Goal: Check status: Check status

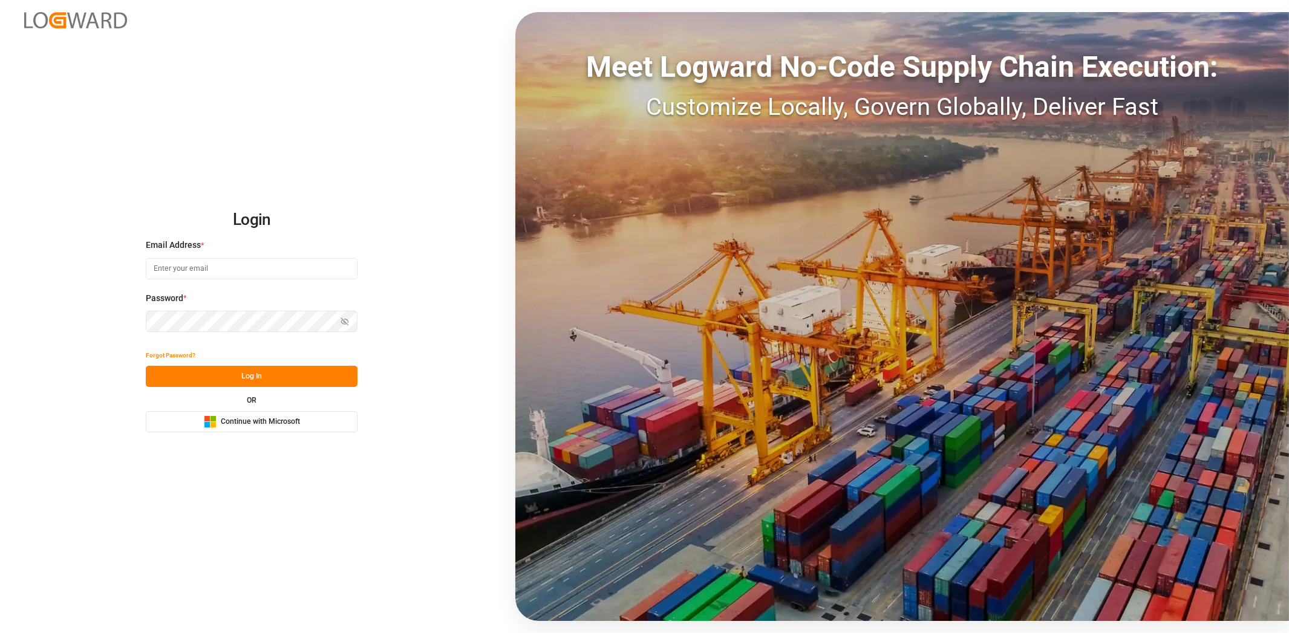
click at [224, 424] on span "Continue with Microsoft" at bounding box center [260, 422] width 79 height 11
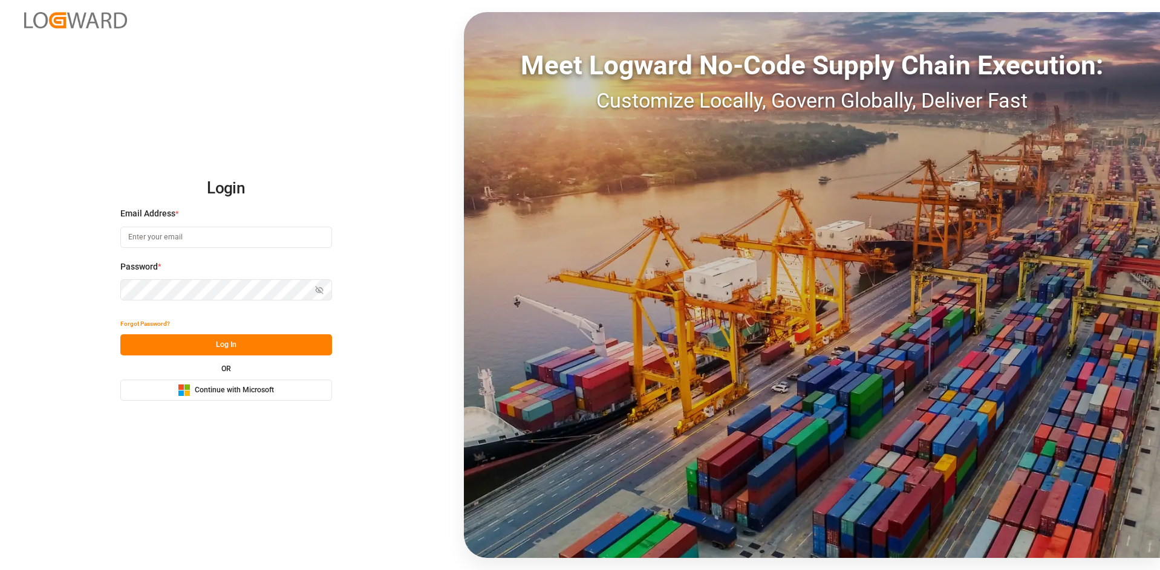
click at [216, 381] on button "Microsoft Logo Continue with Microsoft" at bounding box center [226, 390] width 212 height 21
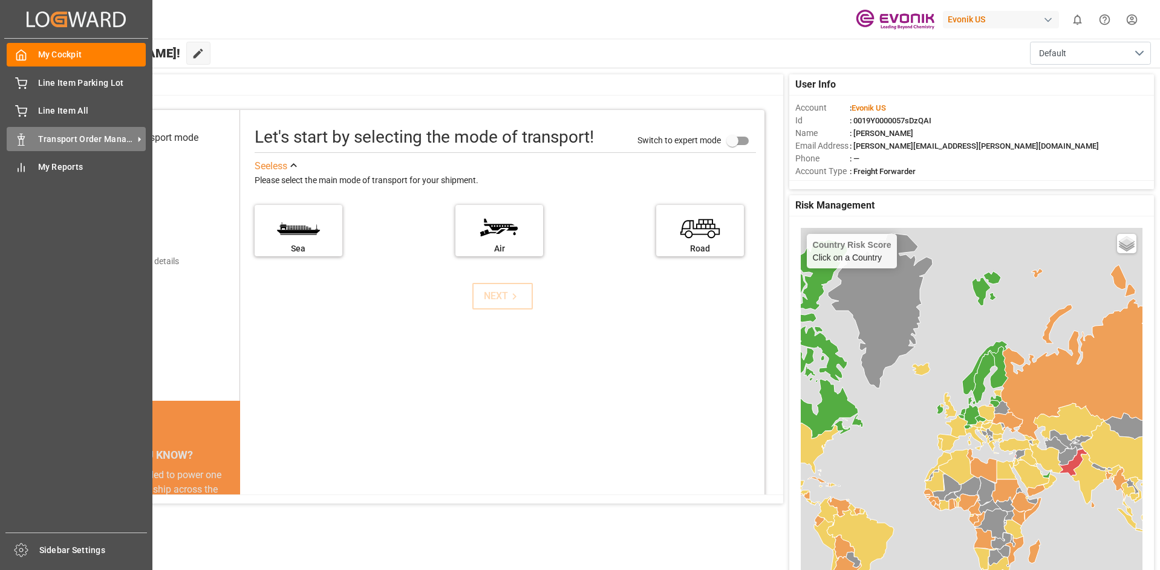
click at [74, 151] on div "Transport Order Management Transport Order Management" at bounding box center [76, 139] width 139 height 24
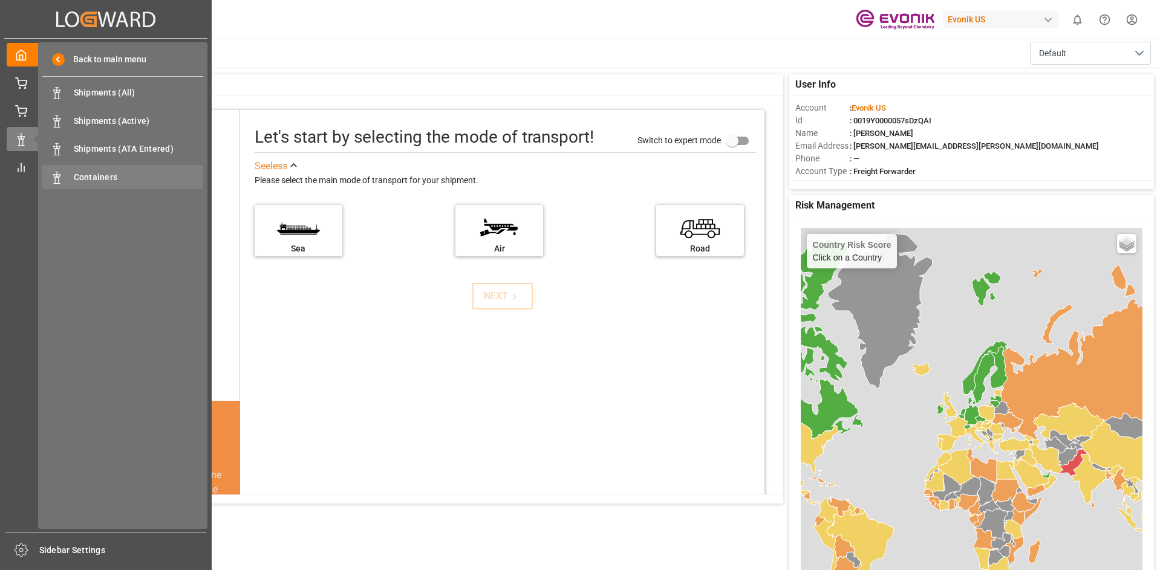
click at [108, 178] on span "Containers" at bounding box center [139, 177] width 130 height 13
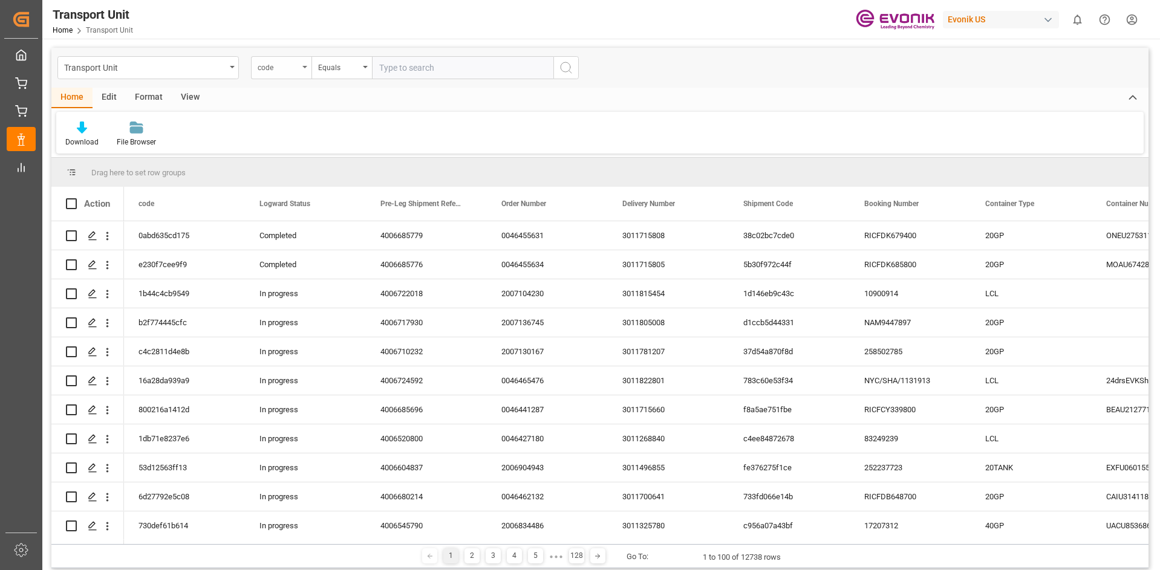
click at [304, 63] on div "code" at bounding box center [281, 67] width 60 height 23
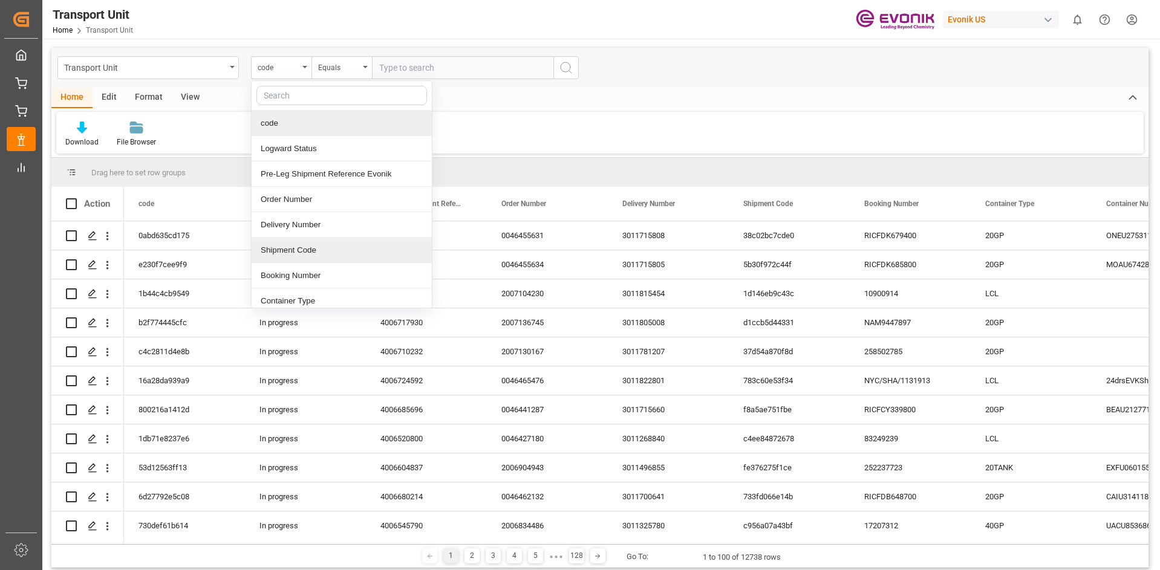
scroll to position [60, 0]
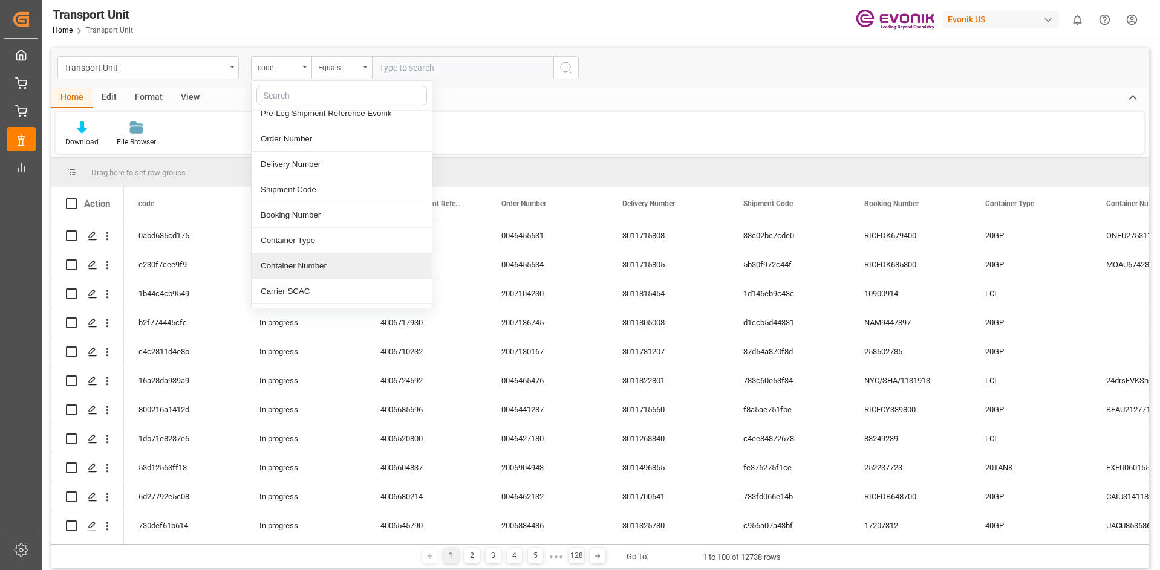
click at [299, 265] on div "Container Number" at bounding box center [342, 265] width 180 height 25
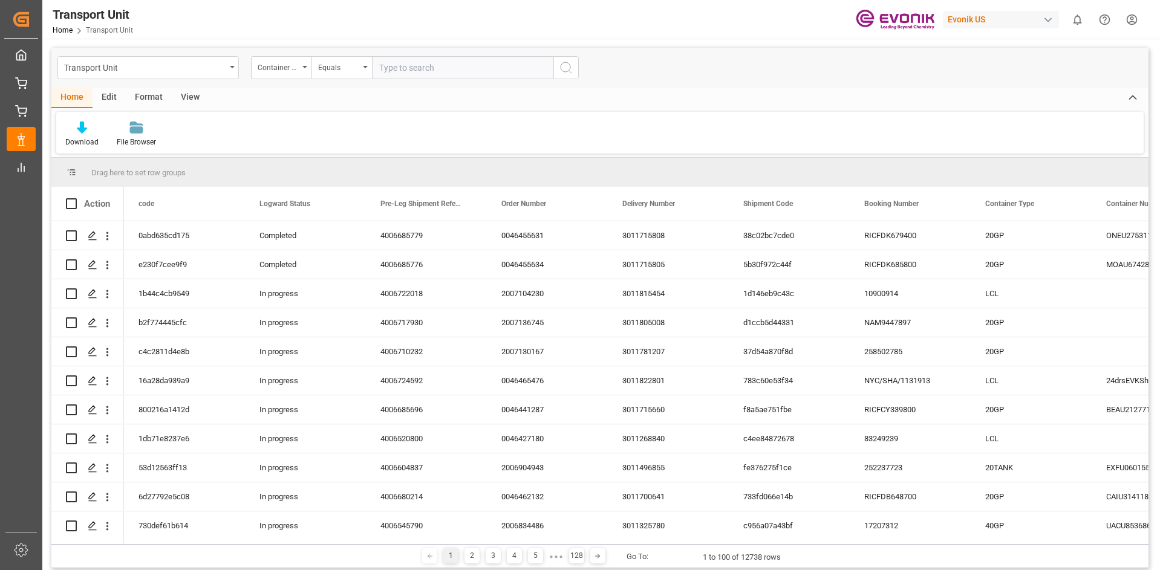
click at [520, 72] on input "text" at bounding box center [462, 67] width 181 height 23
paste input "MSKU7633747"
type input "MSKU7633747"
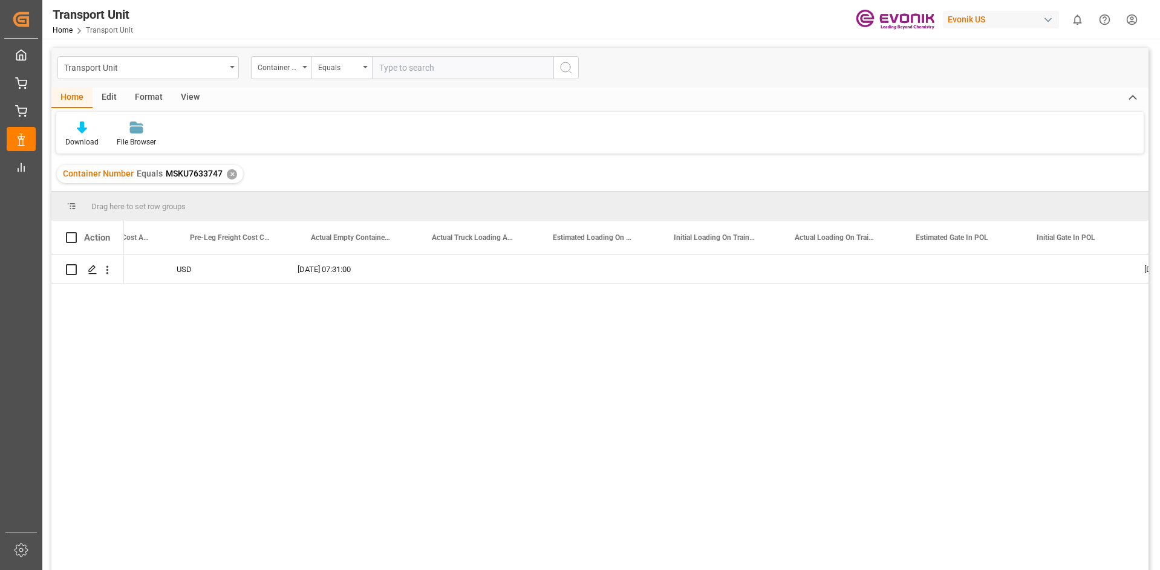
scroll to position [0, 2769]
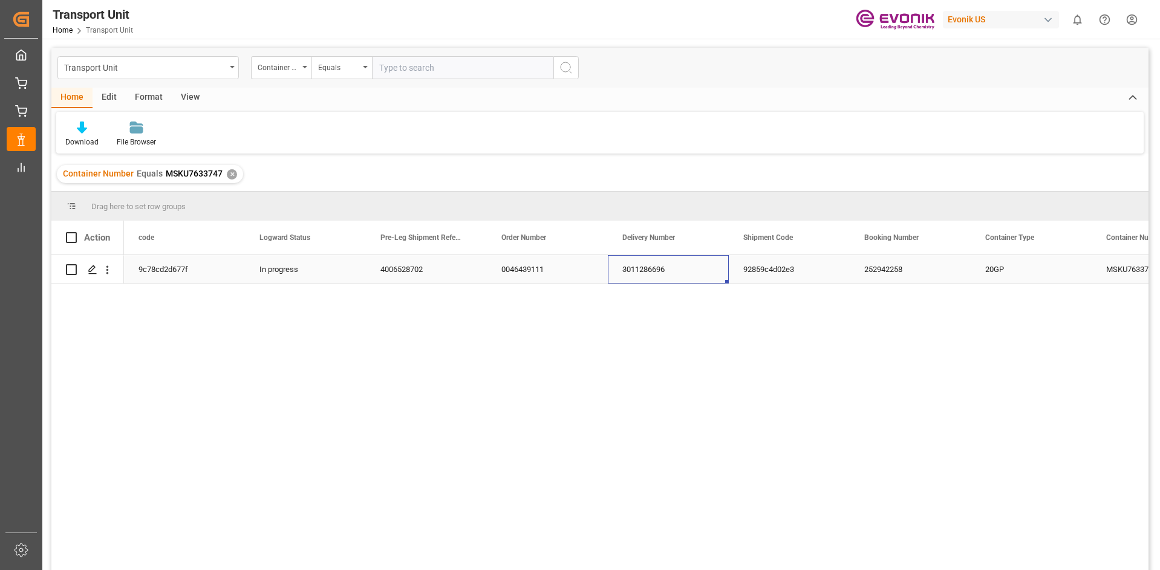
click at [622, 268] on div "3011286696" at bounding box center [668, 269] width 121 height 28
click at [403, 263] on div "4006528702" at bounding box center [426, 269] width 121 height 28
click at [629, 274] on div "3011286696" at bounding box center [668, 269] width 121 height 28
click at [230, 178] on div "✕" at bounding box center [232, 174] width 10 height 10
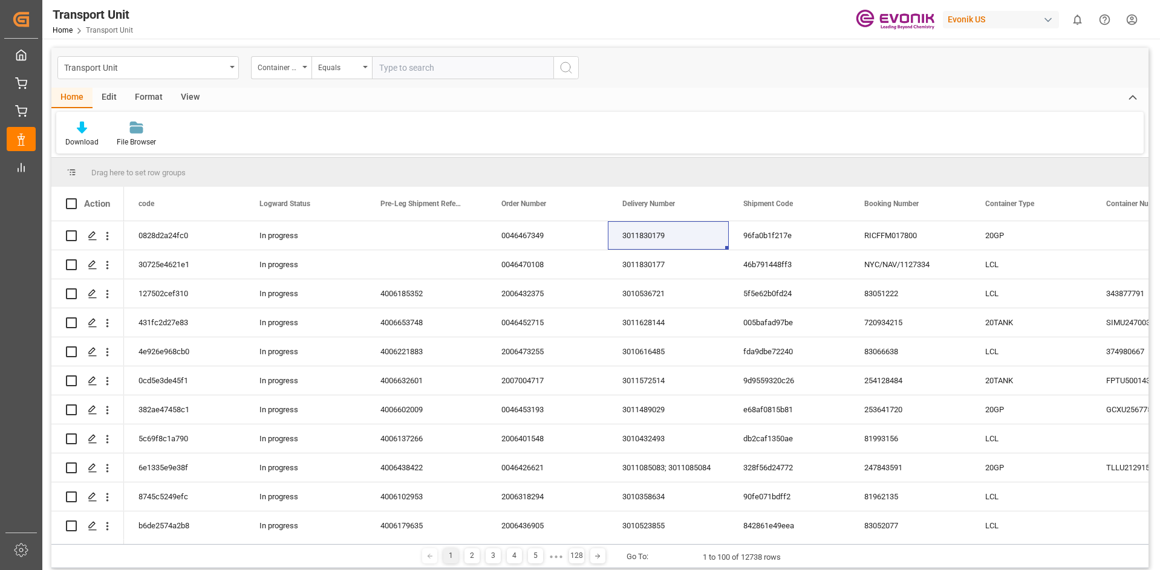
click at [406, 70] on input "text" at bounding box center [462, 67] width 181 height 23
paste input "TIIU2133521"
type input "TIIU2133521"
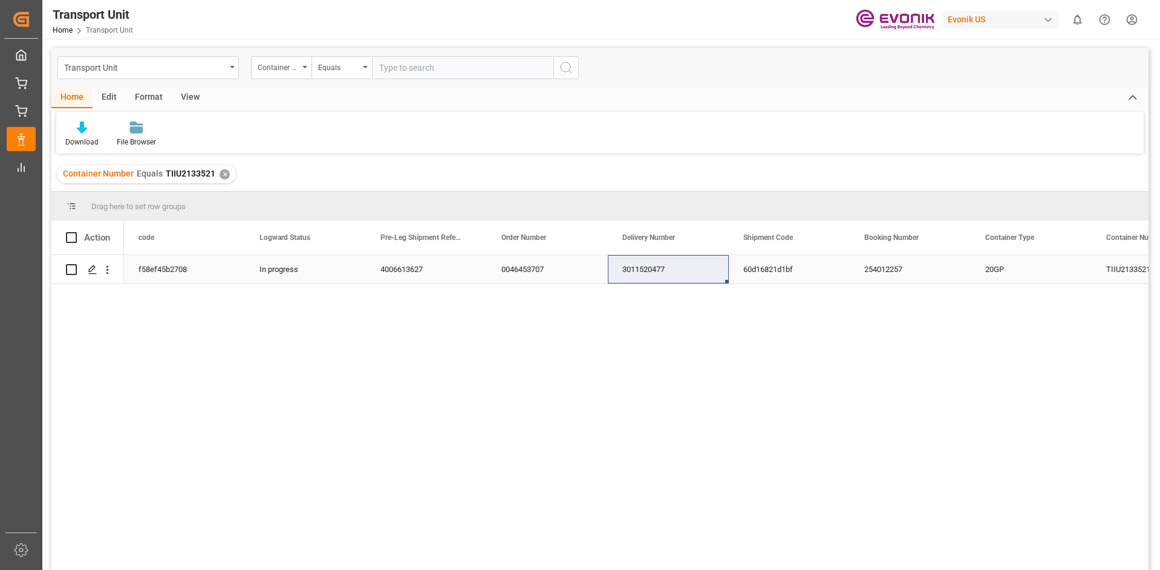
click at [652, 272] on div "3011520477" at bounding box center [668, 269] width 121 height 28
click at [225, 175] on div "✕" at bounding box center [225, 174] width 10 height 10
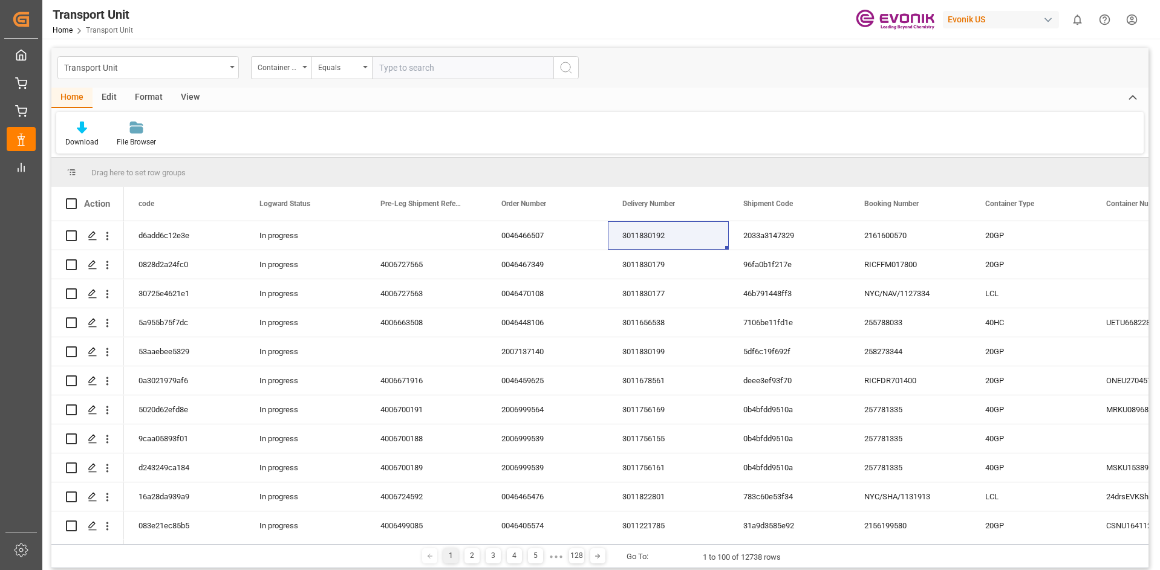
click at [397, 74] on input "text" at bounding box center [462, 67] width 181 height 23
paste input "MRKU7592538"
type input "MRKU7592538"
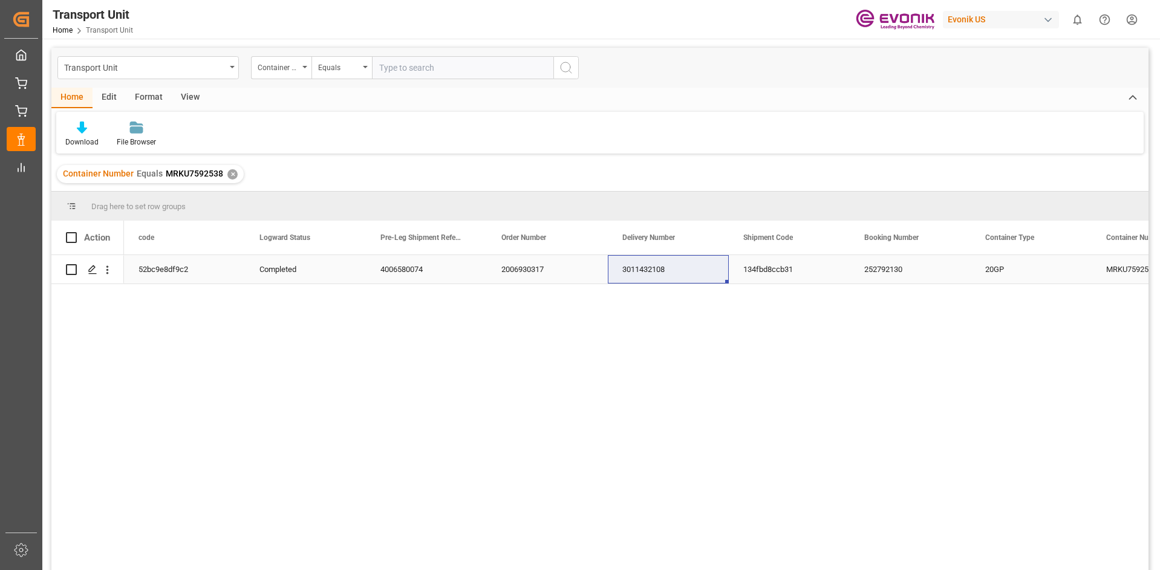
click at [651, 271] on div "3011432108" at bounding box center [668, 269] width 121 height 28
click at [235, 173] on div "✕" at bounding box center [232, 174] width 10 height 10
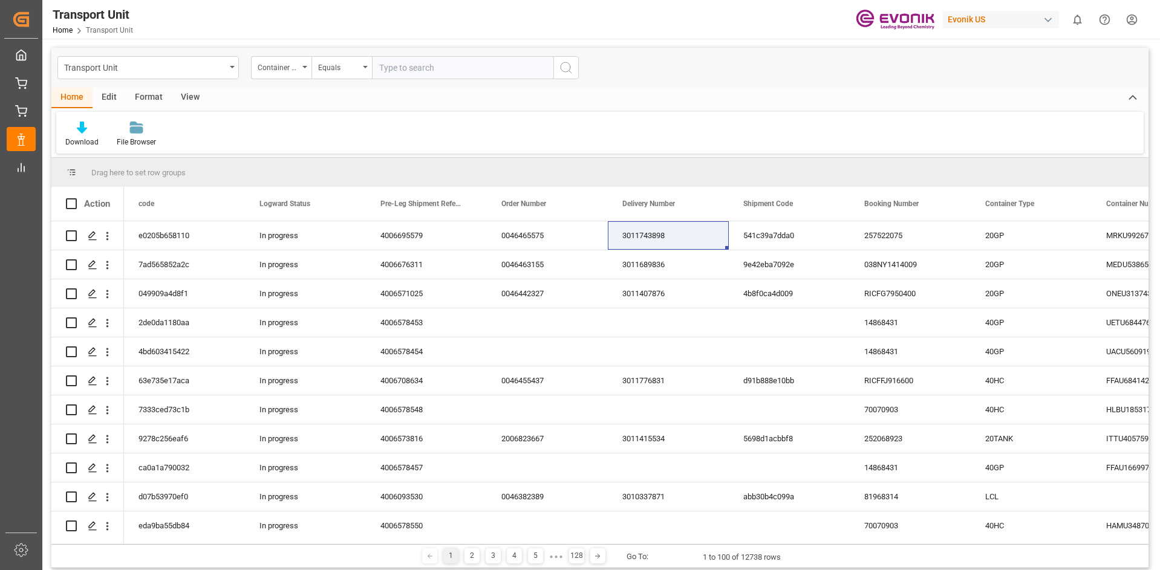
click at [399, 71] on input "text" at bounding box center [462, 67] width 181 height 23
paste input "SEKU1568302"
type input "SEKU1568302"
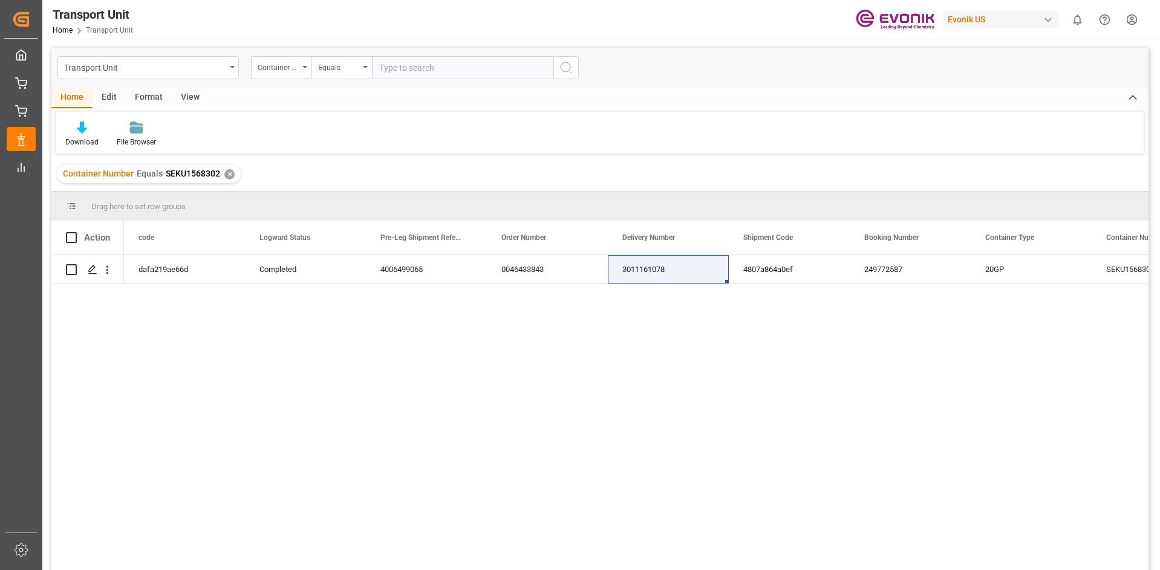
click at [226, 172] on div "✕" at bounding box center [229, 174] width 10 height 10
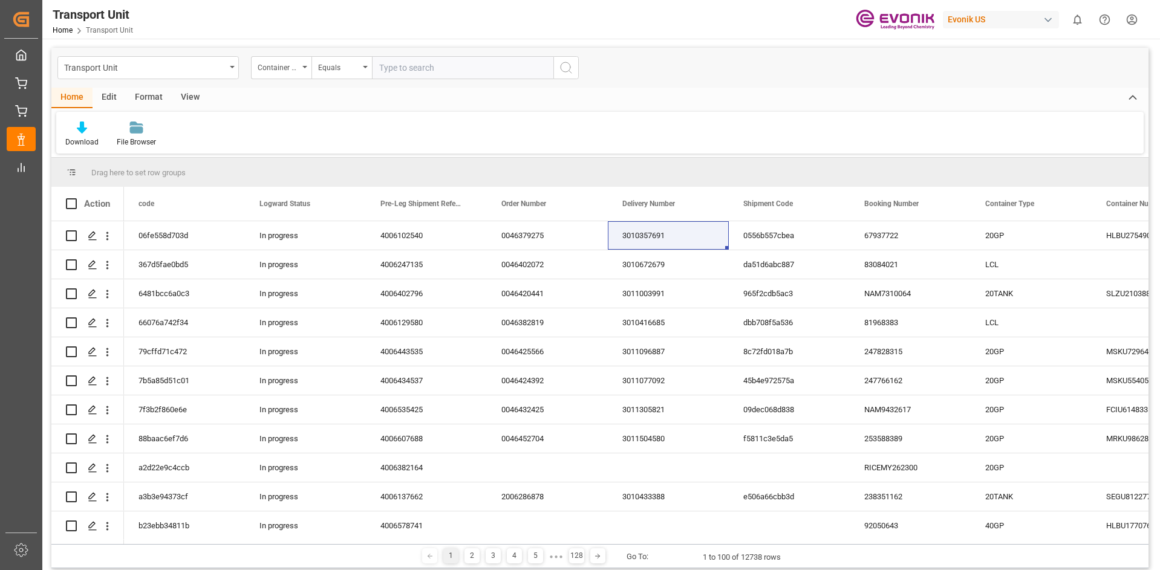
click at [425, 71] on input "text" at bounding box center [462, 67] width 181 height 23
paste input "SEKU1568302"
type input "SEKU1568302"
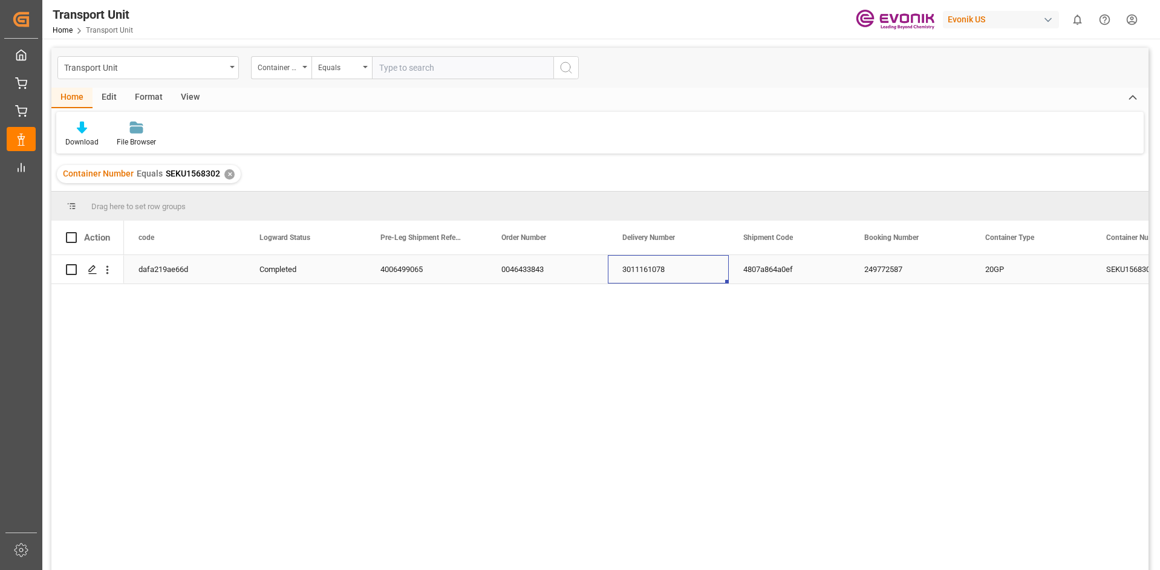
click at [651, 272] on div "3011161078" at bounding box center [668, 269] width 121 height 28
click at [227, 177] on div "✕" at bounding box center [229, 174] width 10 height 10
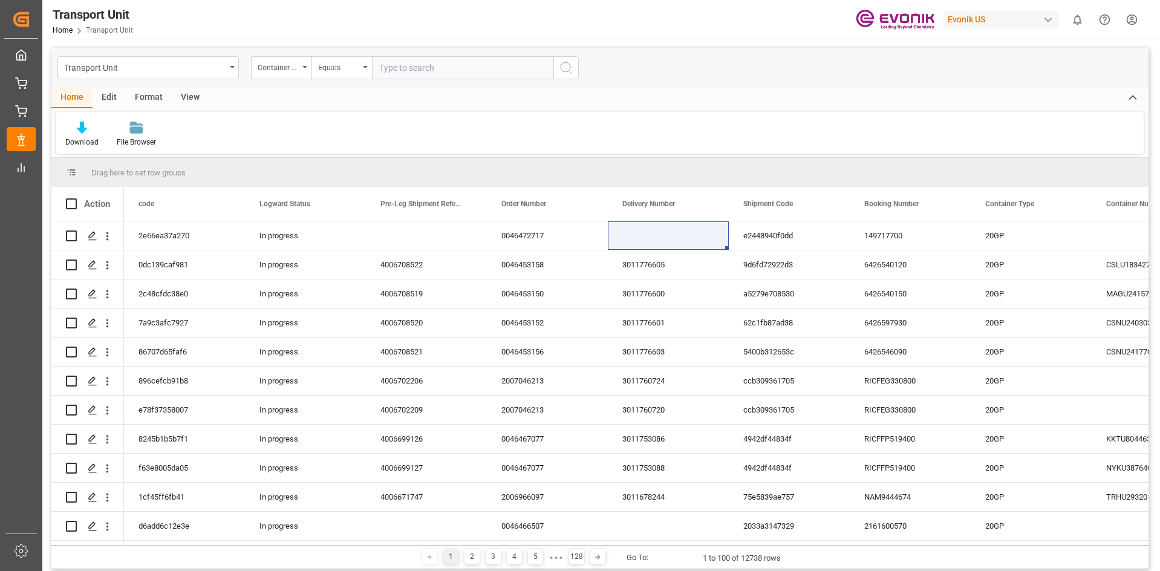
click at [404, 71] on input "text" at bounding box center [462, 67] width 181 height 23
paste input "MRKU9425057"
type input "MRKU9425057"
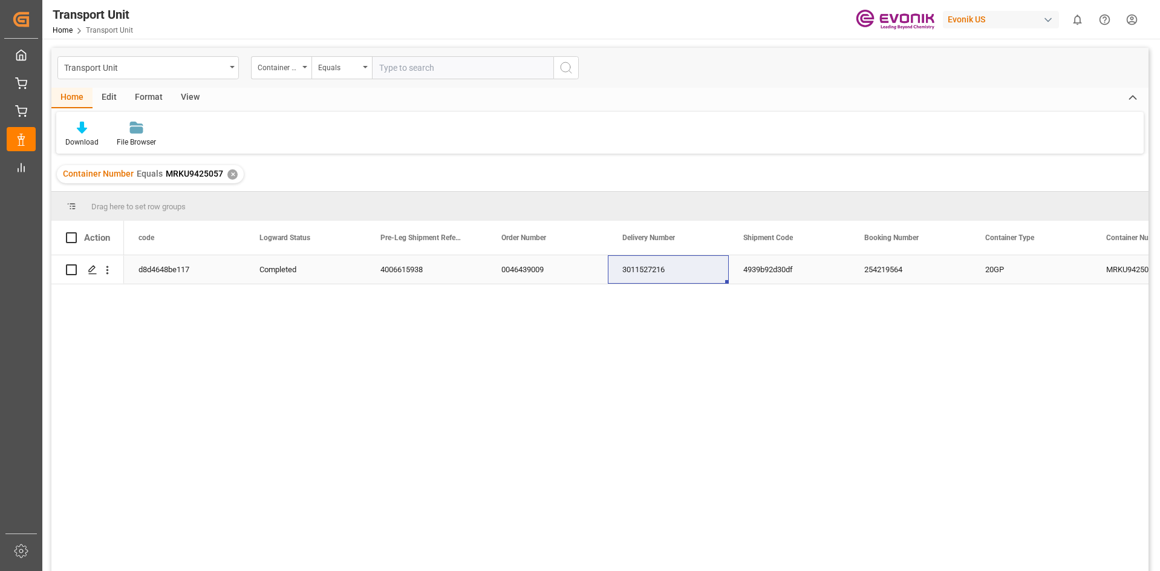
click at [644, 275] on div "3011527216" at bounding box center [668, 269] width 121 height 28
click at [232, 171] on div "✕" at bounding box center [232, 174] width 10 height 10
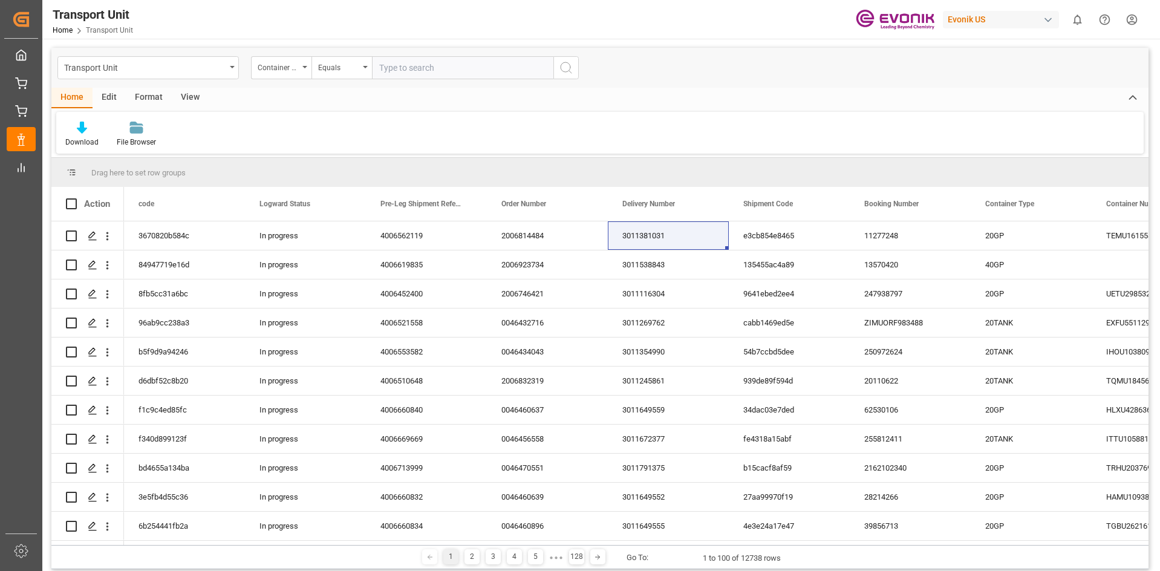
click at [426, 75] on input "text" at bounding box center [462, 67] width 181 height 23
paste input "MRKU8532301"
type input "MRKU8532301"
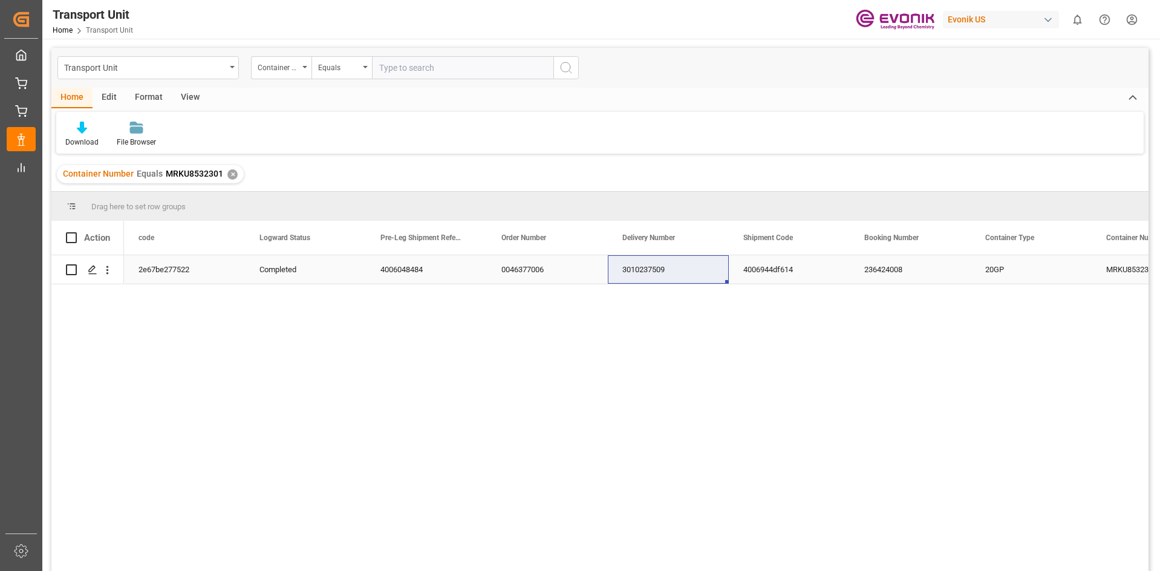
click at [699, 272] on div "3010237509" at bounding box center [668, 269] width 121 height 28
click at [232, 174] on div "✕" at bounding box center [232, 174] width 10 height 10
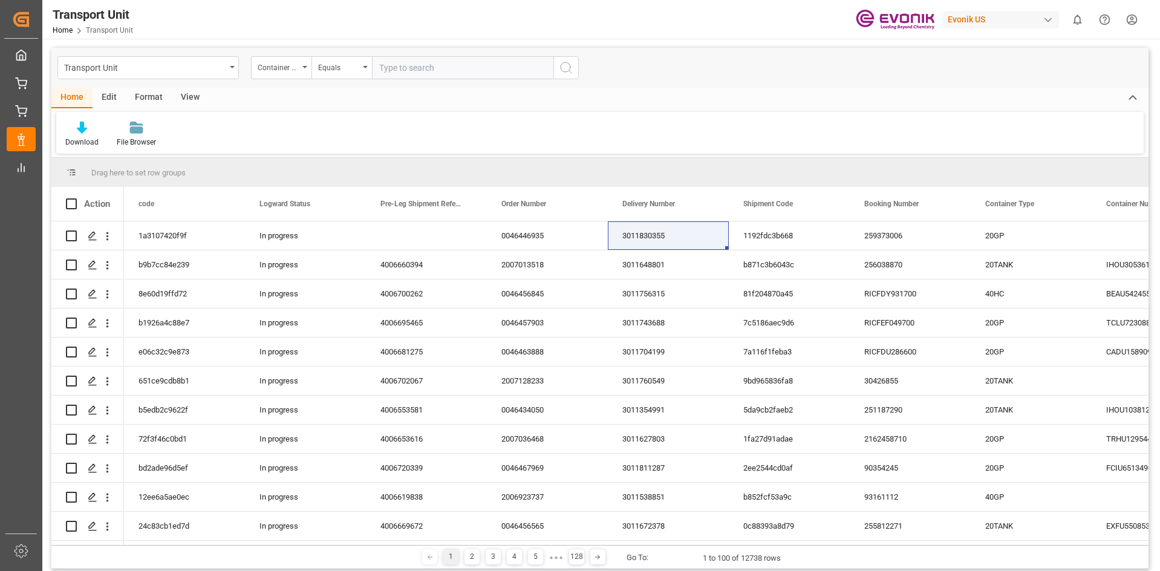
click at [410, 77] on input "text" at bounding box center [462, 67] width 181 height 23
paste input "ONEU5995959"
type input "ONEU5995959"
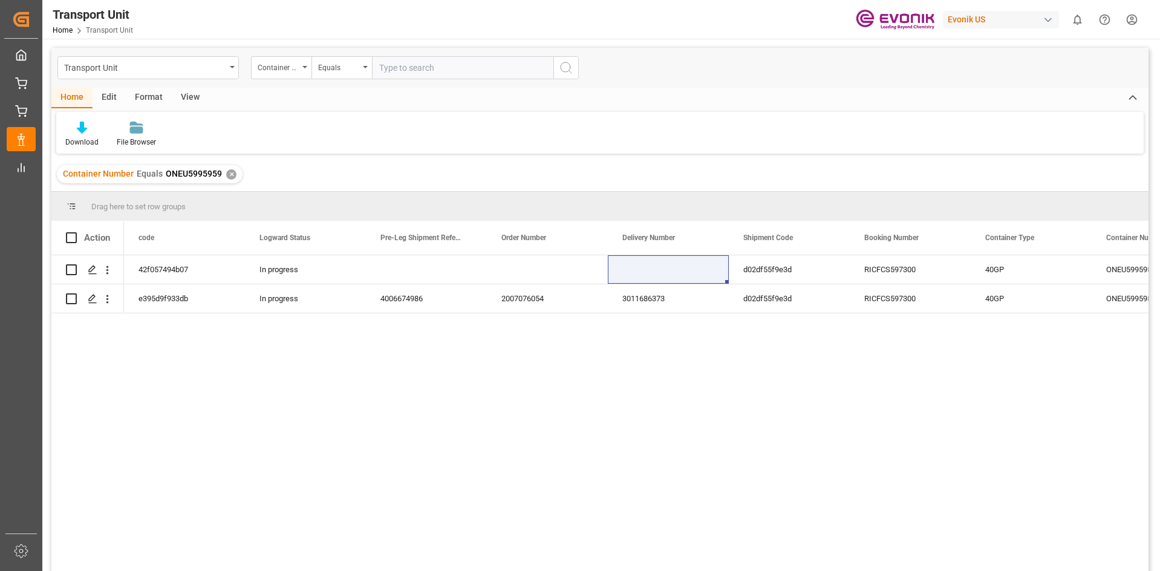
click at [228, 169] on div "✕" at bounding box center [231, 174] width 10 height 10
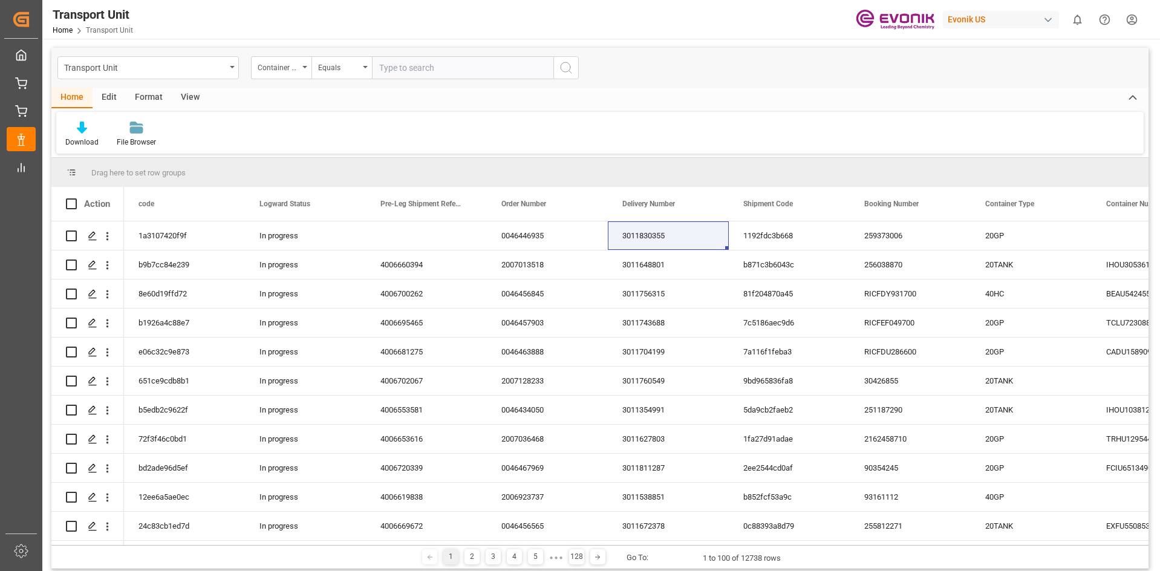
click at [442, 68] on input "text" at bounding box center [462, 67] width 181 height 23
paste input "ONEU5995959"
type input "ONEU5995959"
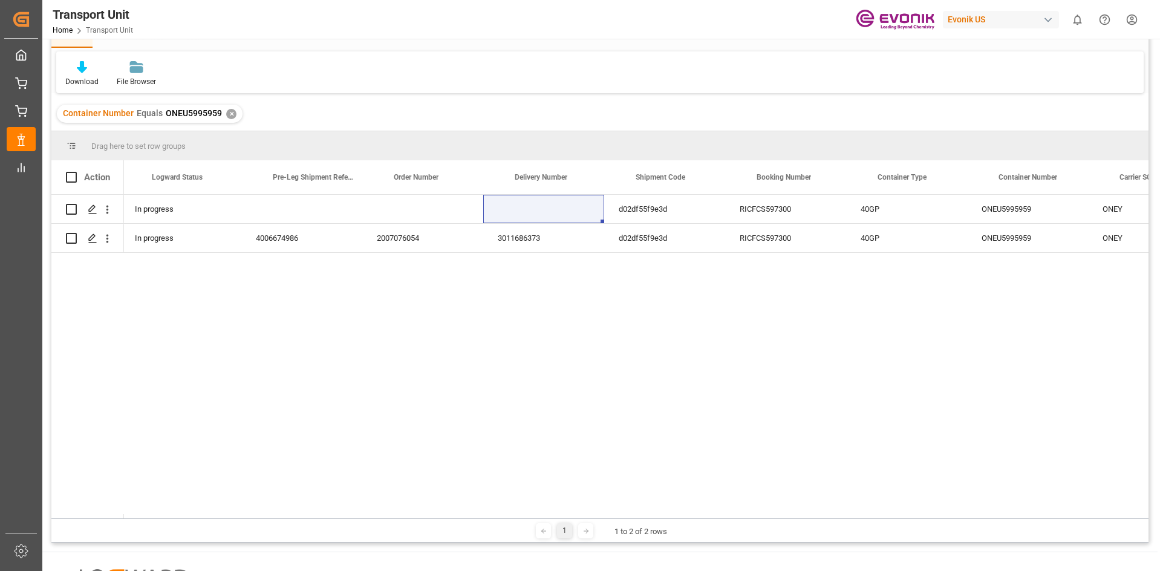
scroll to position [0, 154]
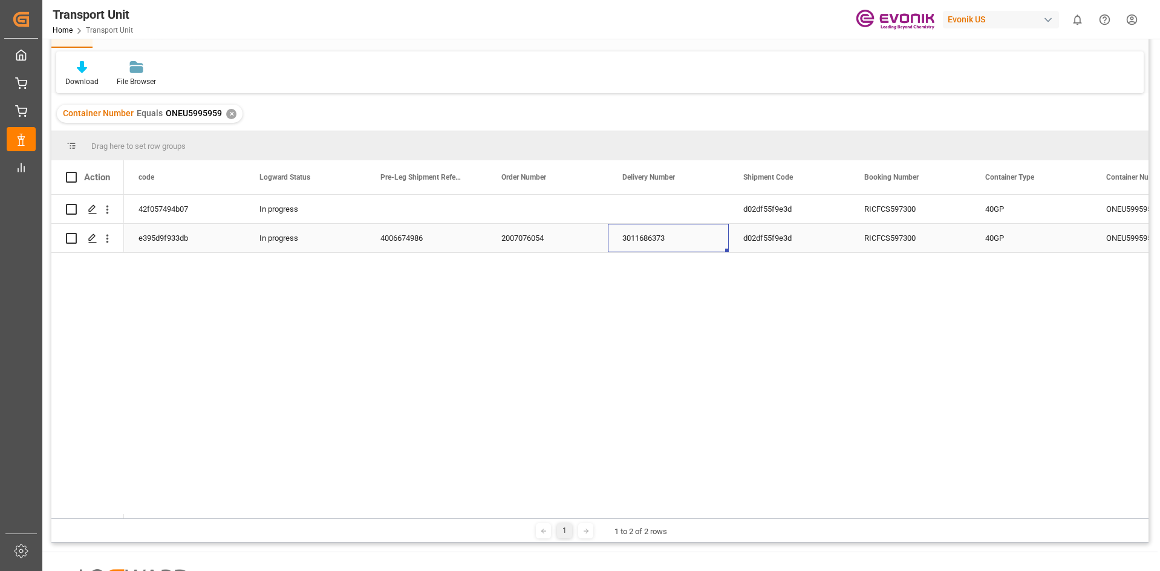
click at [624, 236] on div "3011686373" at bounding box center [668, 238] width 121 height 28
click at [230, 112] on div "✕" at bounding box center [231, 114] width 10 height 10
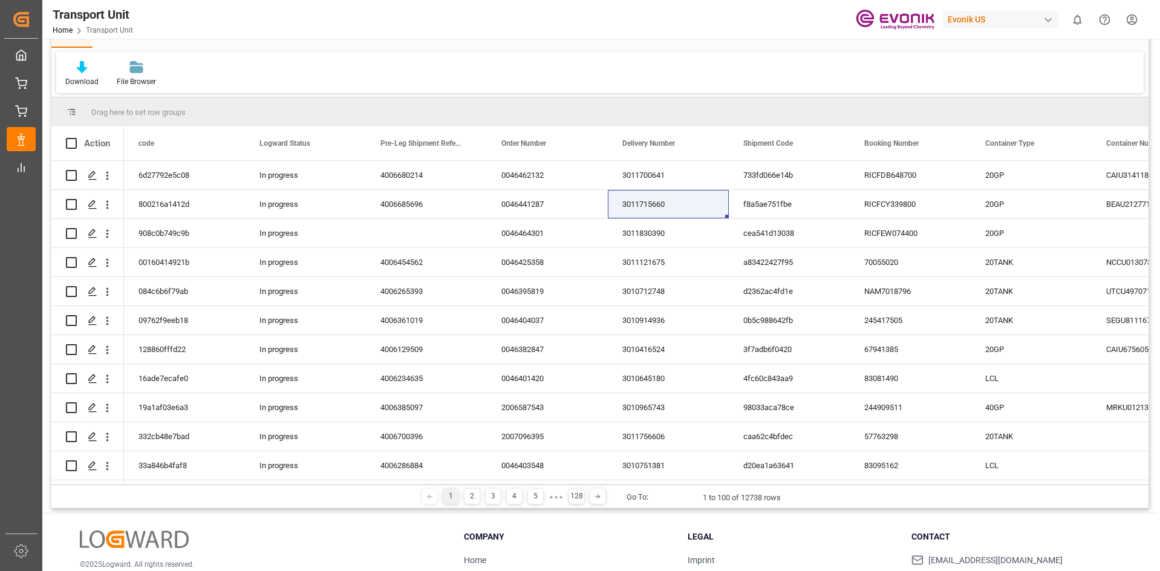
click at [310, 60] on div "Download File Browser" at bounding box center [599, 72] width 1087 height 42
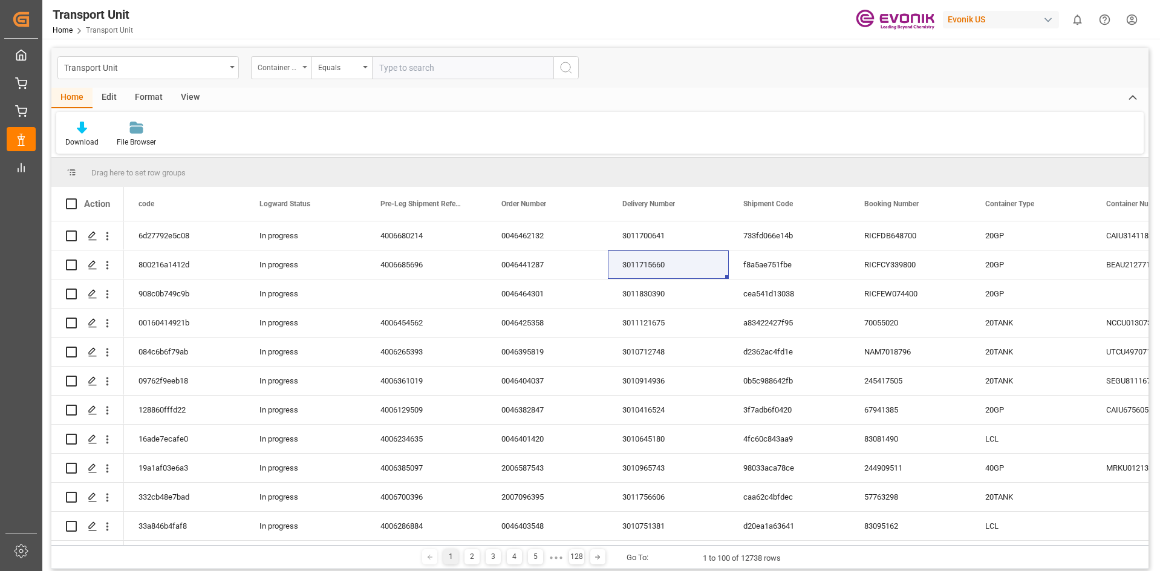
click at [309, 68] on div "Container Number" at bounding box center [281, 67] width 60 height 23
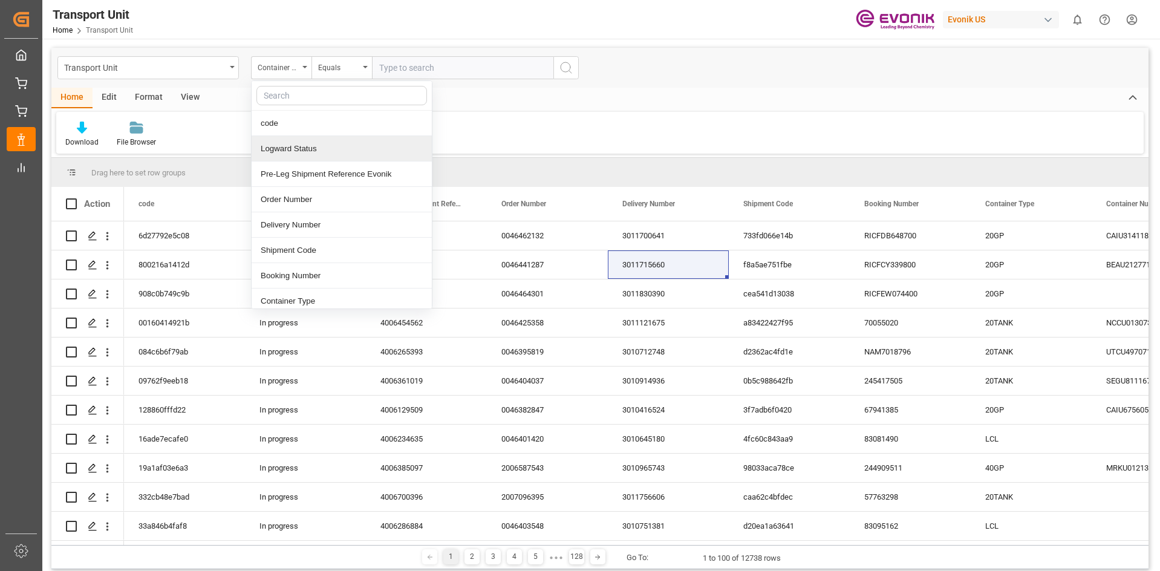
click at [502, 133] on div "Download File Browser" at bounding box center [599, 133] width 1087 height 42
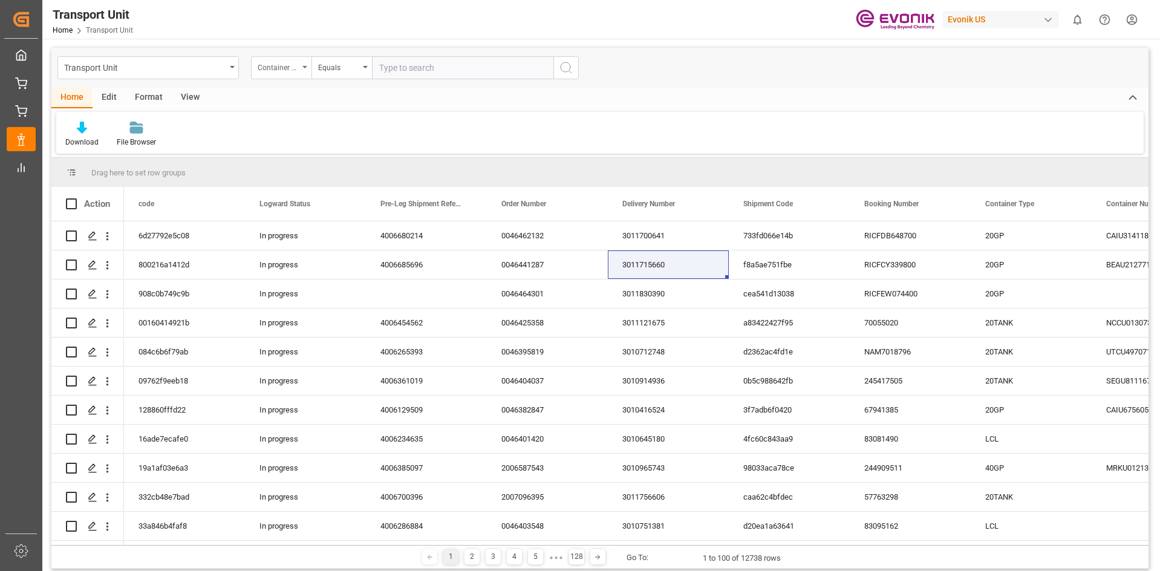
click at [307, 67] on icon "open menu" at bounding box center [304, 67] width 5 height 2
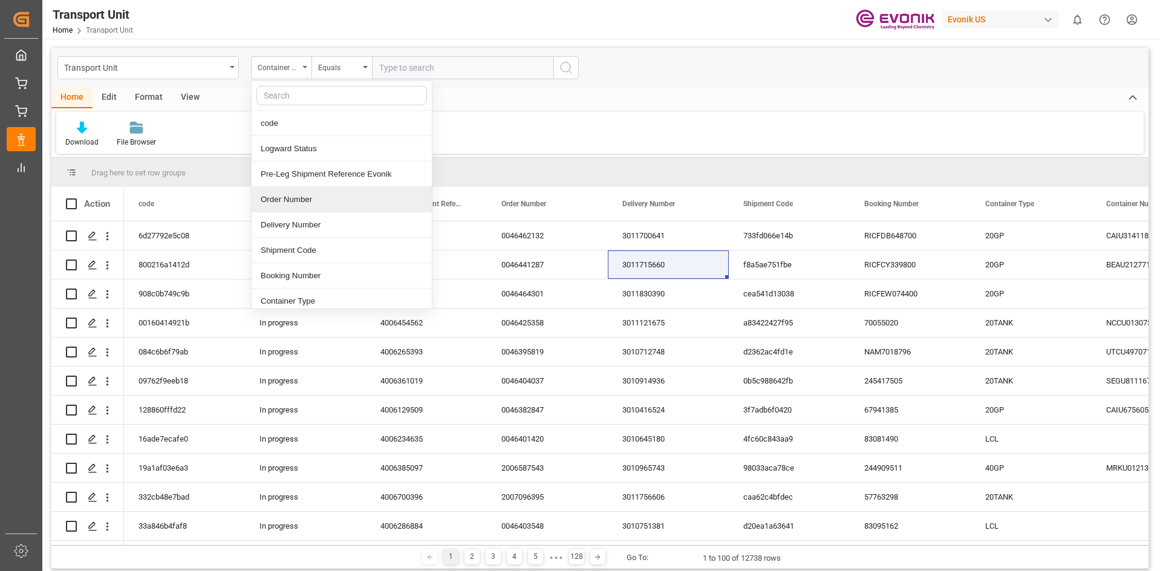
click at [586, 128] on div "Download File Browser" at bounding box center [599, 133] width 1087 height 42
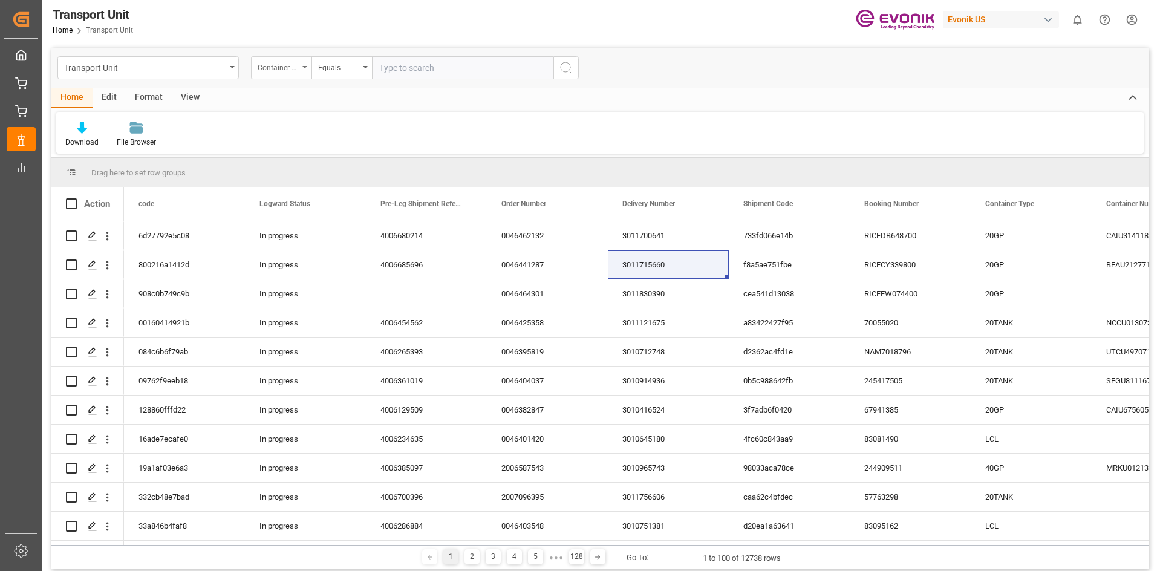
click at [309, 70] on div "Container Number" at bounding box center [281, 67] width 60 height 23
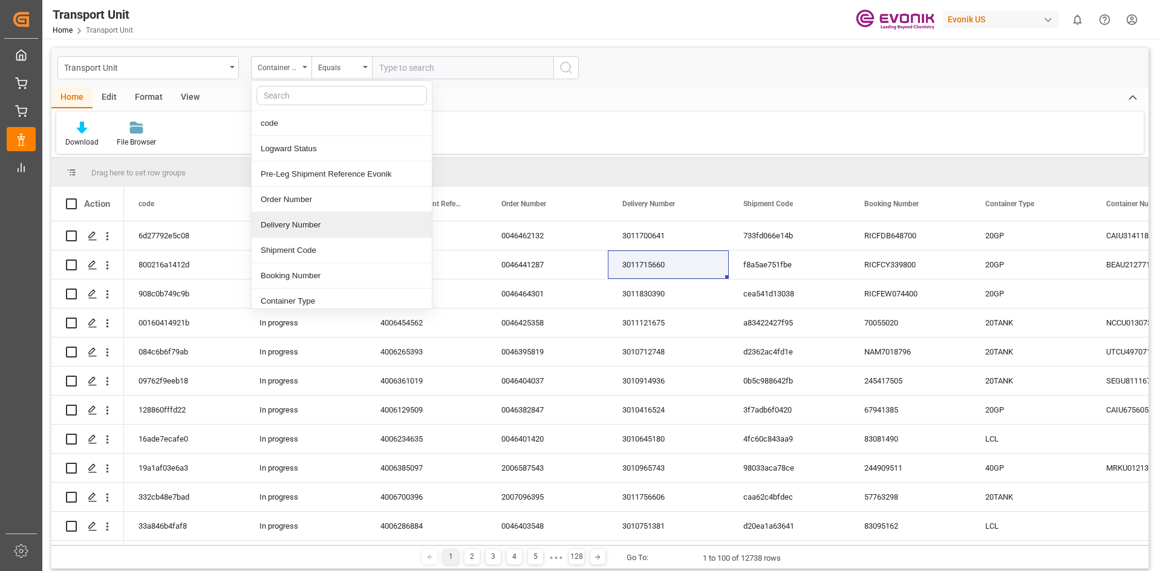
scroll to position [60, 0]
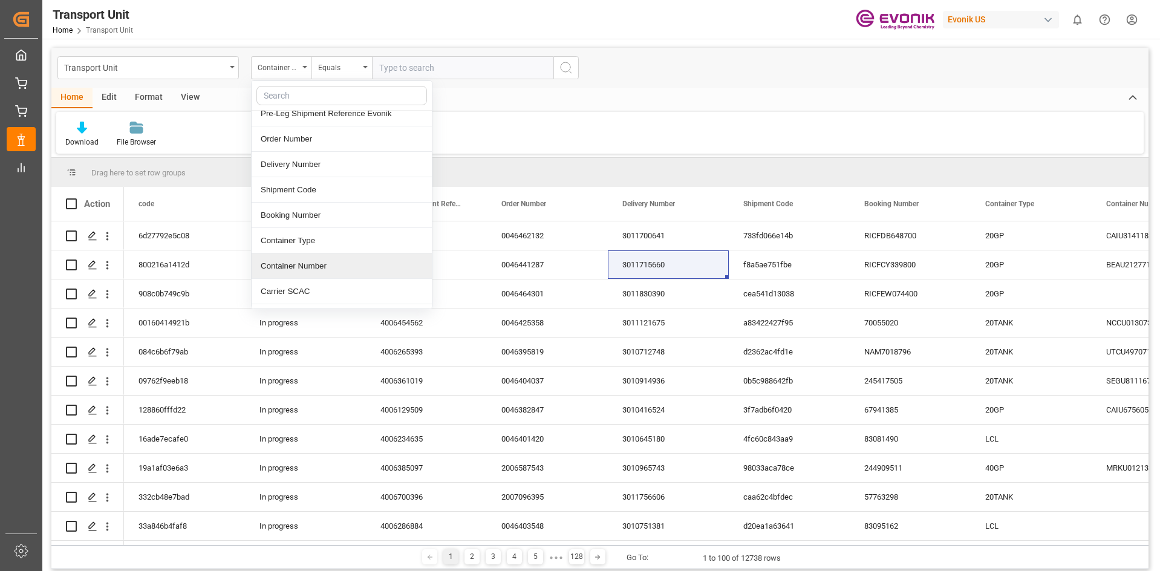
click at [310, 271] on div "Container Number" at bounding box center [342, 265] width 180 height 25
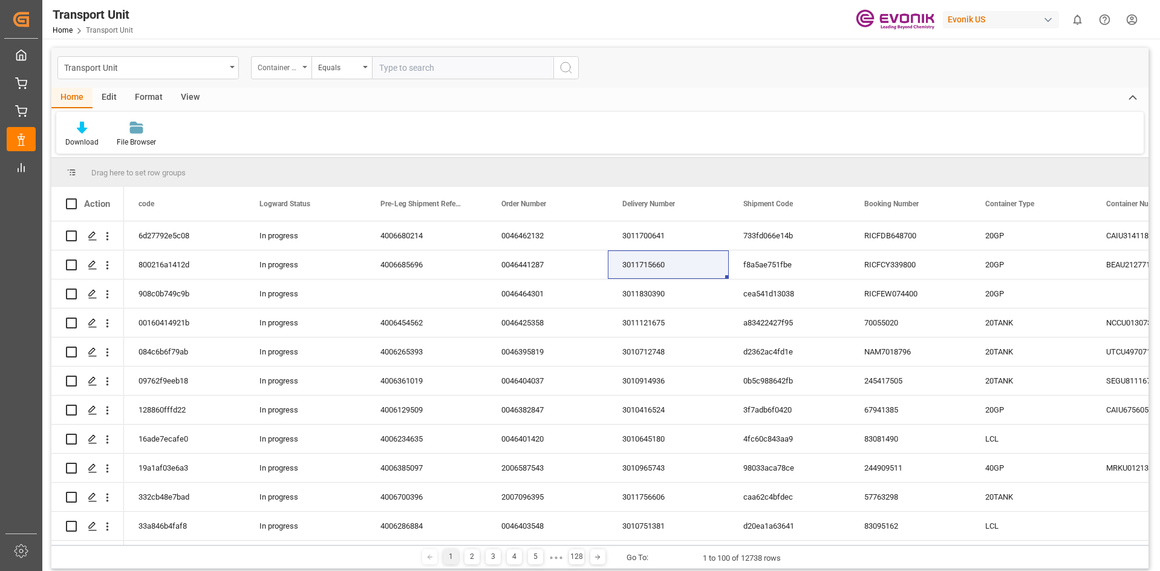
click at [298, 67] on div "Container Number" at bounding box center [278, 66] width 41 height 14
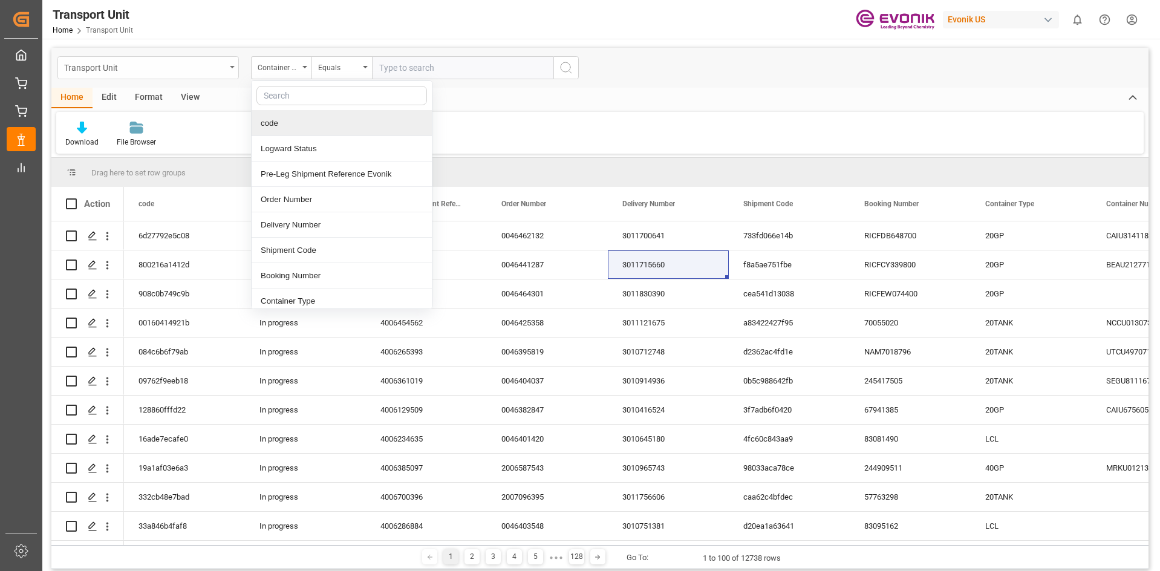
click at [231, 68] on icon "open menu" at bounding box center [232, 67] width 5 height 2
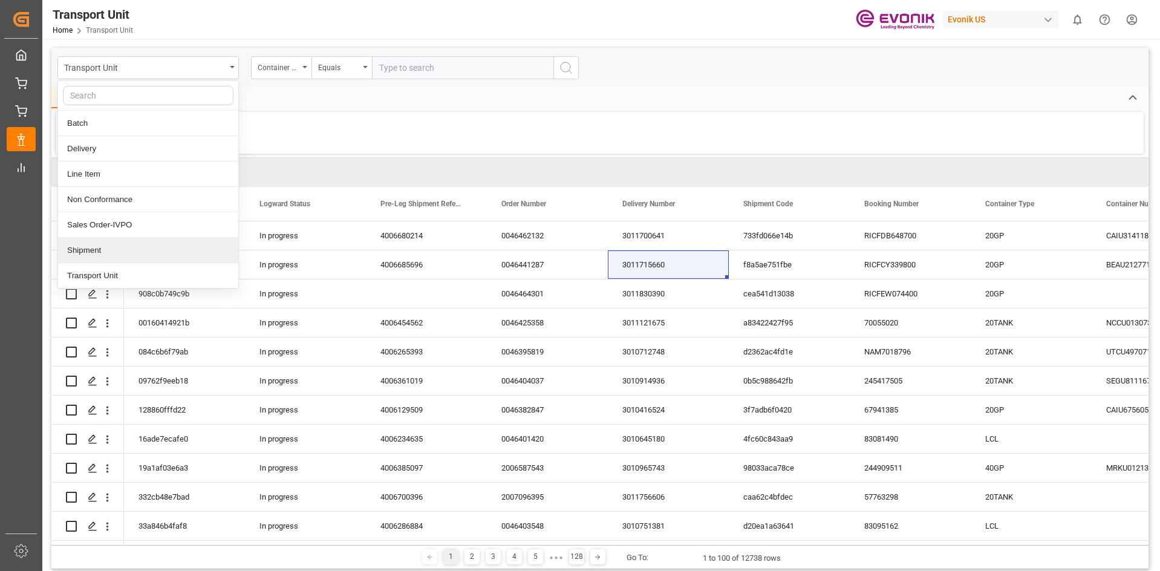
click at [125, 246] on div "Shipment" at bounding box center [148, 250] width 180 height 25
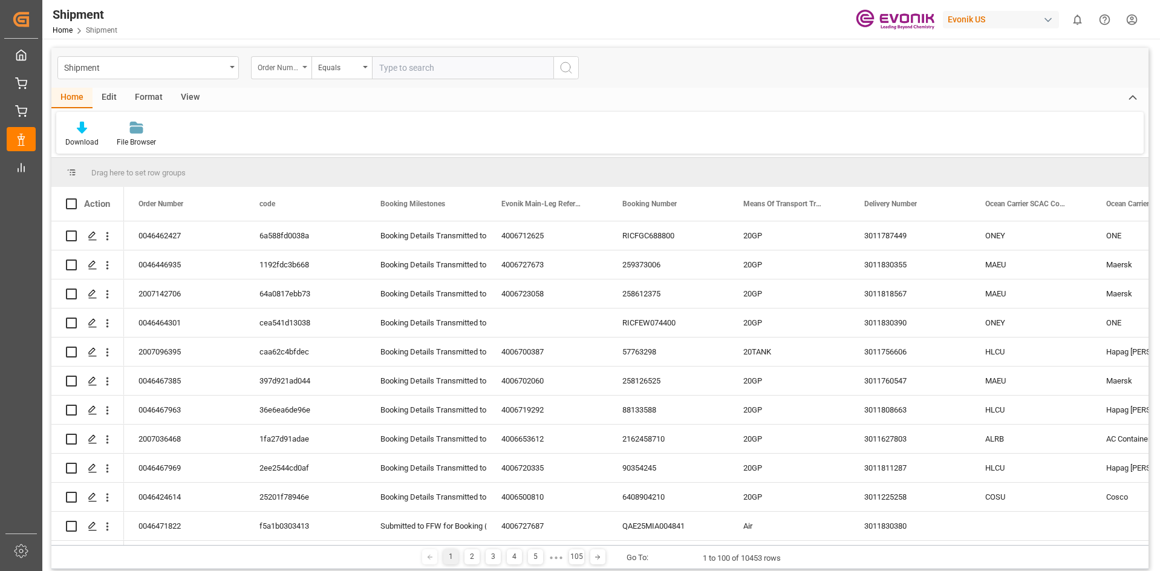
click at [307, 63] on div "Order Number" at bounding box center [281, 67] width 60 height 23
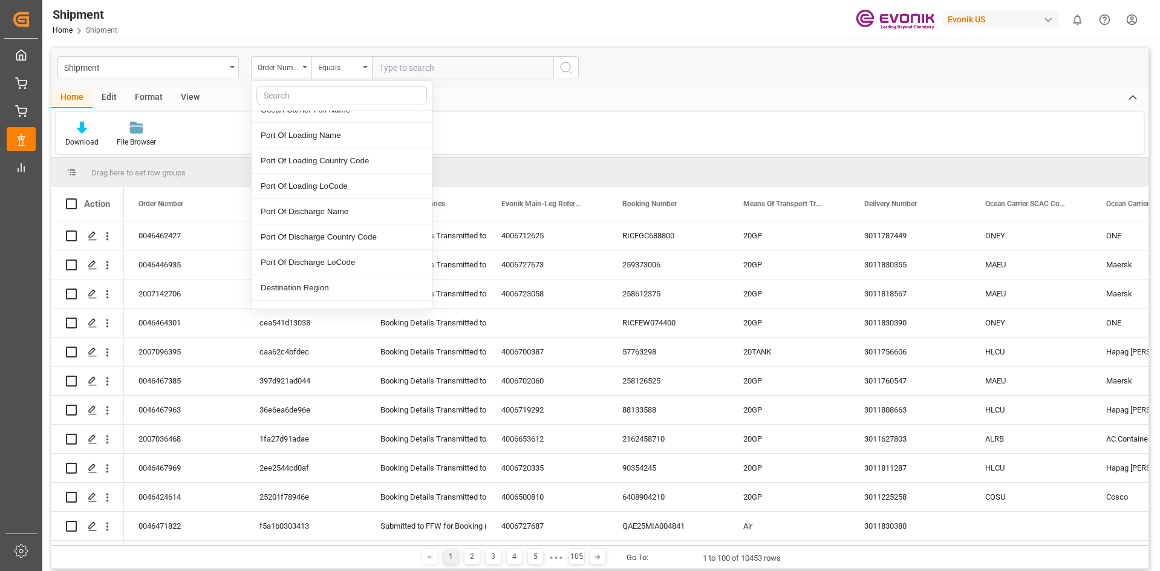
scroll to position [121, 0]
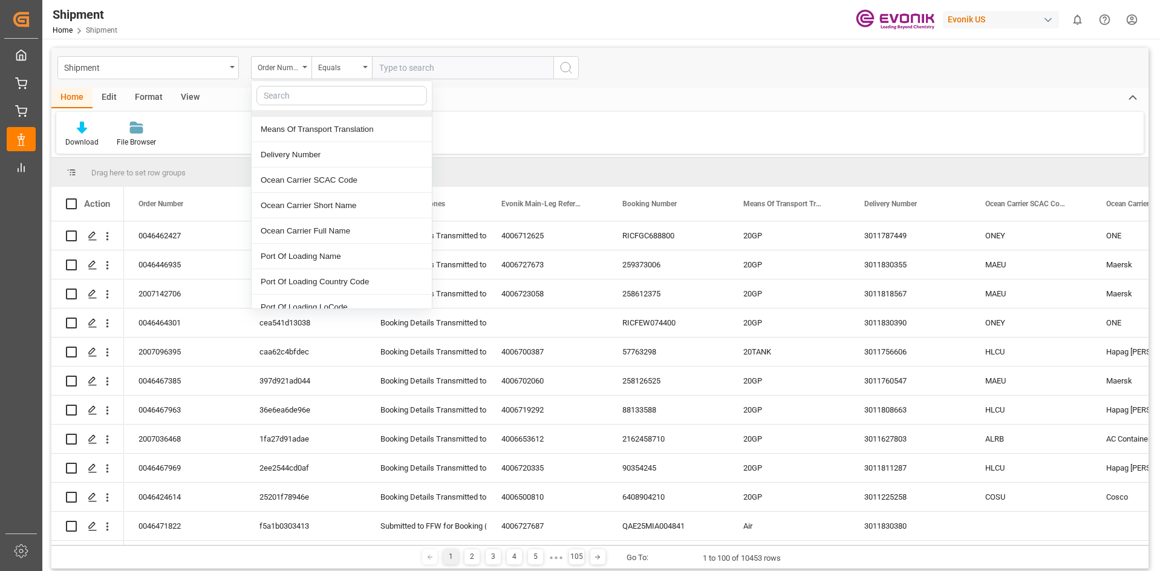
click at [345, 102] on input "text" at bounding box center [341, 95] width 171 height 19
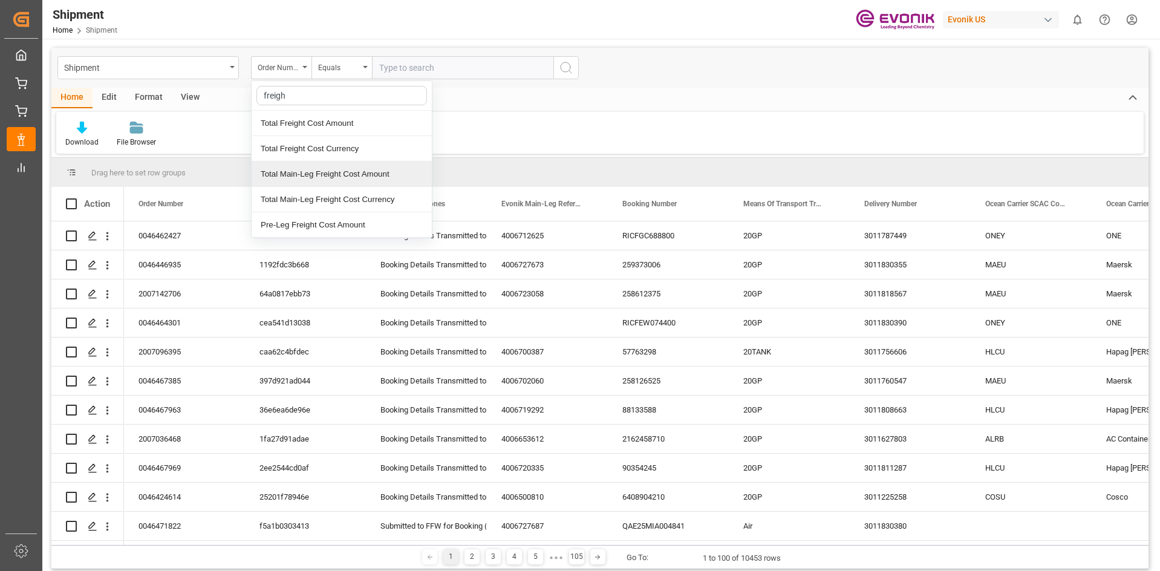
type input "freight"
drag, startPoint x: 351, startPoint y: 95, endPoint x: 236, endPoint y: 90, distance: 115.6
click at [236, 90] on div "Shipment Order Number freight Total Freight Cost Amount Total Freight Cost Curr…" at bounding box center [599, 308] width 1097 height 521
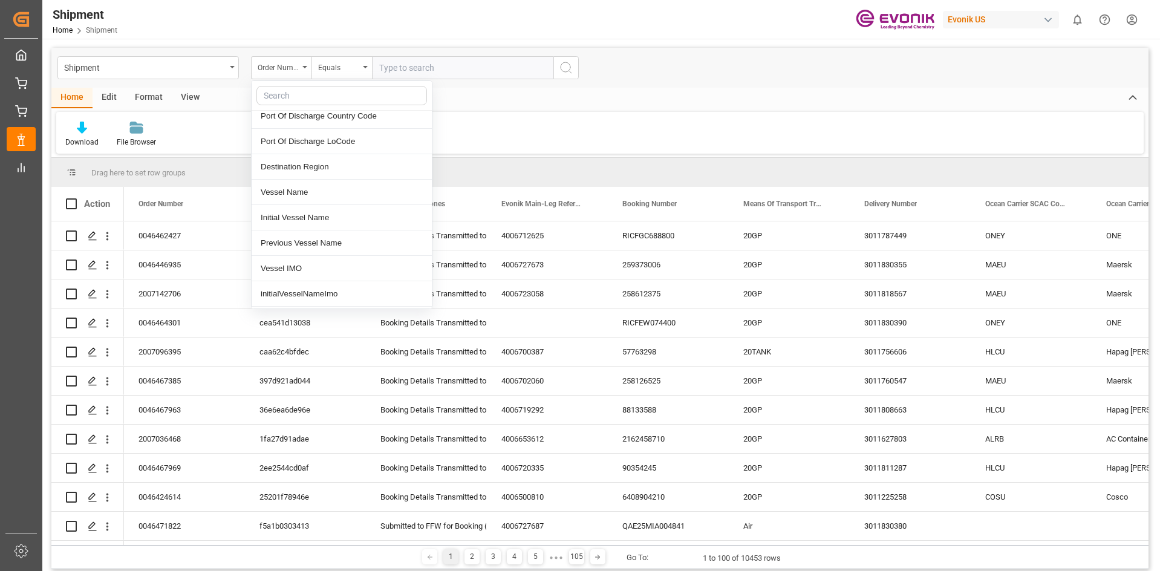
scroll to position [484, 0]
click at [300, 90] on input "text" at bounding box center [341, 95] width 171 height 19
type input "n"
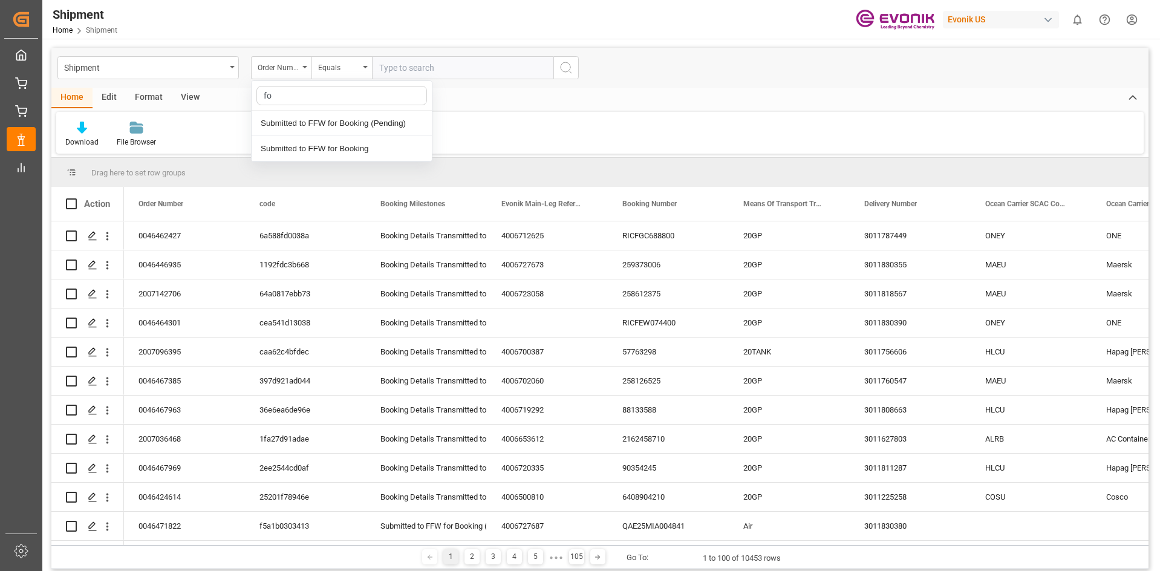
type input "f"
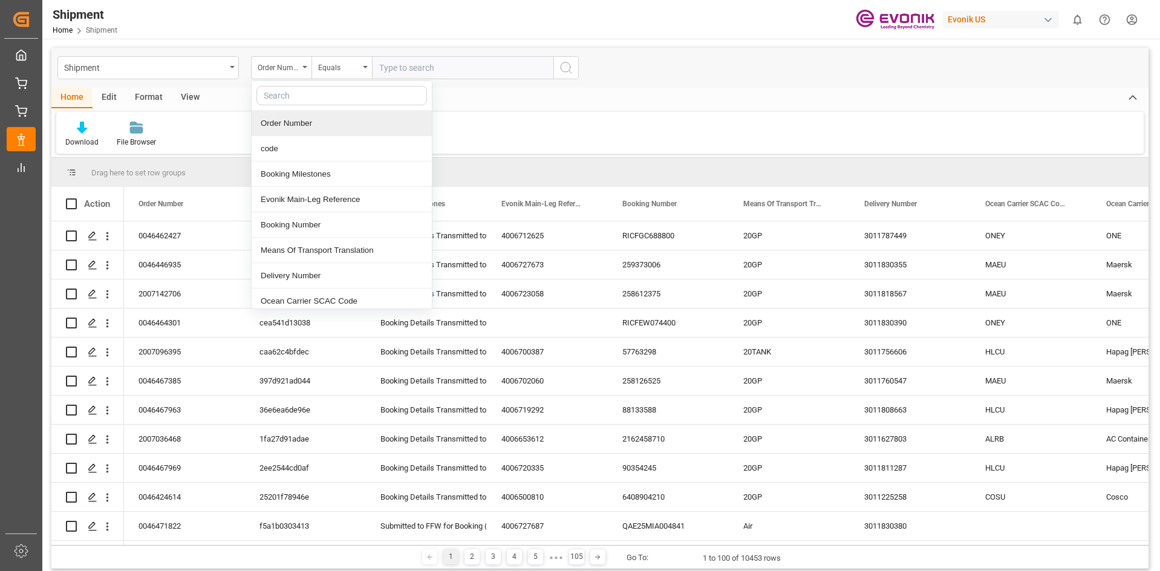
click at [515, 95] on div "Home Edit Format View" at bounding box center [599, 98] width 1097 height 21
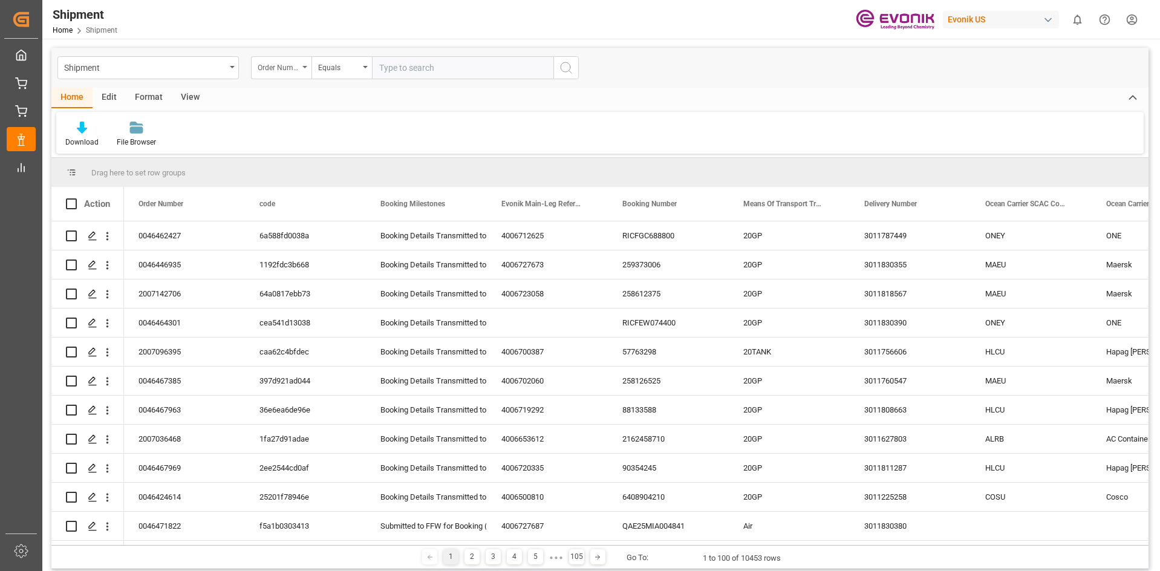
click at [305, 71] on div "Order Number" at bounding box center [281, 67] width 60 height 23
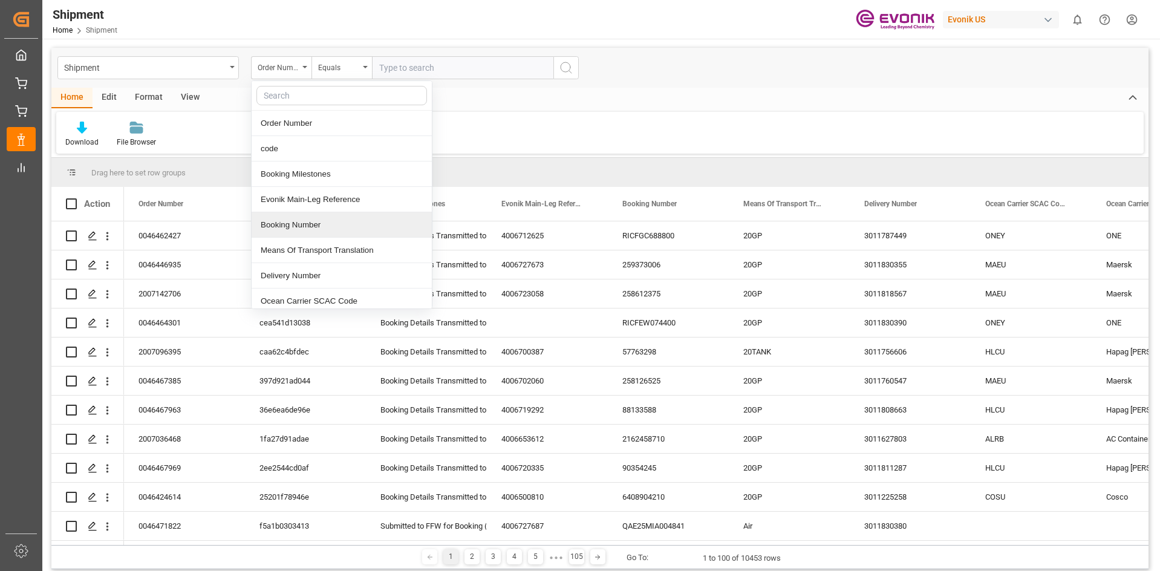
click at [305, 224] on div "Booking Number" at bounding box center [342, 224] width 180 height 25
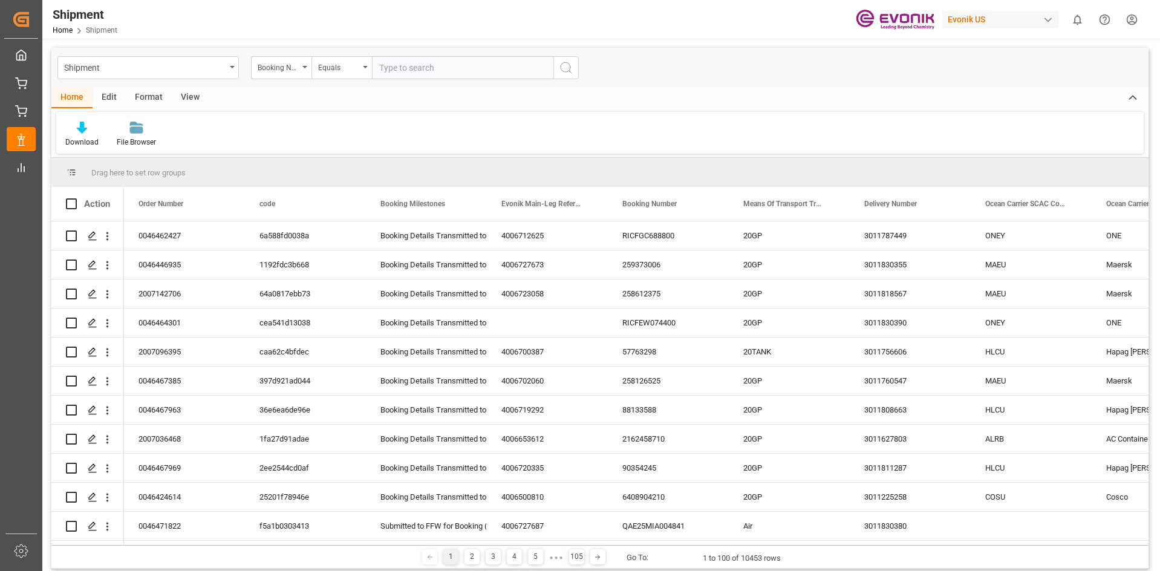
click at [442, 60] on input "text" at bounding box center [462, 67] width 181 height 23
paste input "61664575"
type input "61664575"
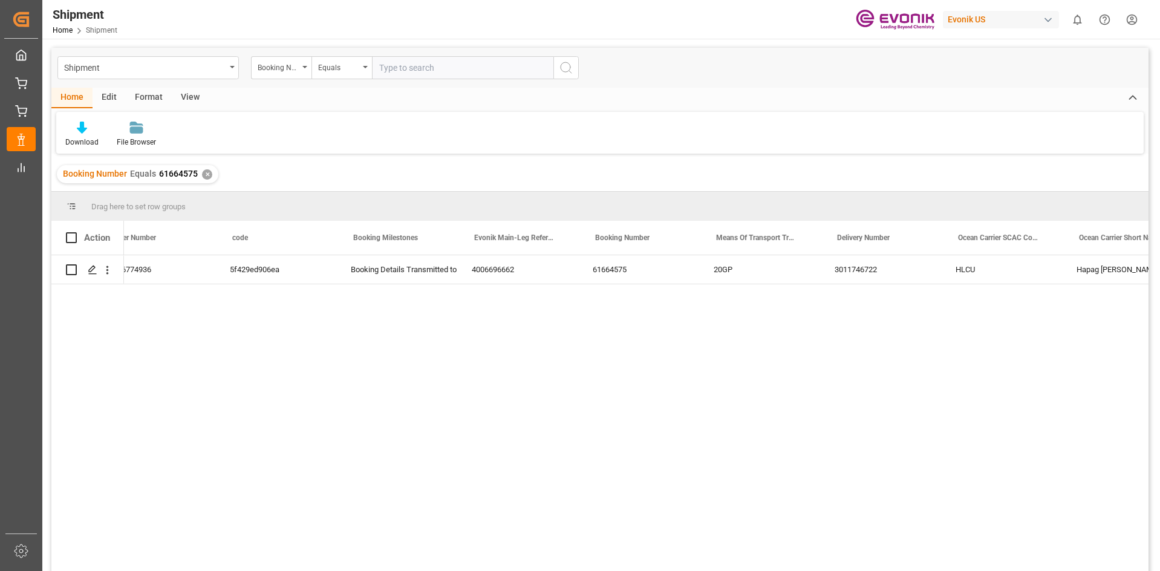
scroll to position [0, 61]
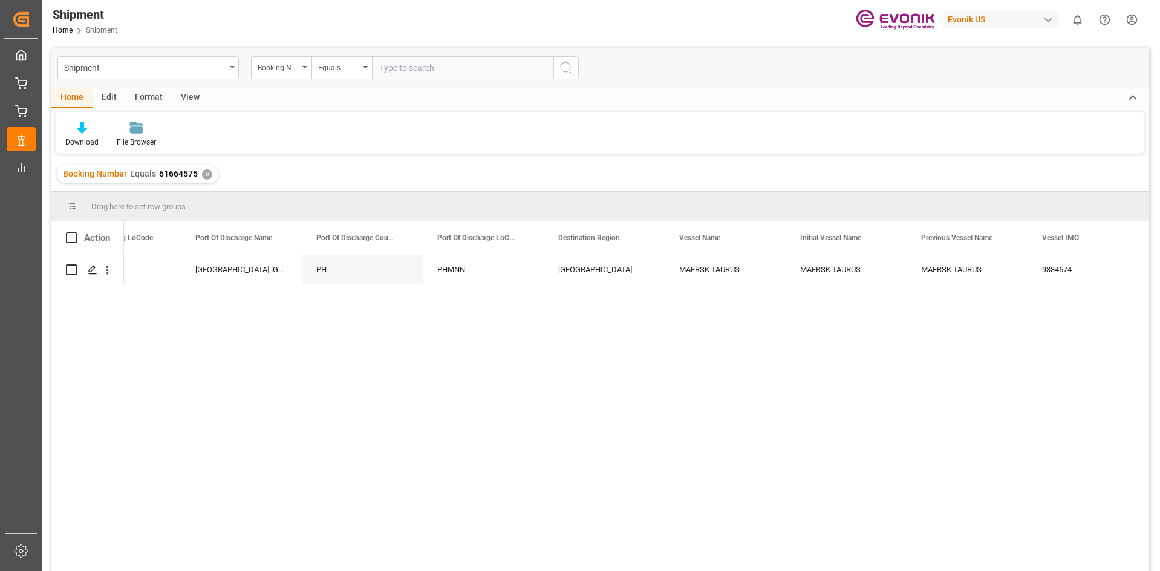
click at [663, 450] on div "US USSAV Manila North Harbour PH PHMNN Far East MAERSK TAURUS MAERSK TAURUS MAE…" at bounding box center [636, 417] width 1024 height 324
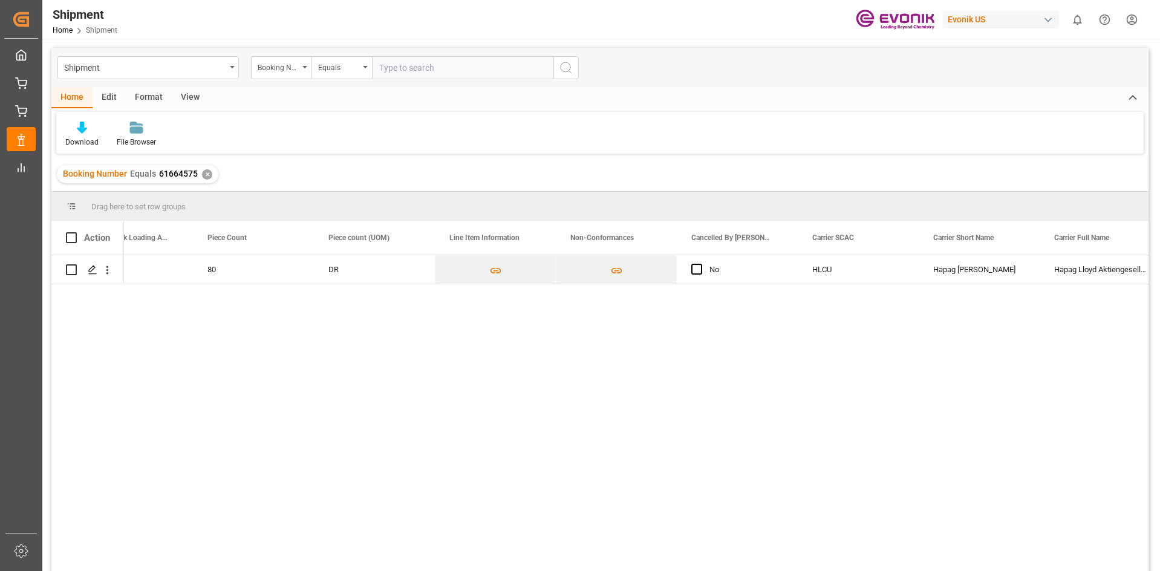
click at [305, 15] on div "Shipment Home Shipment Evonik US 0 Notifications Only show unread All Mark all …" at bounding box center [597, 19] width 1126 height 39
click at [301, 67] on div "Booking Number" at bounding box center [281, 67] width 60 height 23
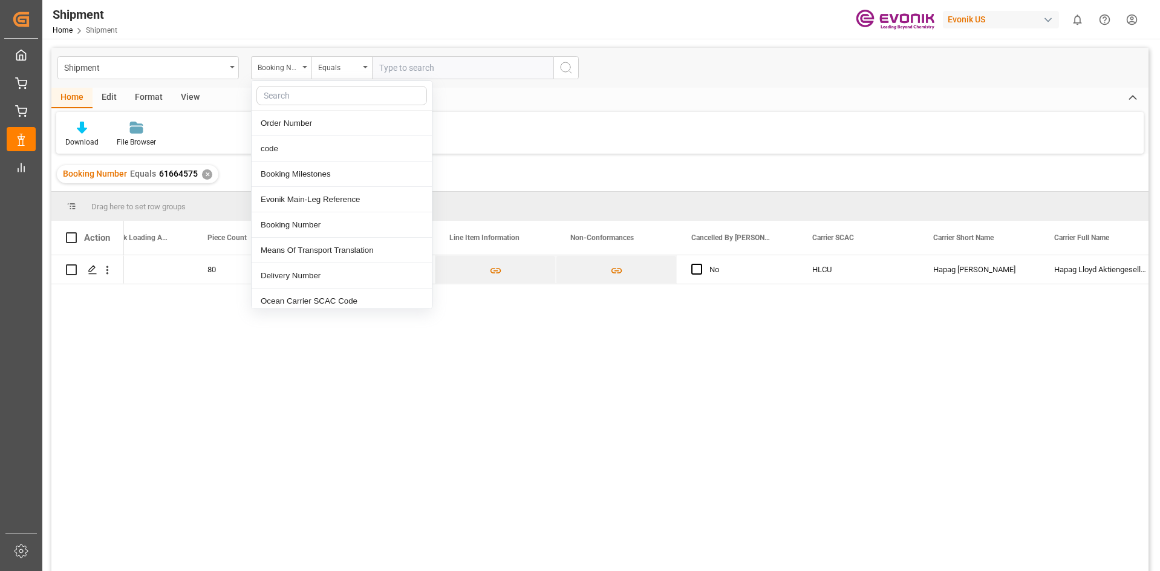
click at [295, 25] on div "Shipment Home Shipment Evonik US 0 Notifications Only show unread All Mark all …" at bounding box center [597, 19] width 1126 height 39
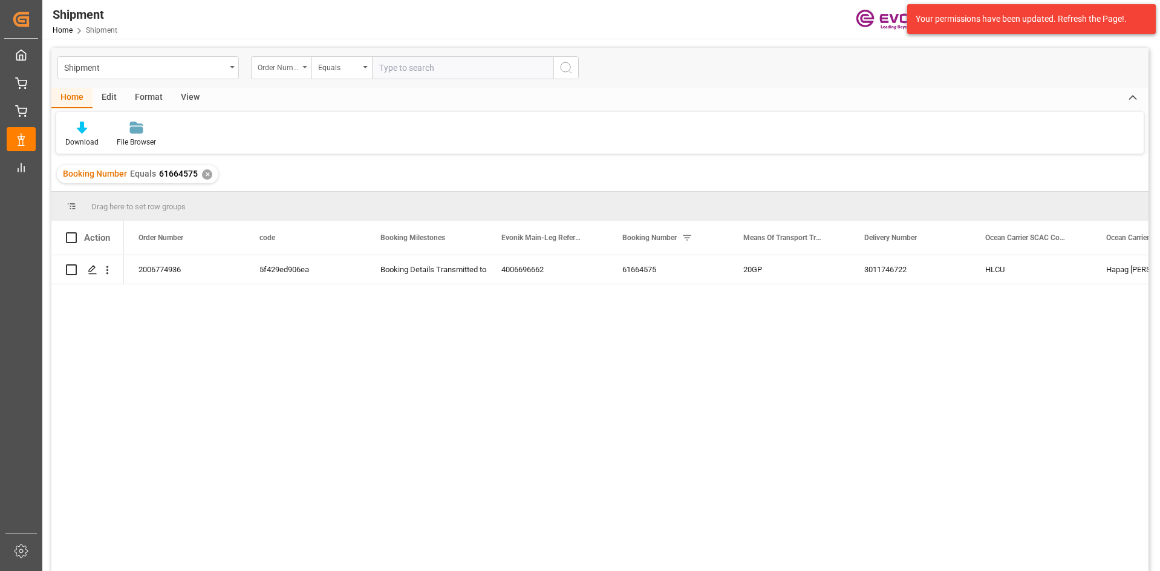
click at [301, 69] on div "Order Number" at bounding box center [281, 67] width 60 height 23
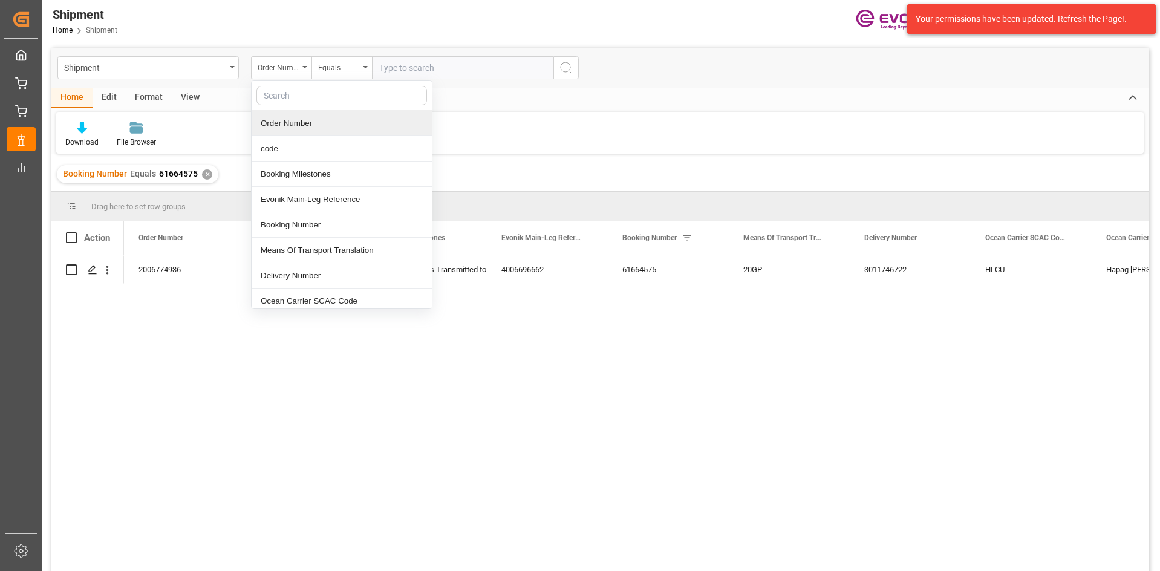
click at [344, 102] on input "text" at bounding box center [341, 95] width 171 height 19
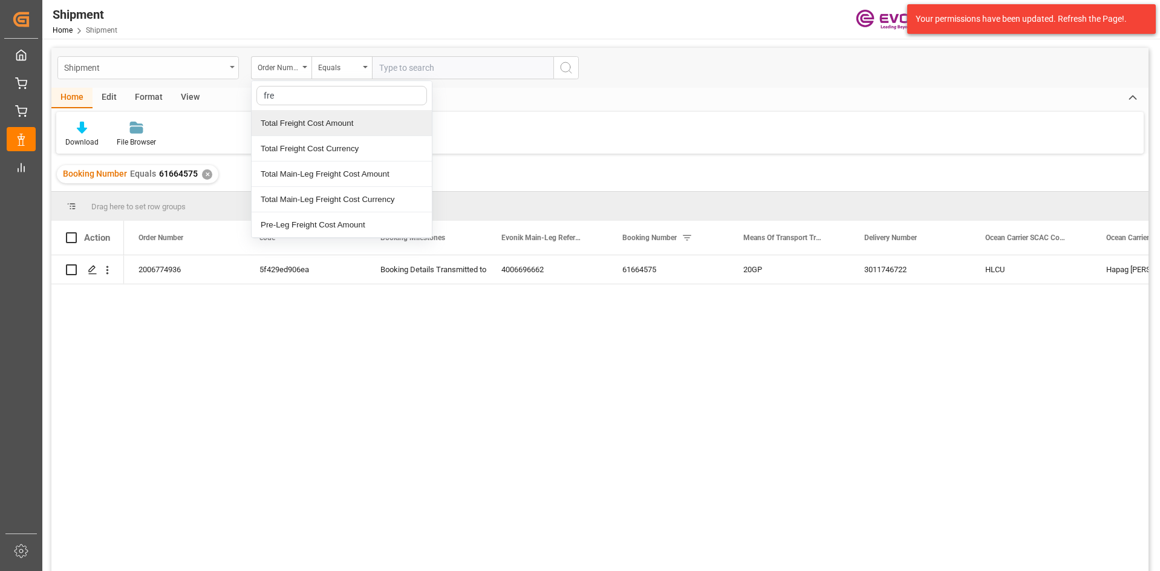
type input "fre"
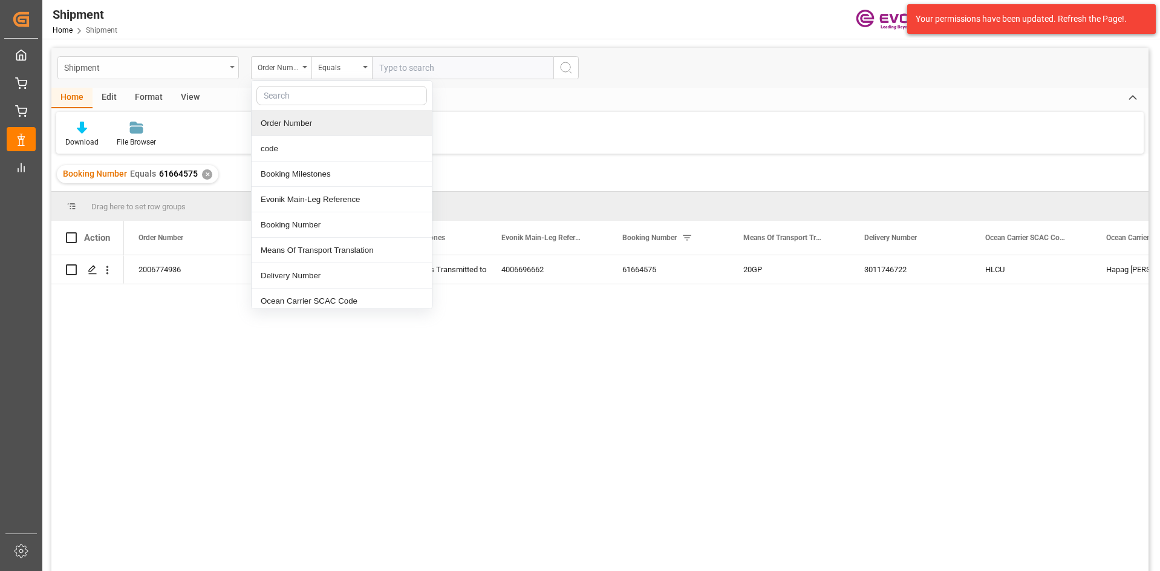
click at [231, 68] on icon "open menu" at bounding box center [232, 67] width 5 height 2
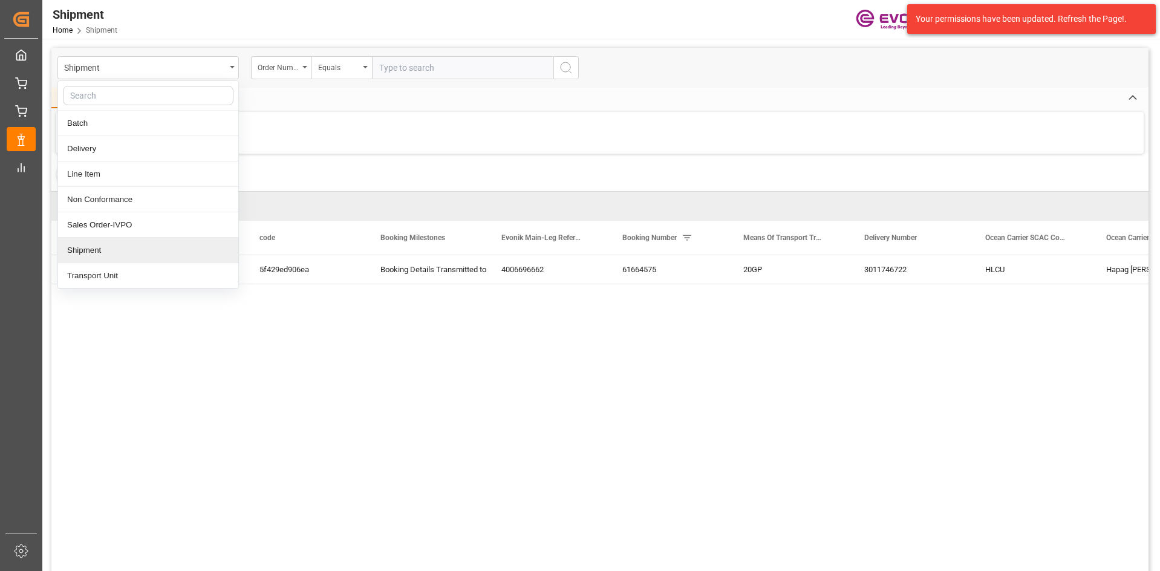
click at [192, 246] on div "Shipment" at bounding box center [148, 250] width 180 height 25
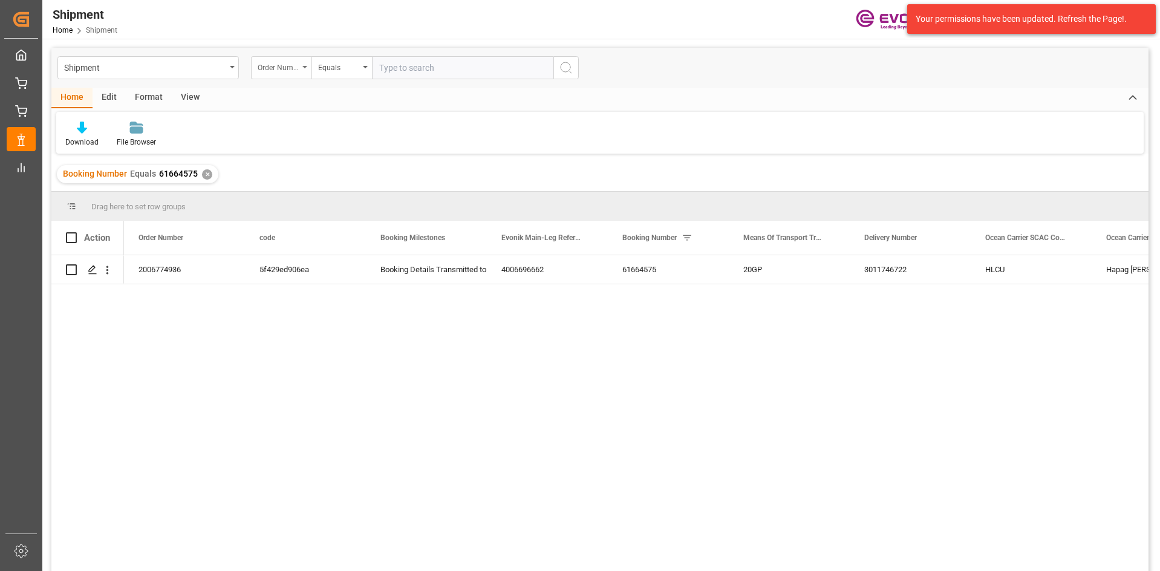
click at [307, 69] on div "Order Number" at bounding box center [281, 67] width 60 height 23
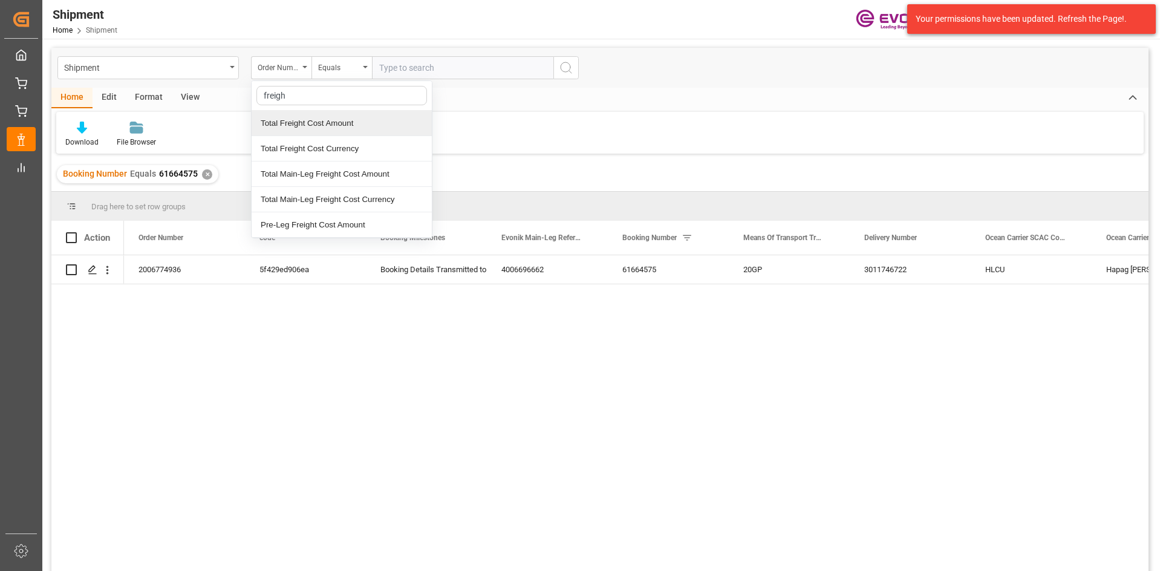
type input "freight"
drag, startPoint x: 332, startPoint y: 92, endPoint x: 235, endPoint y: 103, distance: 98.0
click at [235, 103] on div "Shipment Order Number freight Total Freight Cost Amount Total Freight Cost Curr…" at bounding box center [599, 325] width 1097 height 555
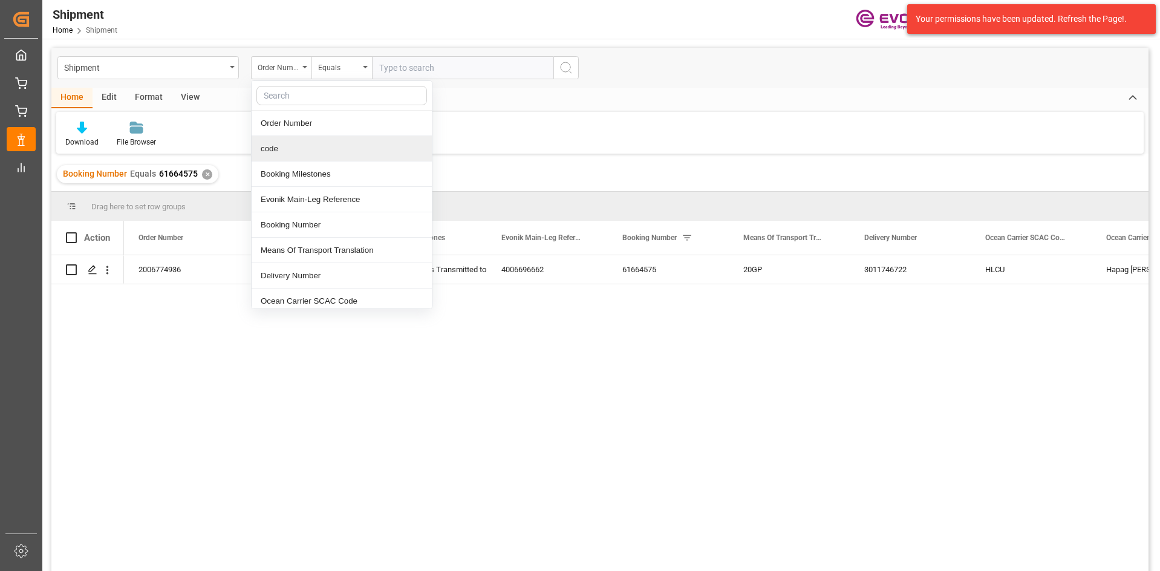
click at [793, 108] on div "Home Edit Format View Download File Browser" at bounding box center [599, 121] width 1097 height 66
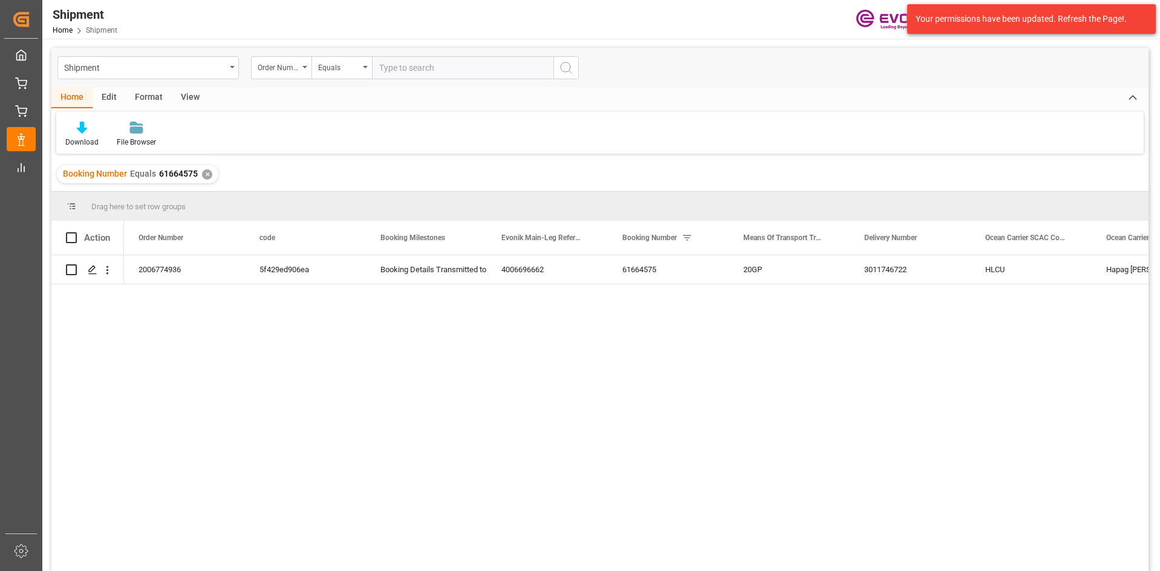
click at [209, 172] on div "✕" at bounding box center [207, 174] width 10 height 10
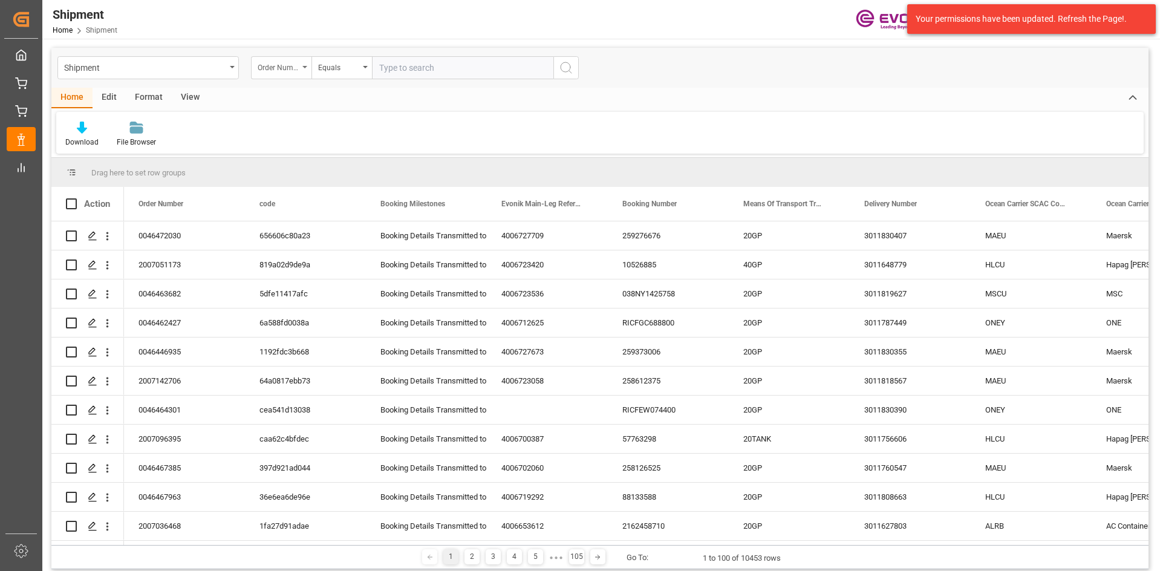
click at [307, 65] on div "Order Number" at bounding box center [281, 67] width 60 height 23
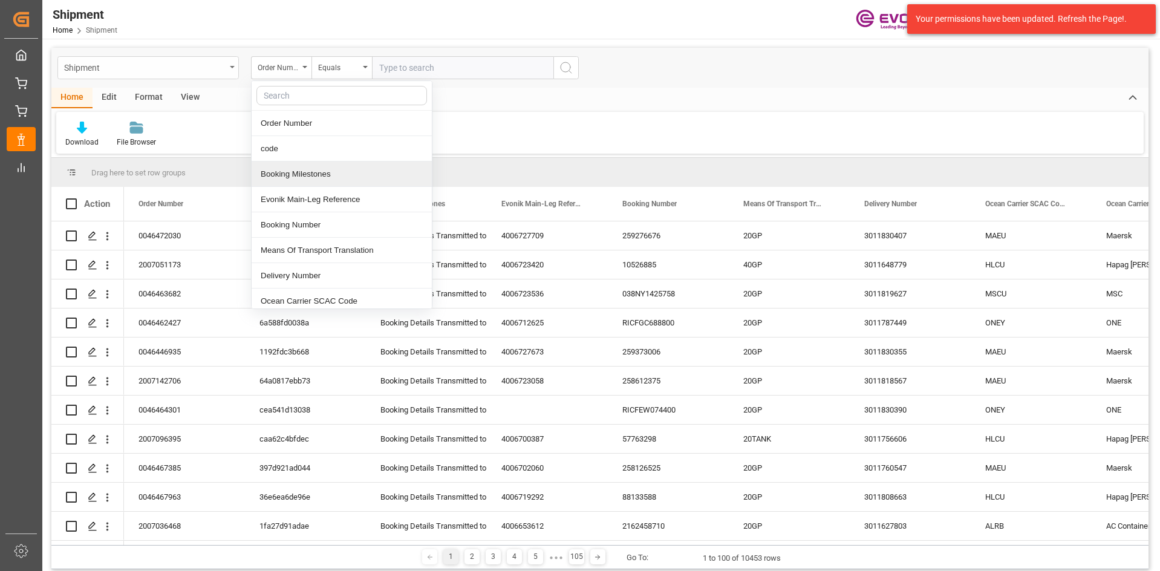
click at [232, 64] on div "Shipment" at bounding box center [147, 67] width 181 height 23
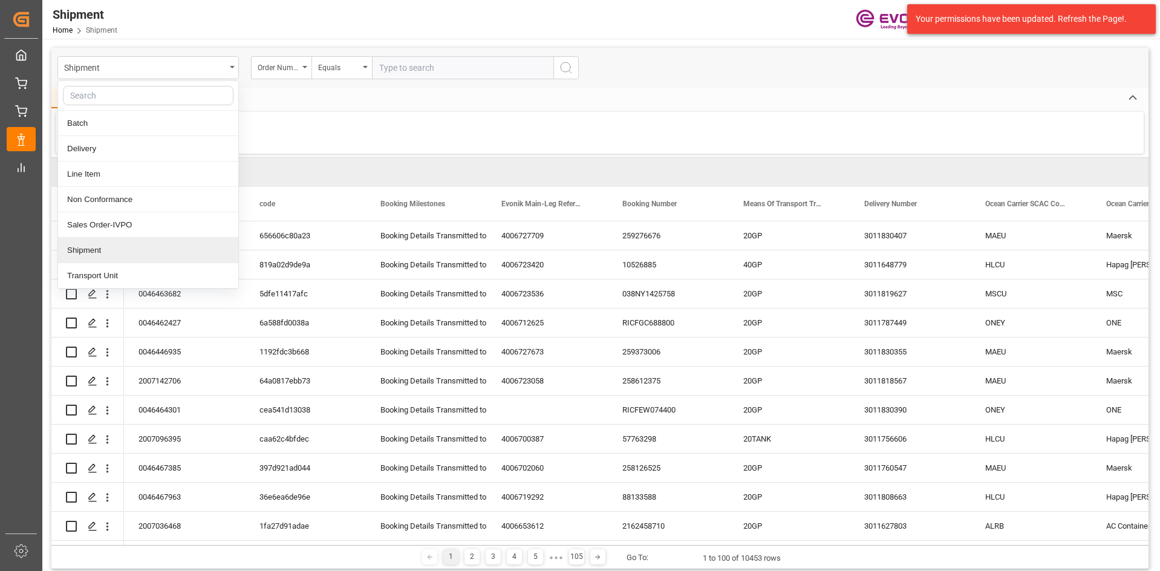
click at [129, 253] on div "Shipment" at bounding box center [148, 250] width 180 height 25
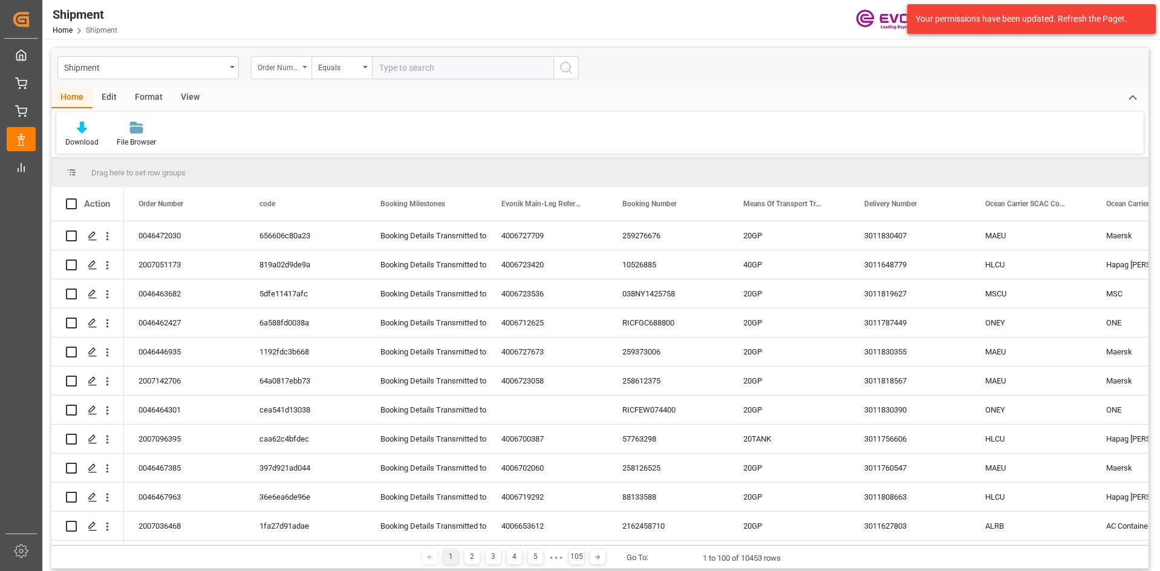
click at [305, 67] on icon "open menu" at bounding box center [304, 67] width 5 height 2
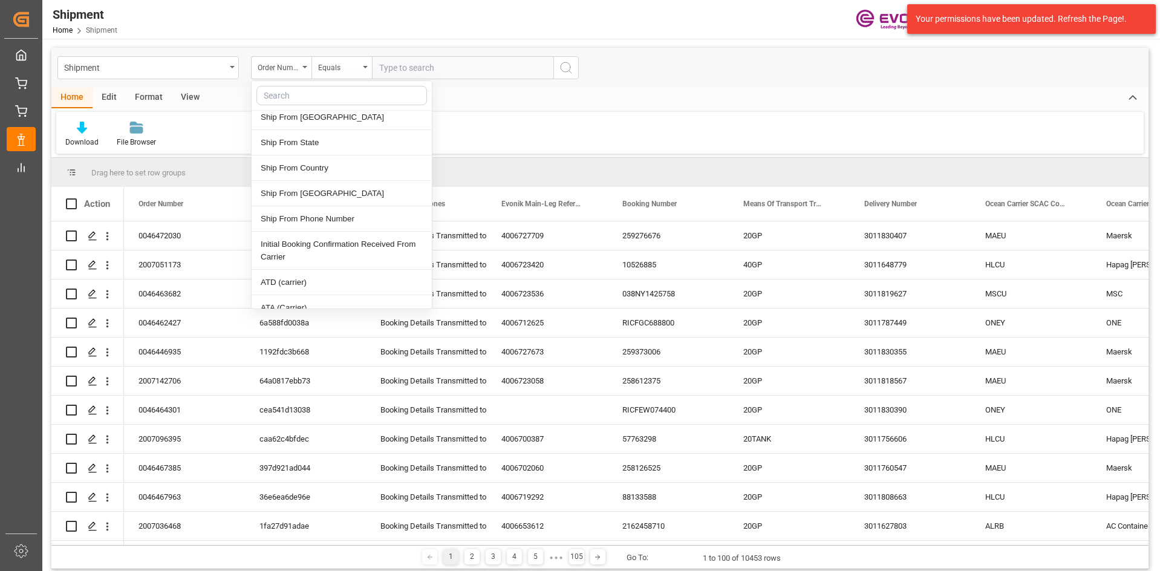
scroll to position [1330, 0]
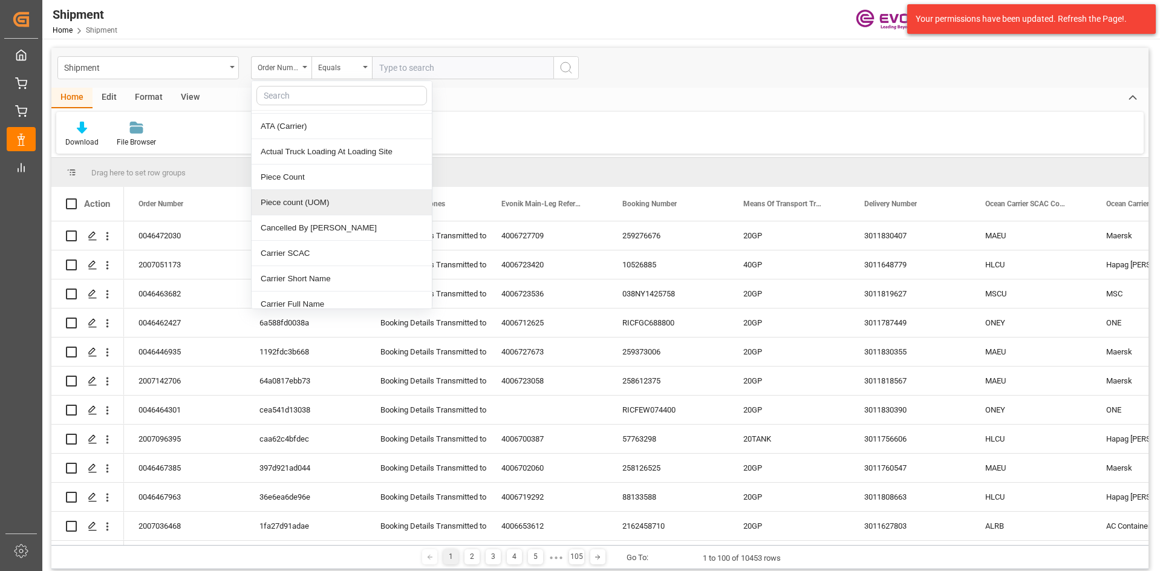
click at [657, 119] on div "Download File Browser" at bounding box center [599, 133] width 1087 height 42
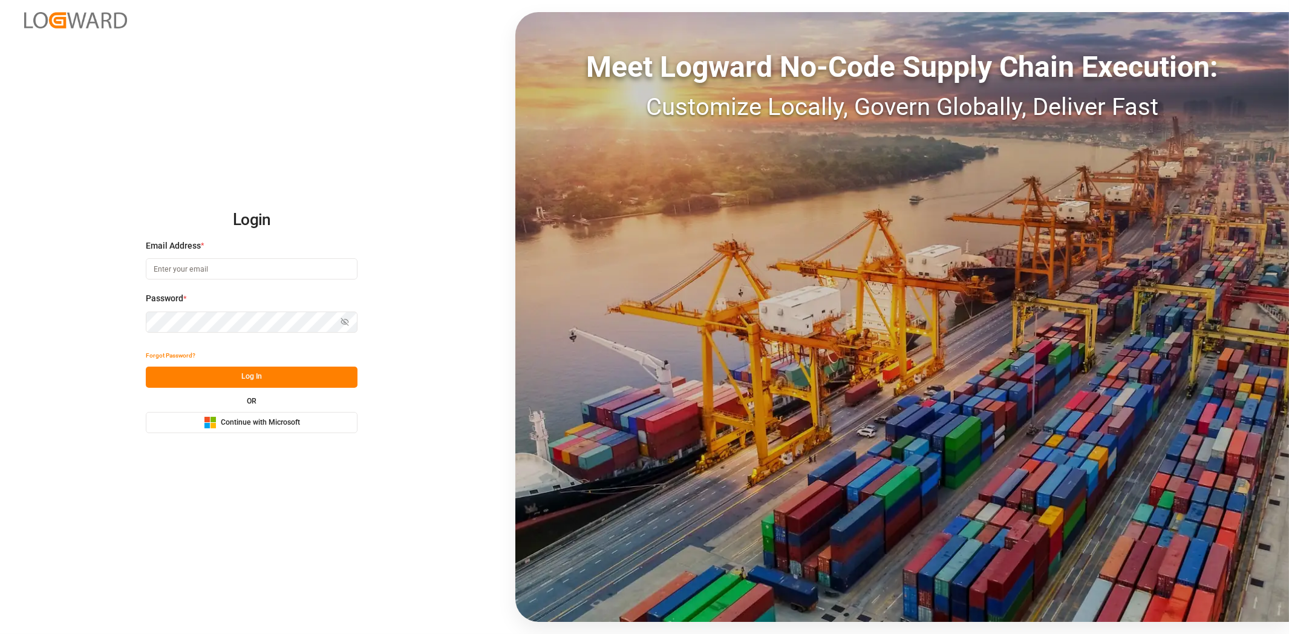
click at [262, 420] on span "Continue with Microsoft" at bounding box center [260, 422] width 79 height 11
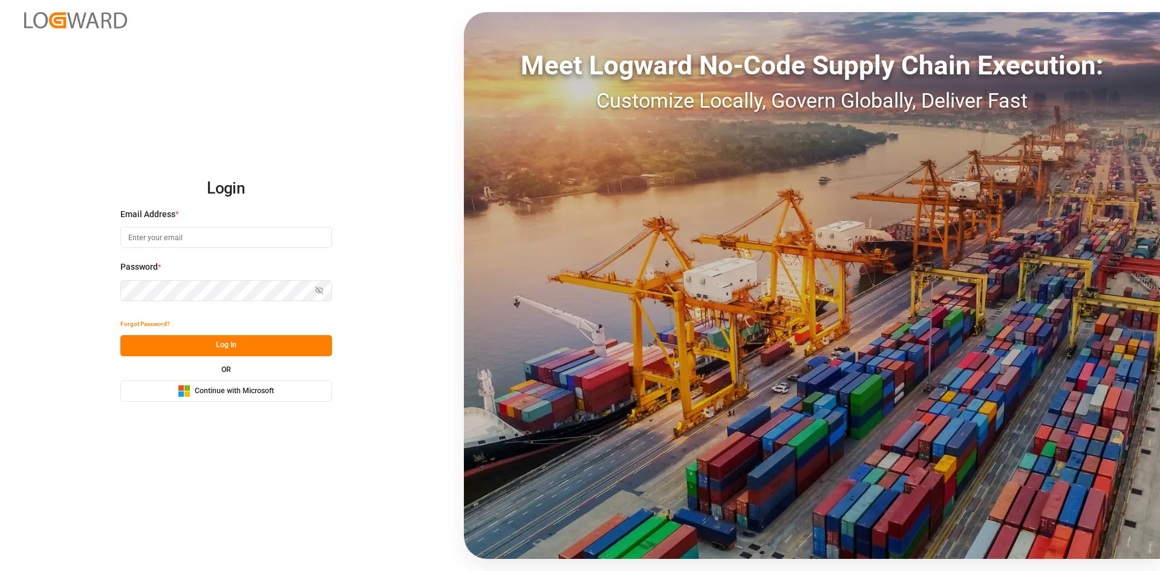
click at [226, 388] on span "Continue with Microsoft" at bounding box center [234, 391] width 79 height 11
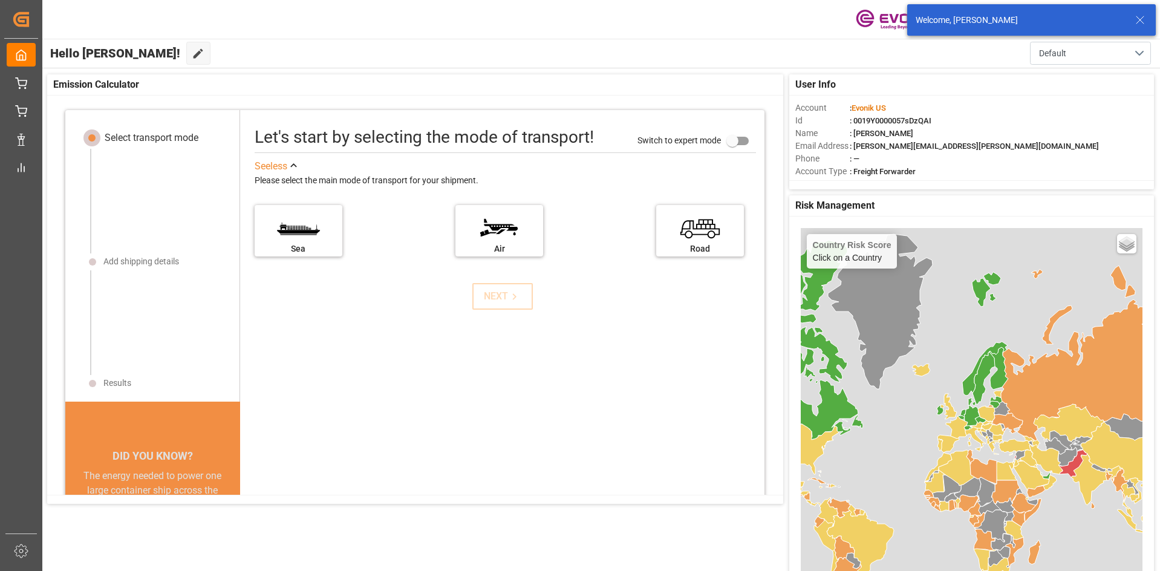
click at [1136, 19] on icon at bounding box center [1140, 20] width 15 height 15
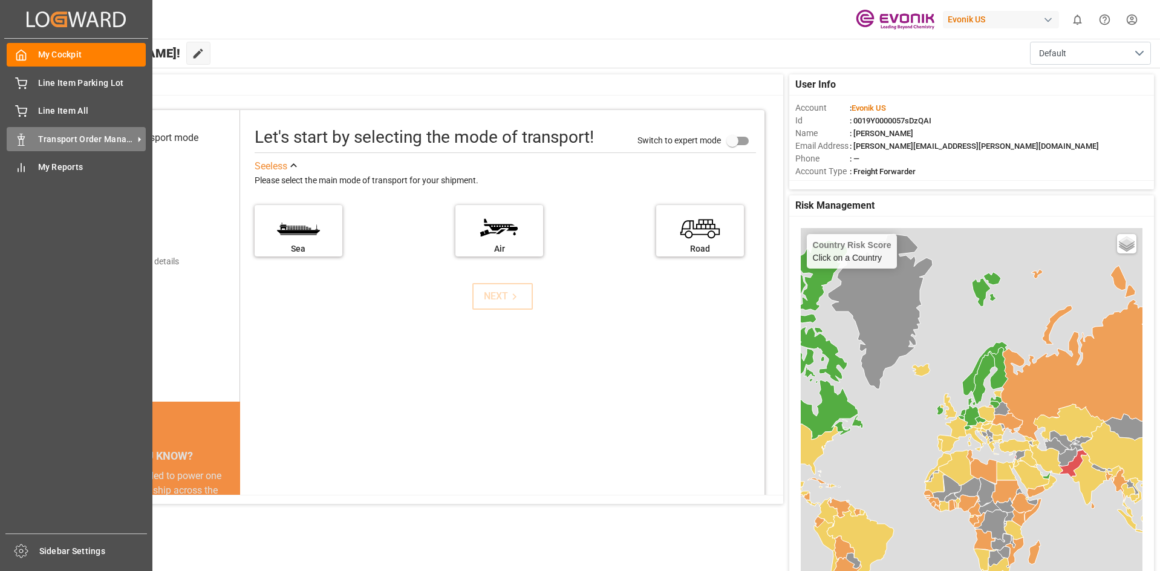
click at [71, 134] on span "Transport Order Management" at bounding box center [86, 139] width 96 height 13
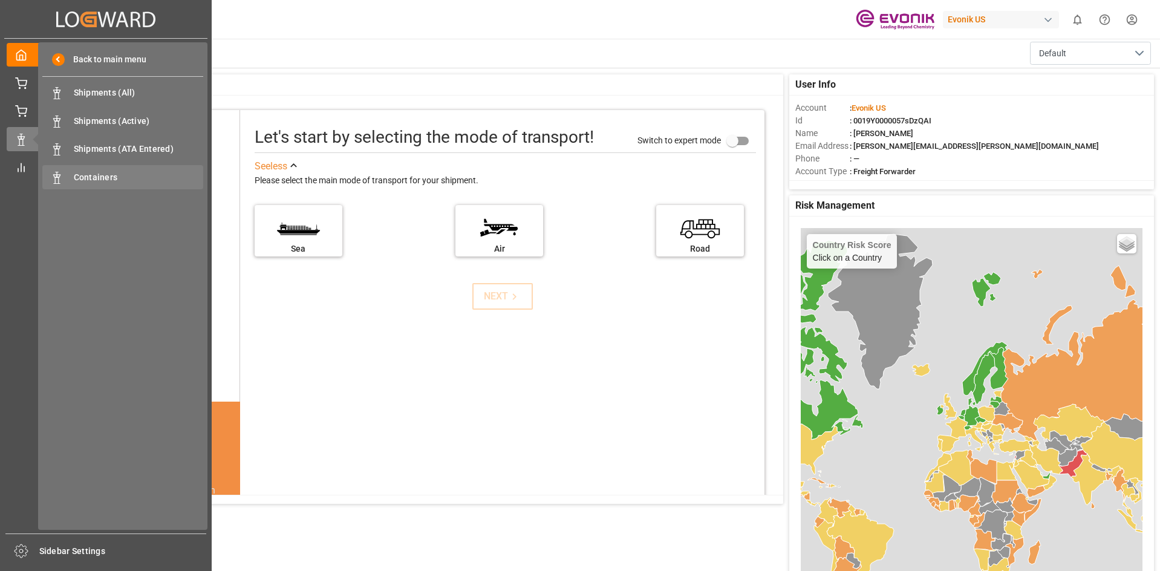
click at [85, 173] on span "Containers" at bounding box center [139, 177] width 130 height 13
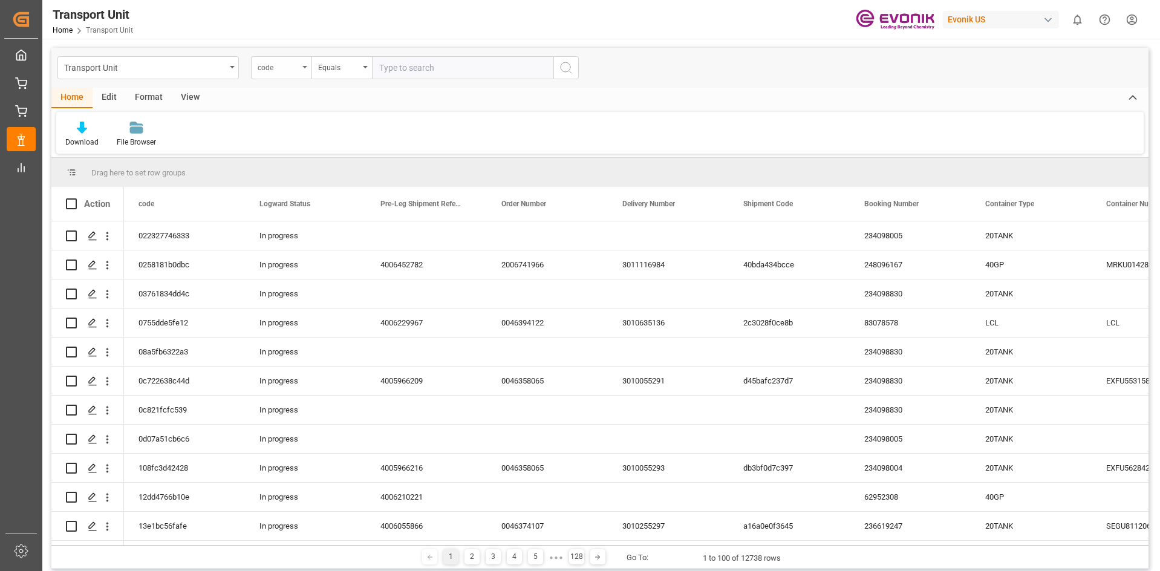
click at [305, 67] on icon "open menu" at bounding box center [304, 67] width 5 height 2
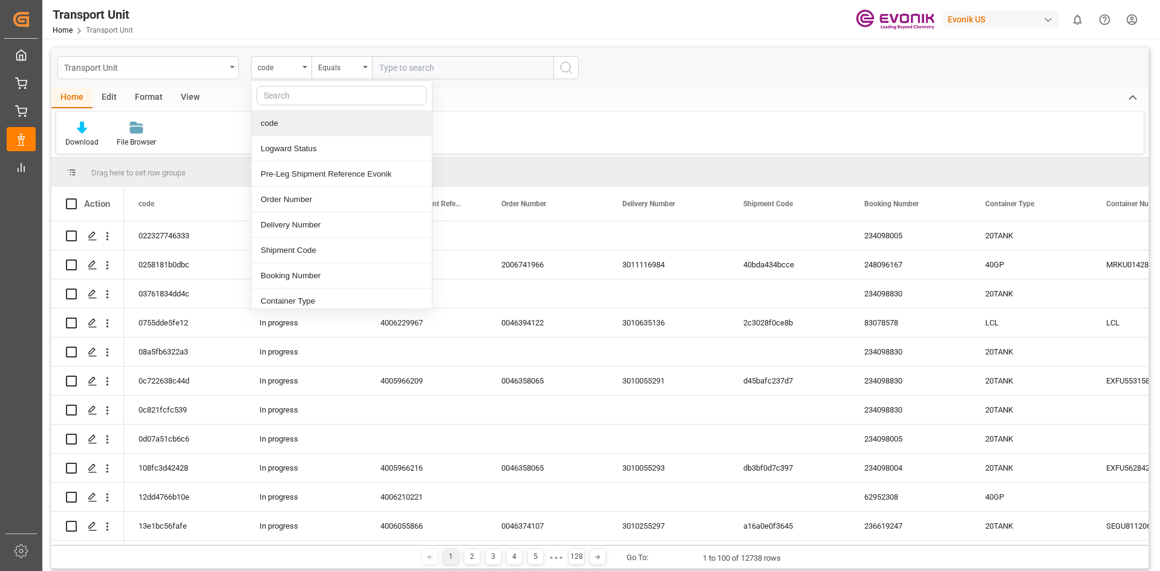
click at [233, 67] on icon "open menu" at bounding box center [232, 67] width 5 height 2
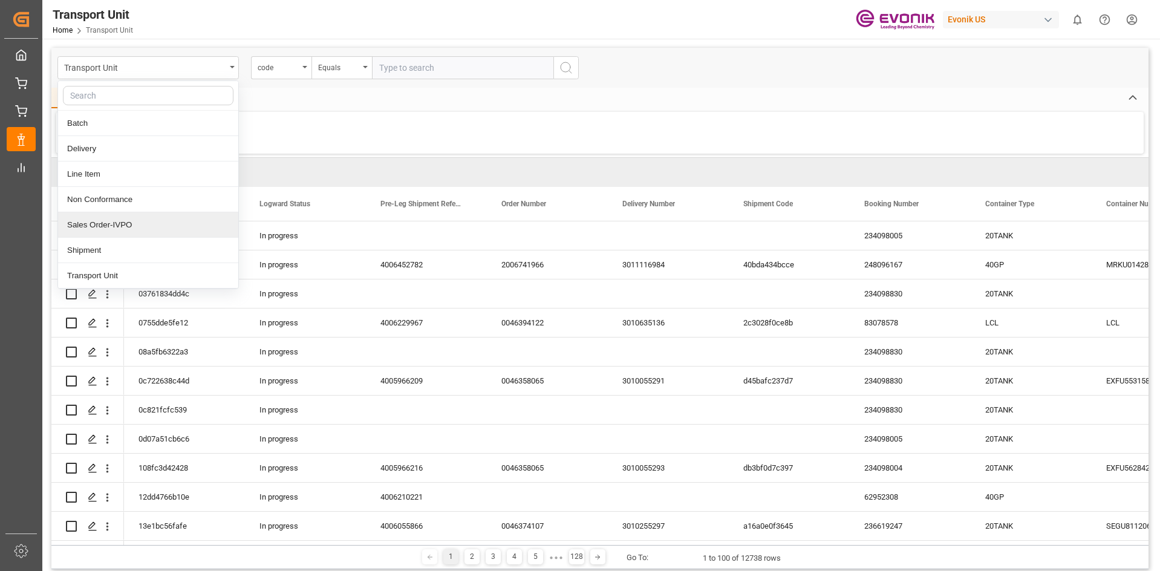
click at [149, 223] on div "Sales Order-IVPO" at bounding box center [148, 224] width 180 height 25
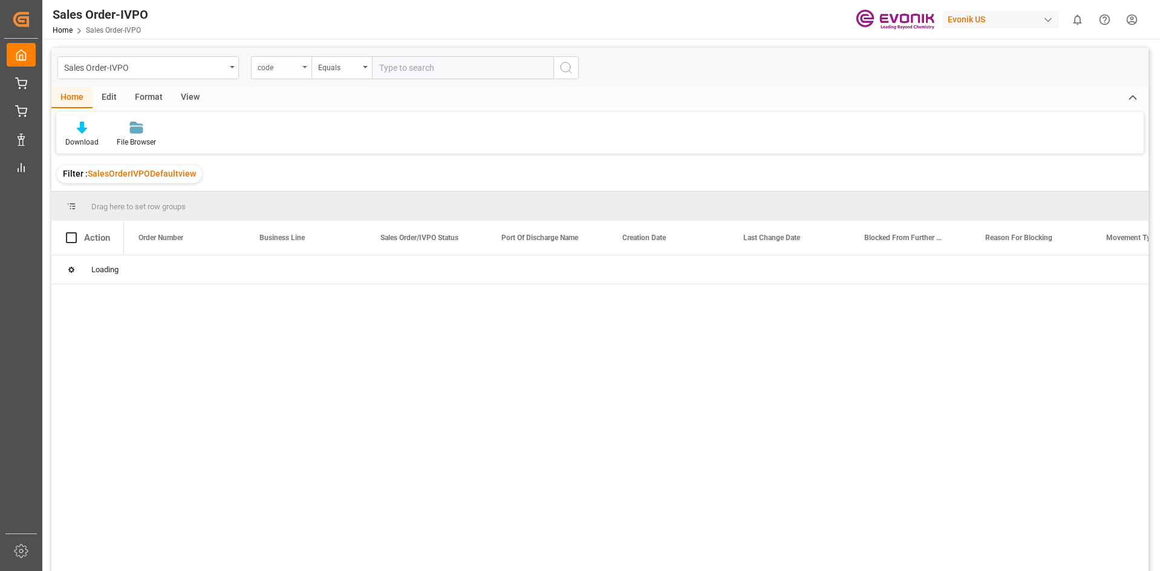
click at [301, 73] on div "code" at bounding box center [281, 67] width 60 height 23
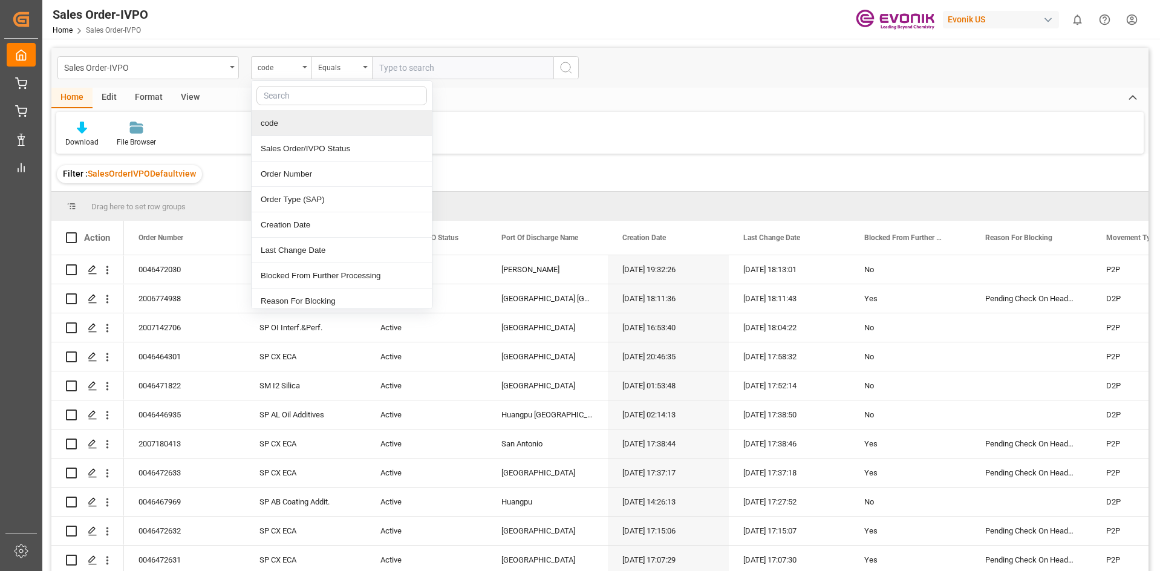
click at [705, 80] on div "Sales Order-IVPO code code Sales Order/IVPO Status Order Number Order Type (SAP…" at bounding box center [599, 68] width 1097 height 40
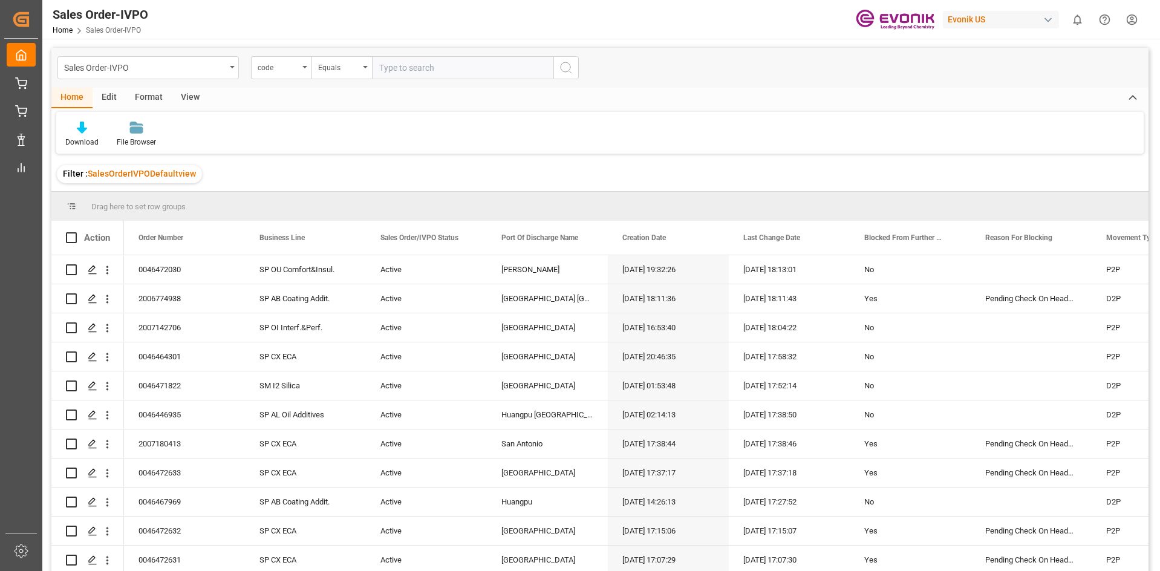
click at [470, 152] on div "Download File Browser" at bounding box center [599, 133] width 1087 height 42
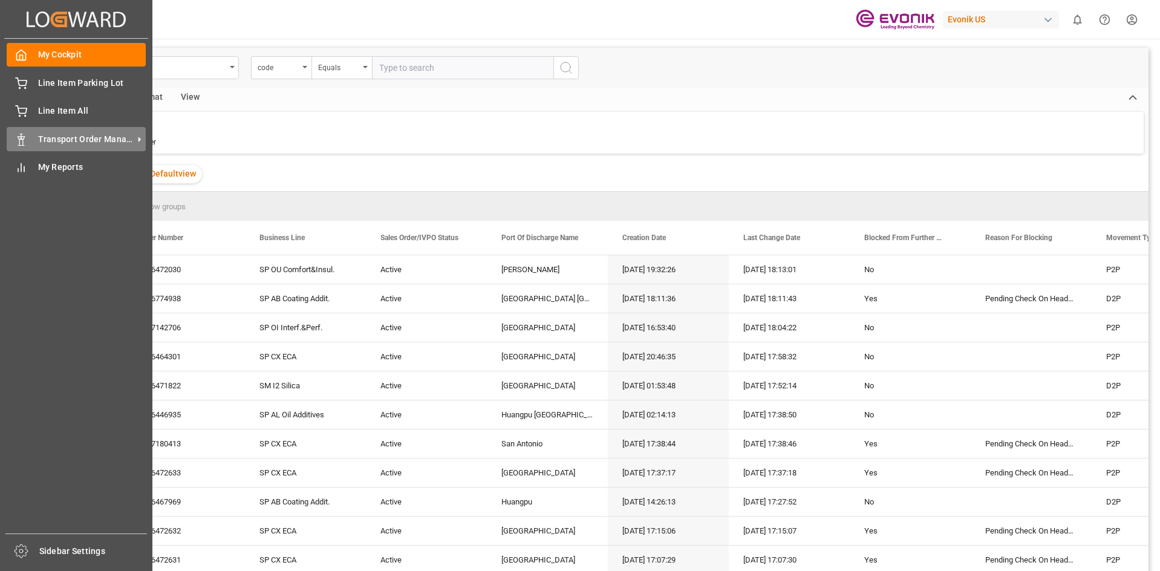
click at [135, 143] on icon at bounding box center [139, 139] width 13 height 13
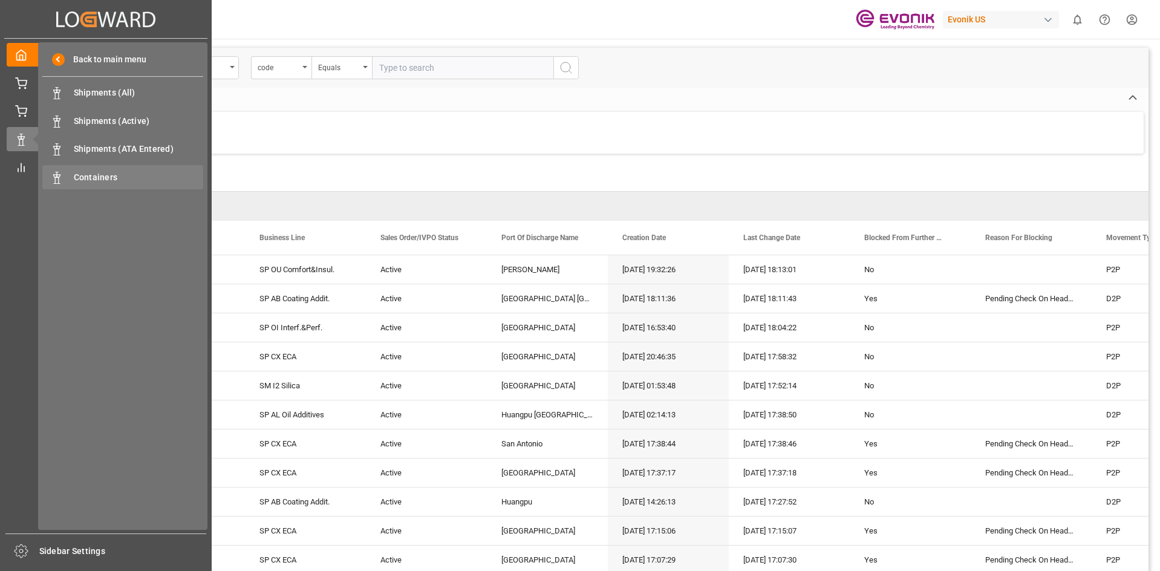
click at [86, 174] on span "Containers" at bounding box center [139, 177] width 130 height 13
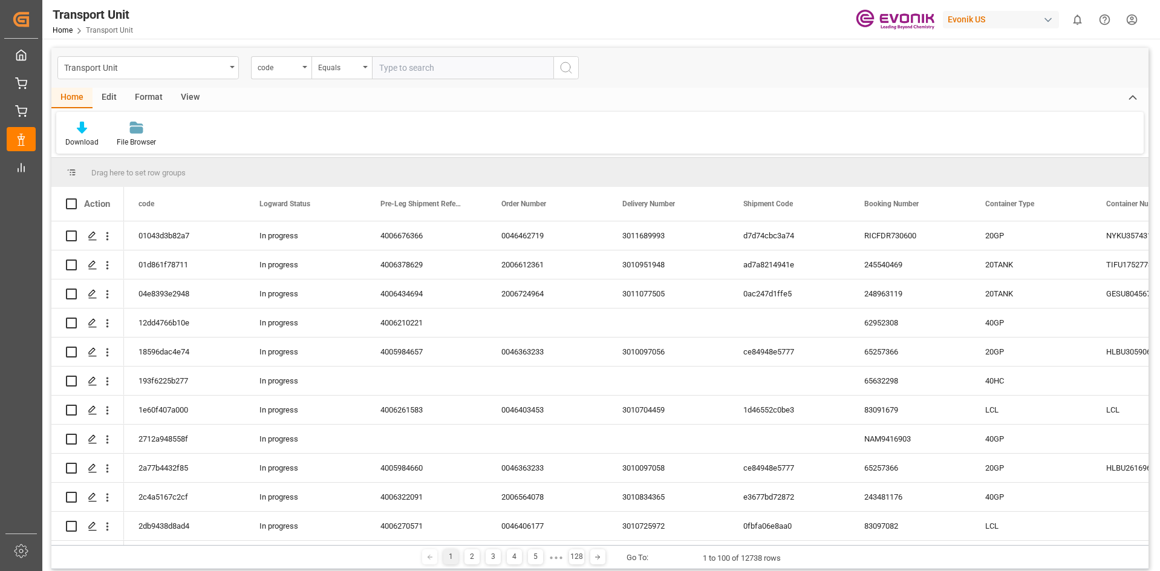
click at [311, 123] on div "Download File Browser" at bounding box center [599, 133] width 1087 height 42
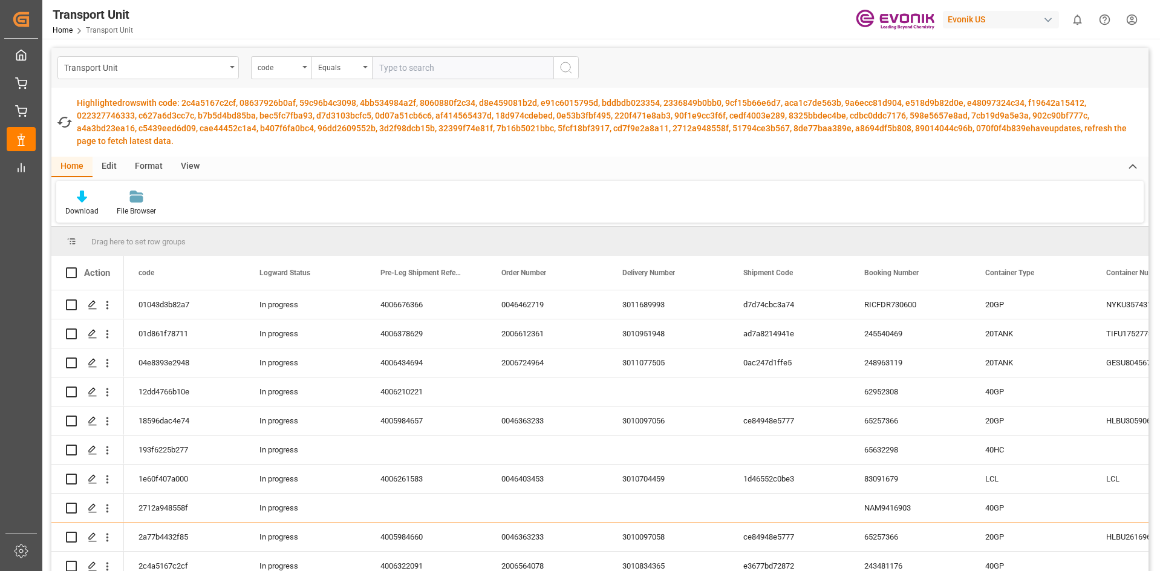
click at [453, 202] on div "Download File Browser" at bounding box center [599, 202] width 1087 height 42
click at [426, 201] on div "Download File Browser" at bounding box center [599, 202] width 1087 height 42
click at [380, 189] on div "Download File Browser" at bounding box center [599, 202] width 1087 height 42
click at [290, 186] on div "Download File Browser" at bounding box center [599, 202] width 1087 height 42
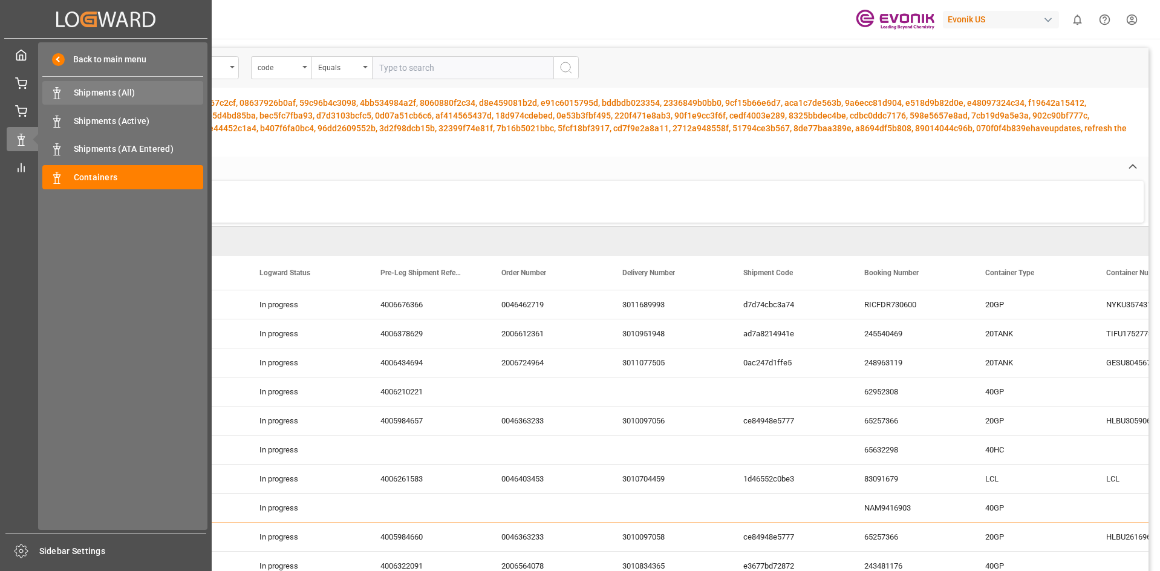
click at [117, 96] on span "Shipments (All)" at bounding box center [139, 92] width 130 height 13
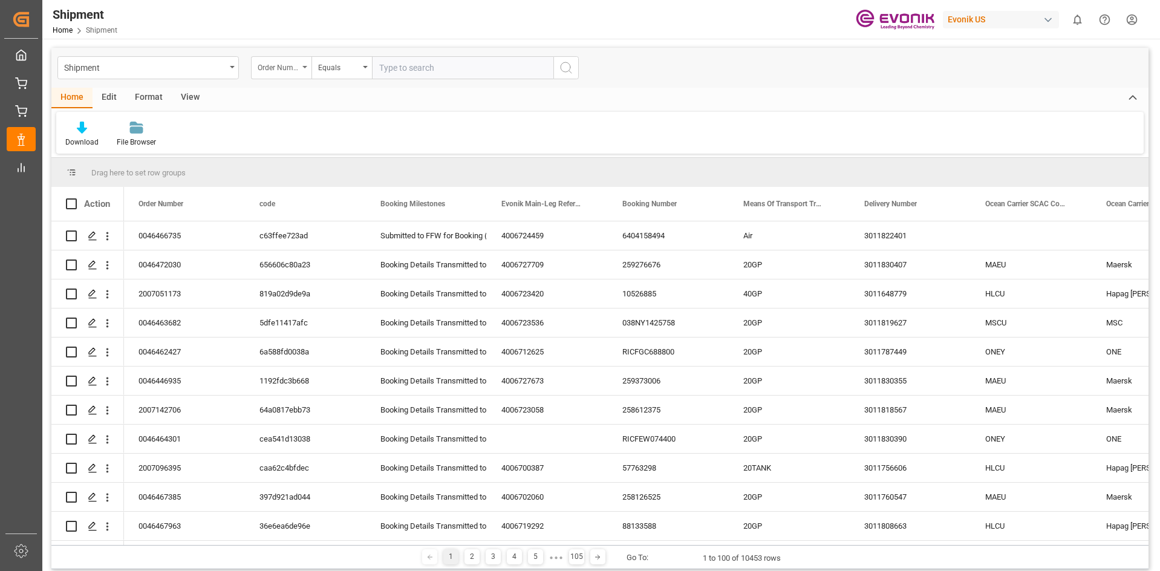
click at [305, 68] on div "Order Number" at bounding box center [281, 67] width 60 height 23
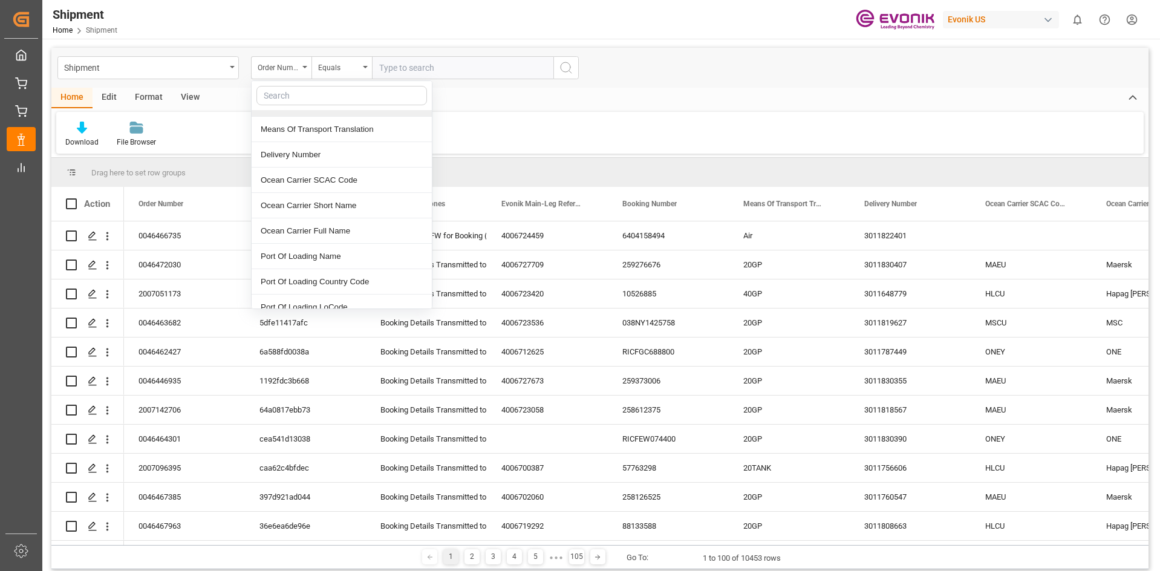
scroll to position [181, 0]
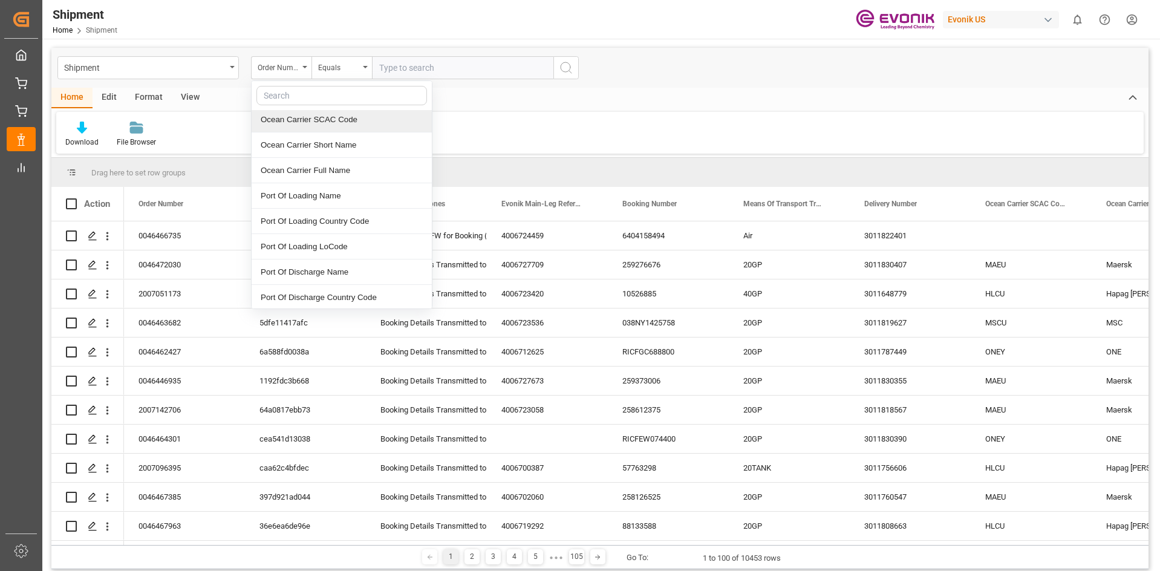
click at [300, 95] on input "text" at bounding box center [341, 95] width 171 height 19
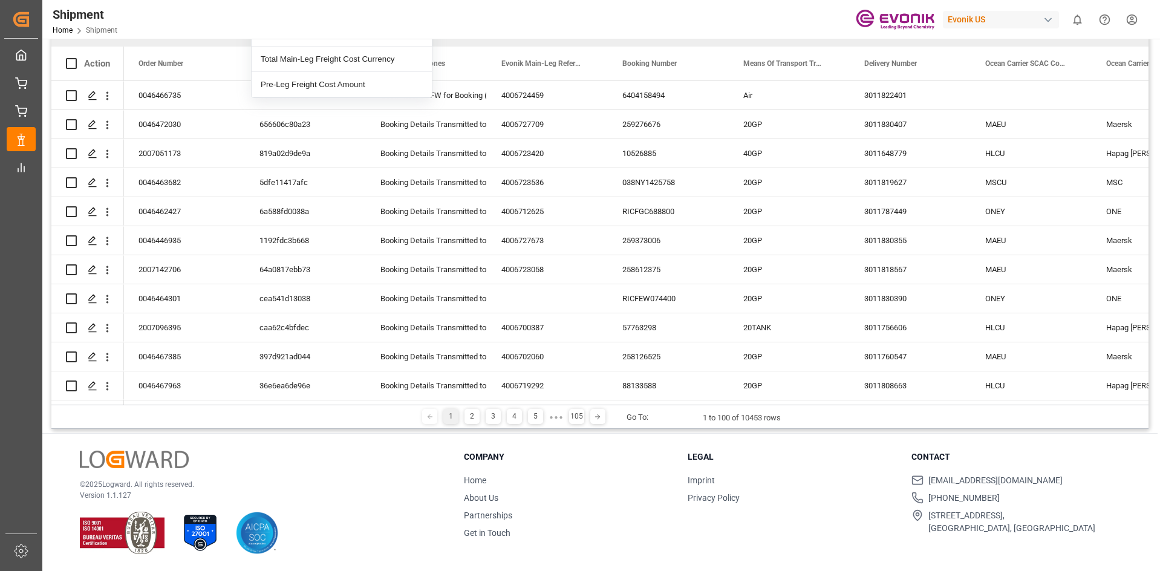
scroll to position [0, 0]
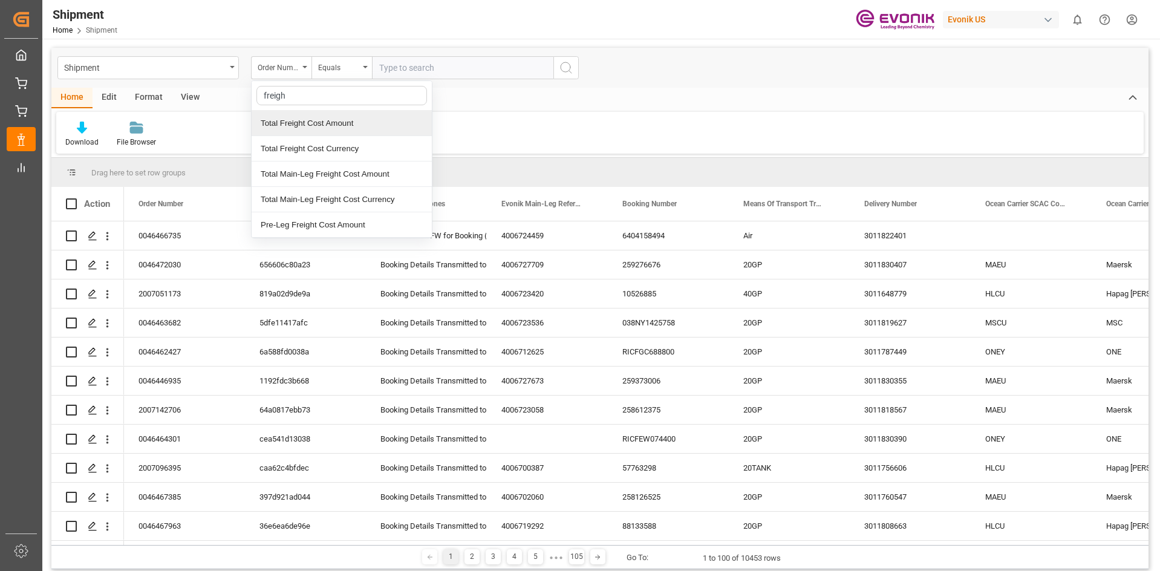
type input "freight"
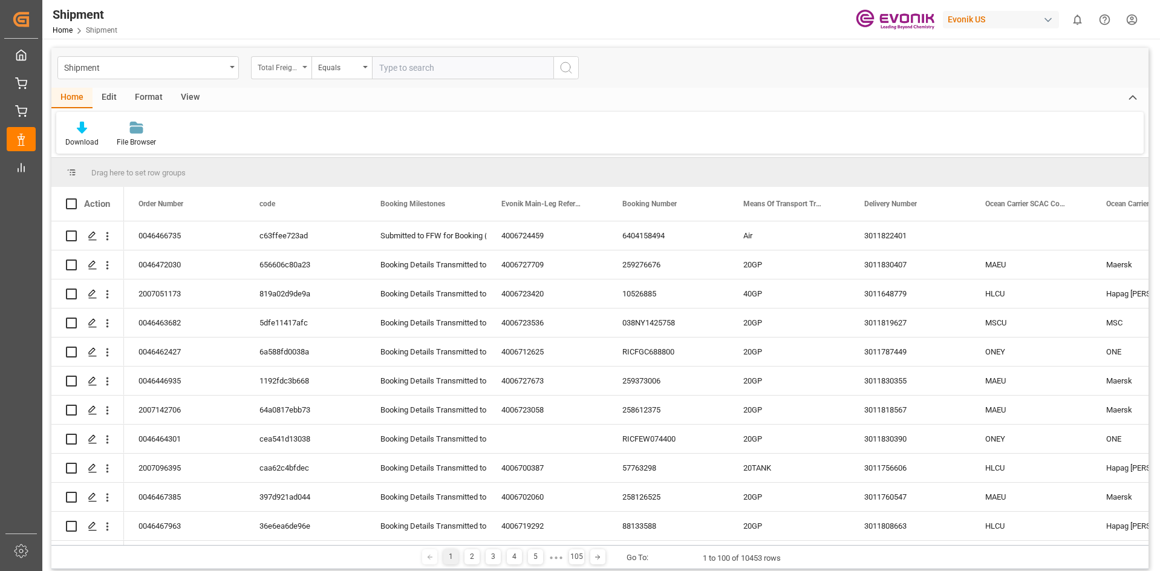
click at [307, 68] on div "Total Freight Cost Amount" at bounding box center [281, 67] width 60 height 23
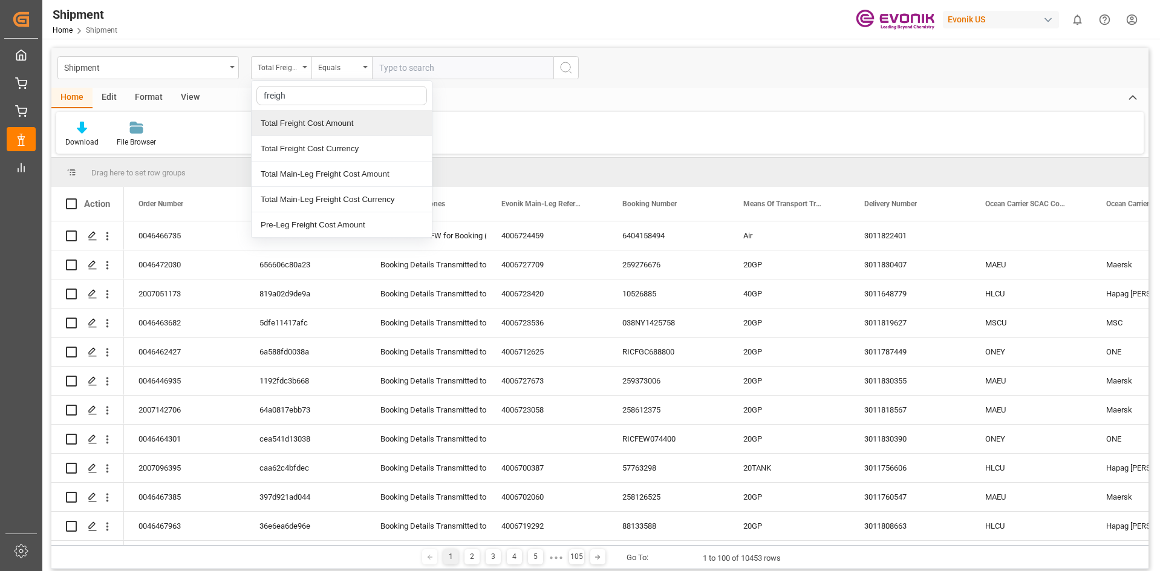
type input "freight"
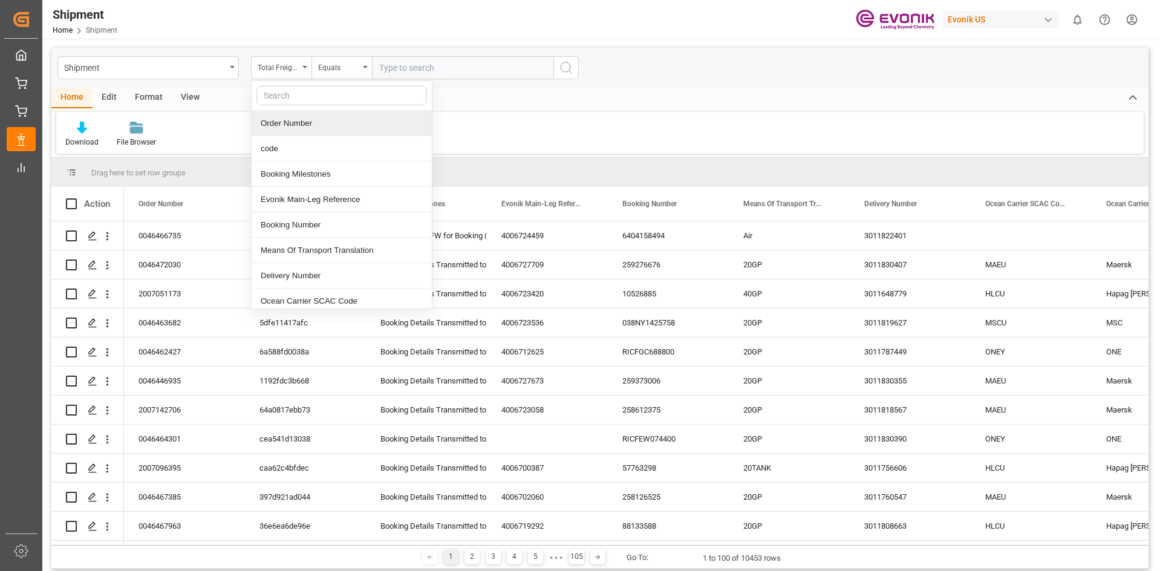
click at [507, 121] on div "Download File Browser" at bounding box center [599, 133] width 1087 height 42
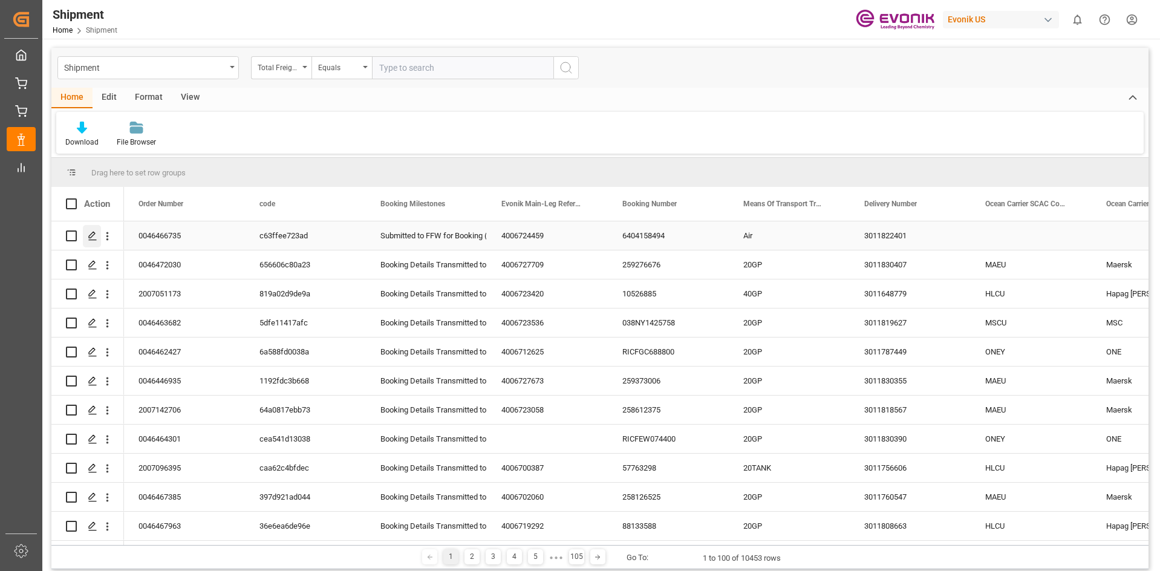
click at [93, 238] on icon "Press SPACE to select this row." at bounding box center [93, 236] width 10 height 10
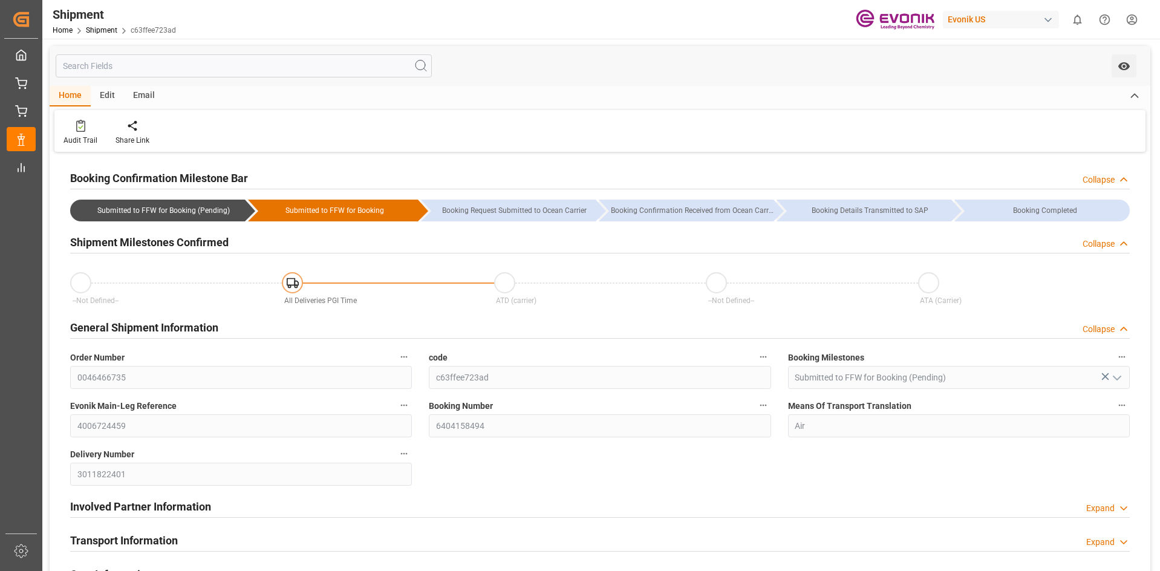
type input "[DATE] 18:19"
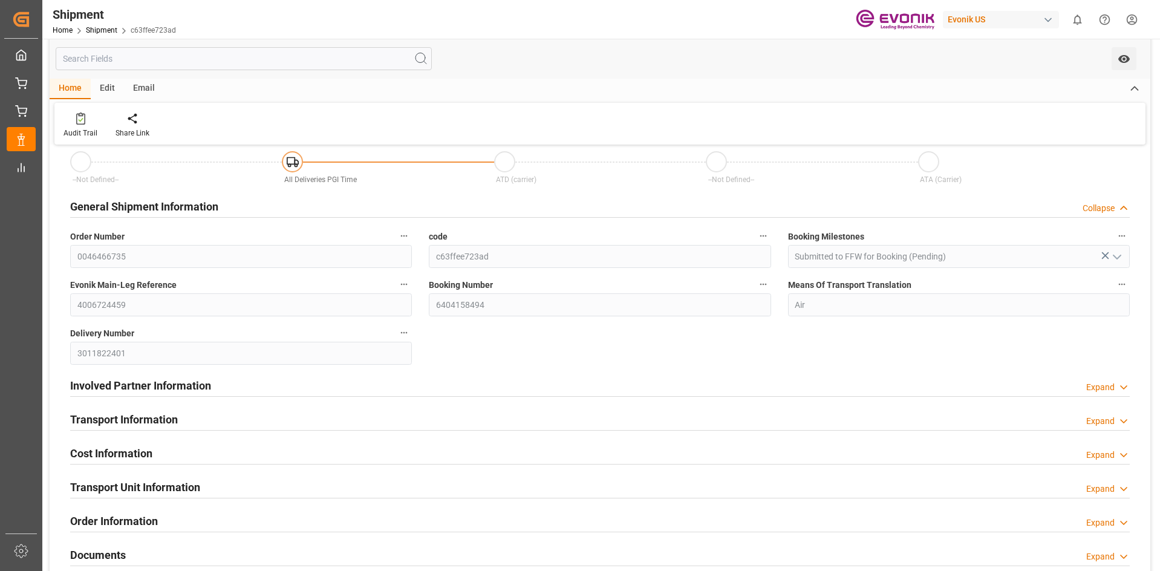
scroll to position [60, 0]
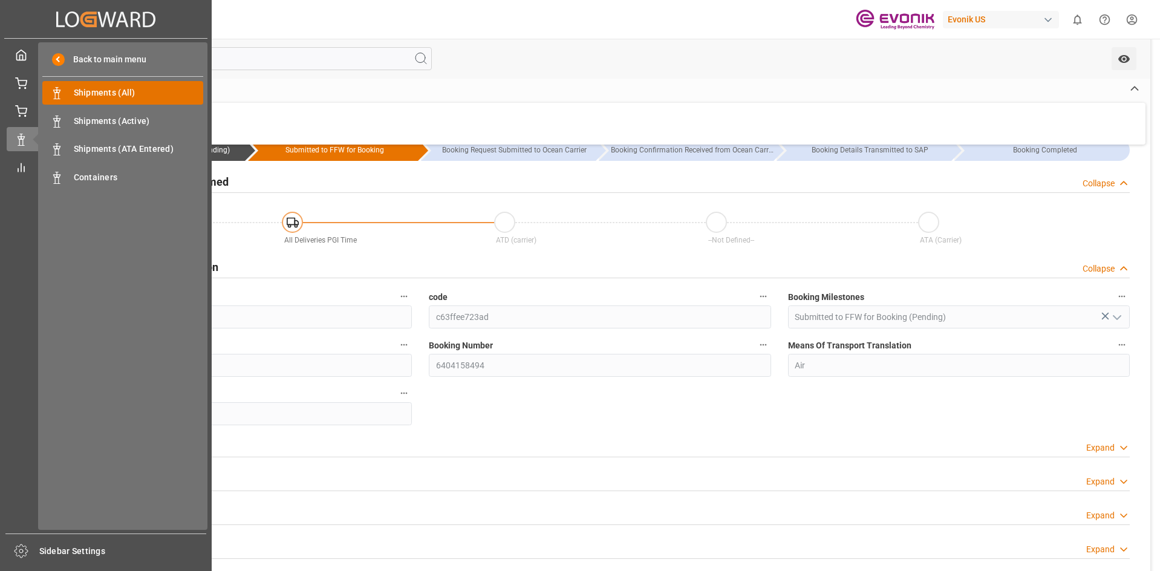
click at [114, 90] on span "Shipments (All)" at bounding box center [139, 92] width 130 height 13
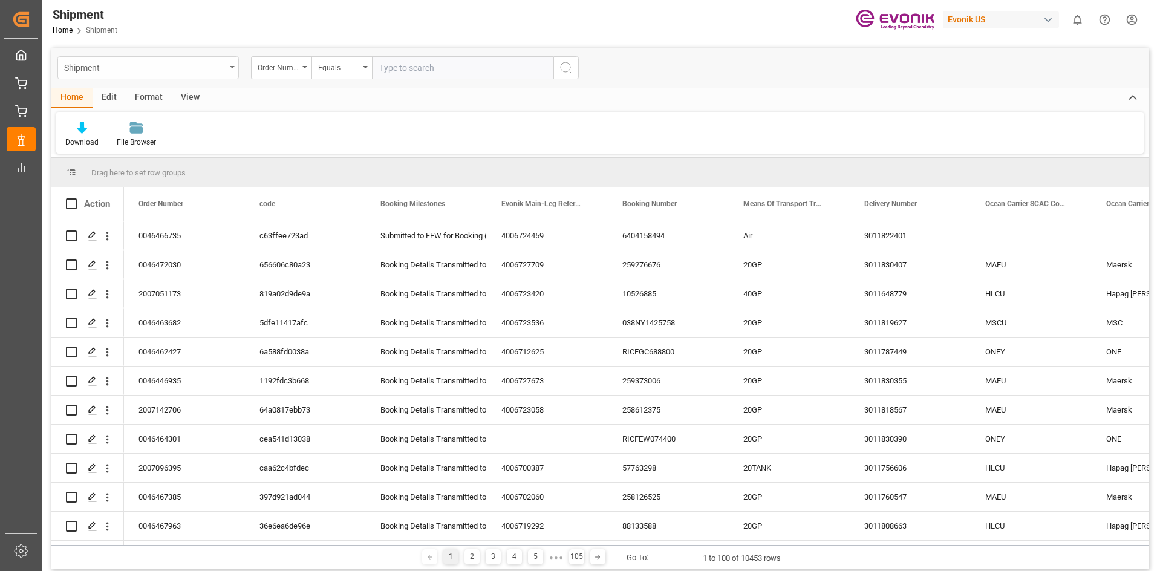
click at [229, 57] on div "Shipment" at bounding box center [147, 67] width 181 height 23
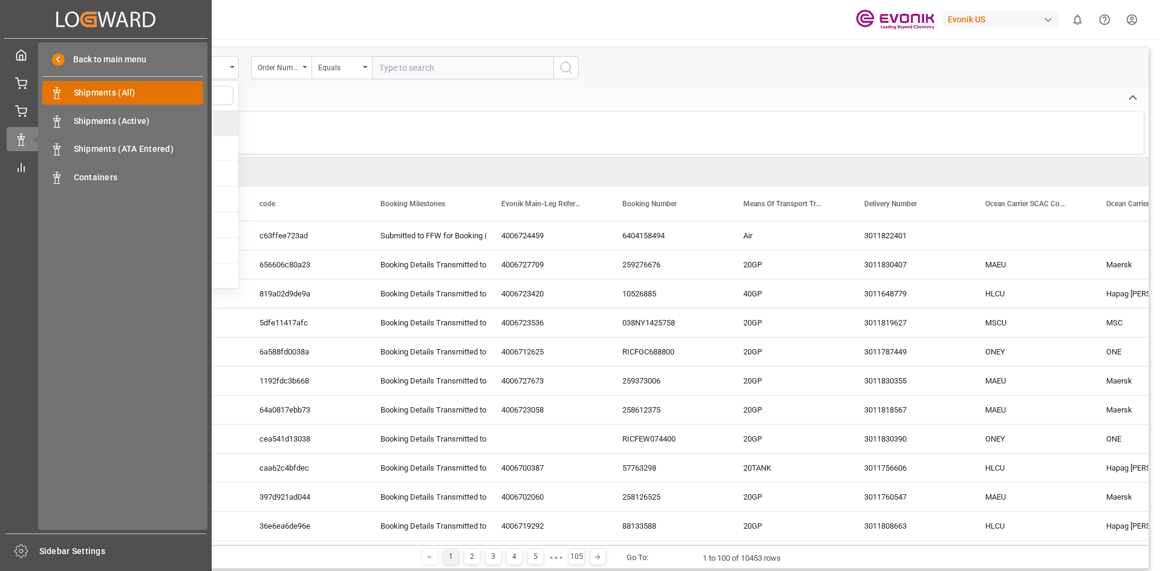
click at [97, 88] on span "Shipments (All)" at bounding box center [139, 92] width 130 height 13
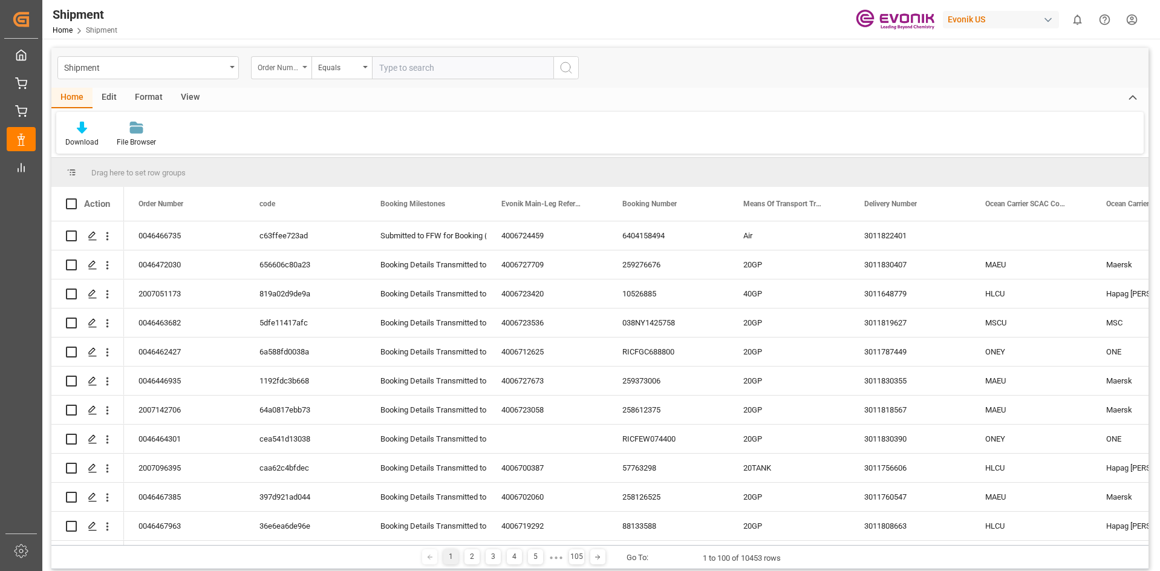
click at [305, 66] on icon "open menu" at bounding box center [304, 67] width 5 height 2
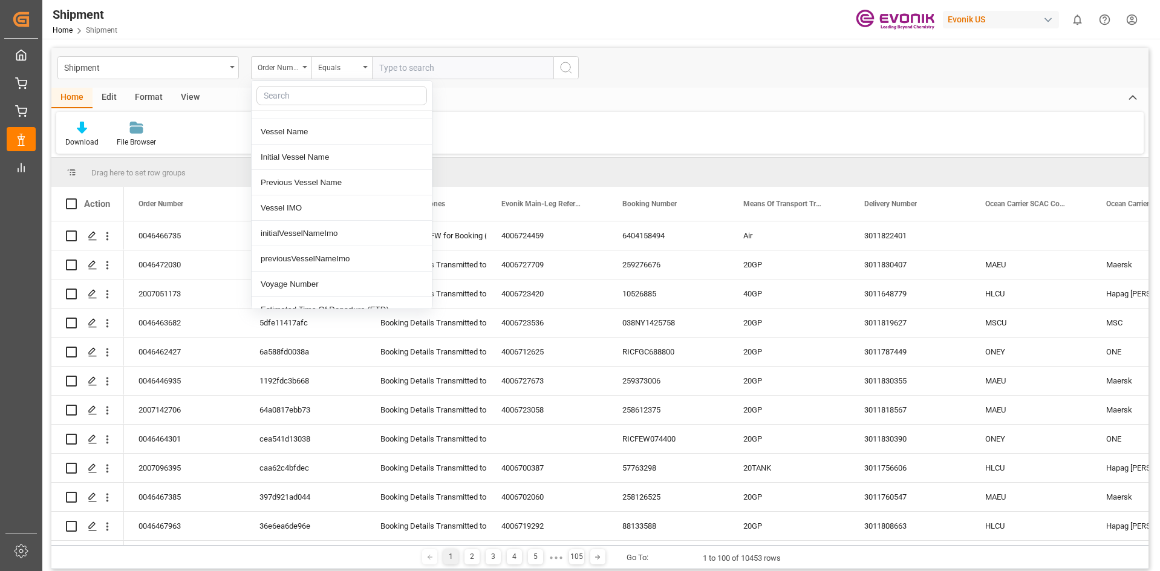
scroll to position [484, 0]
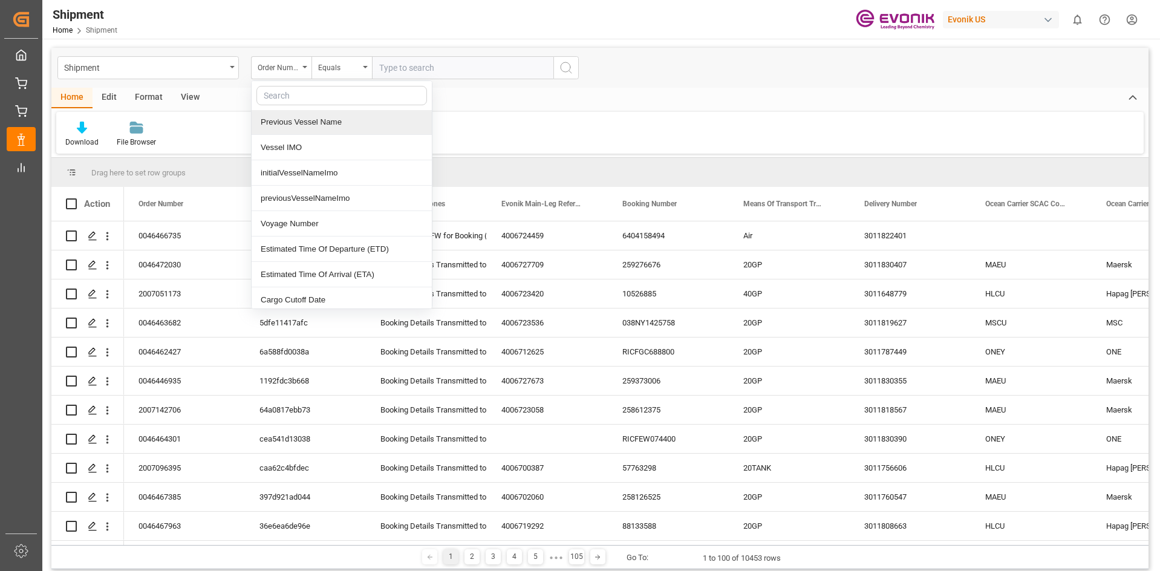
click at [446, 71] on input "text" at bounding box center [462, 67] width 181 height 23
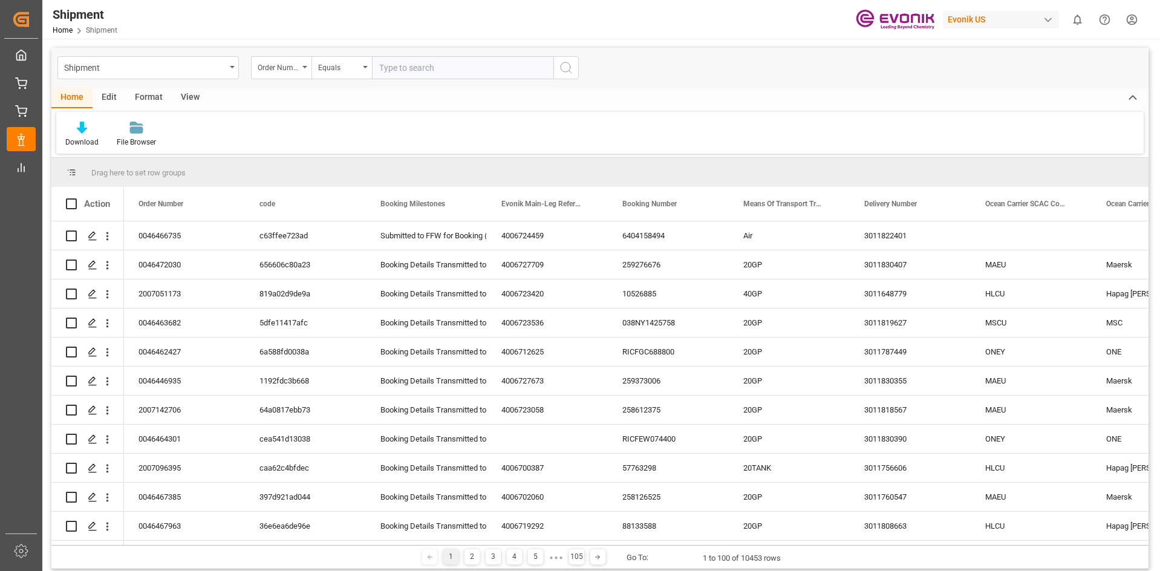
click at [406, 129] on div "Download File Browser" at bounding box center [599, 133] width 1087 height 42
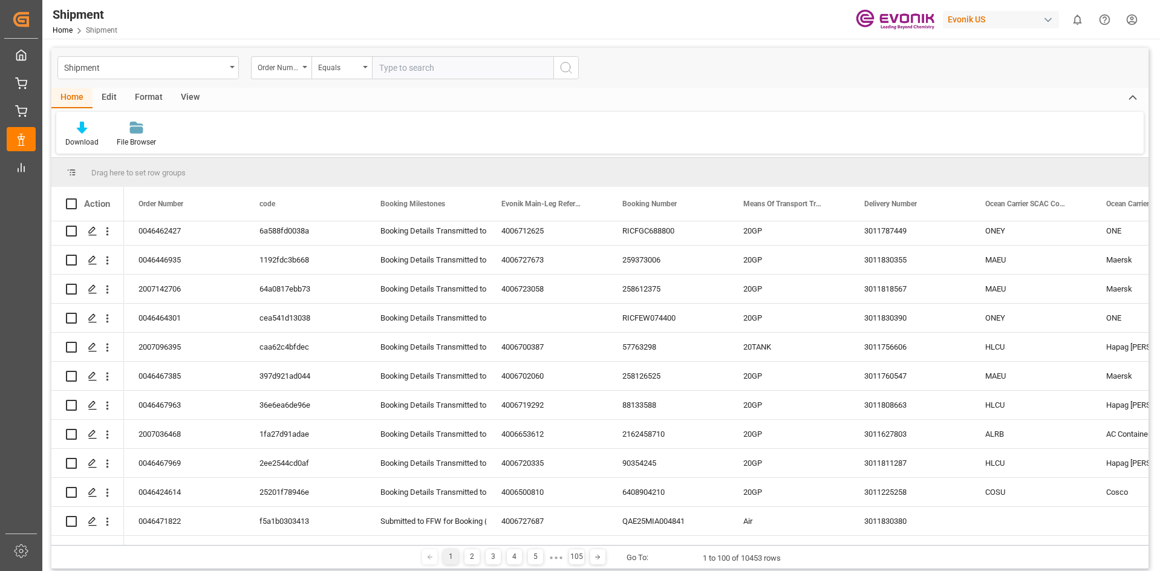
scroll to position [181, 0]
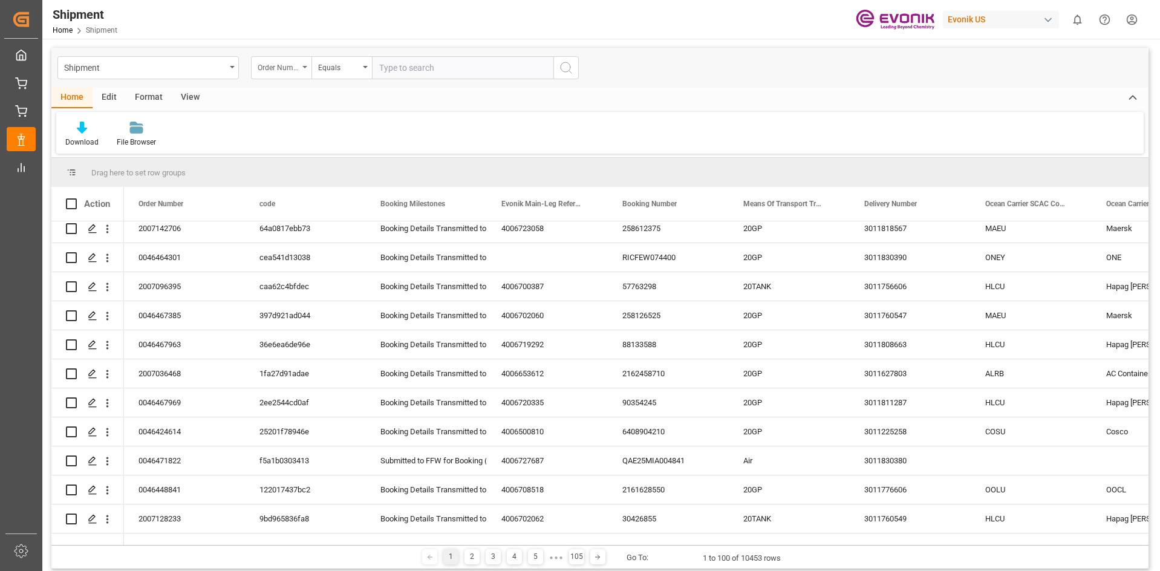
click at [305, 70] on div "Order Number" at bounding box center [281, 67] width 60 height 23
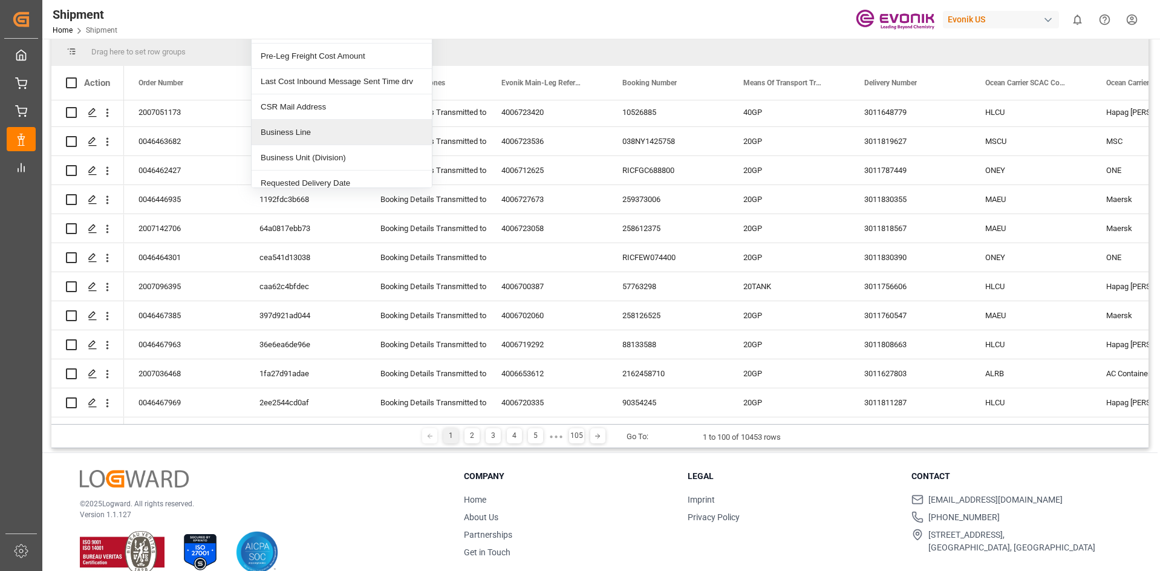
scroll to position [775, 0]
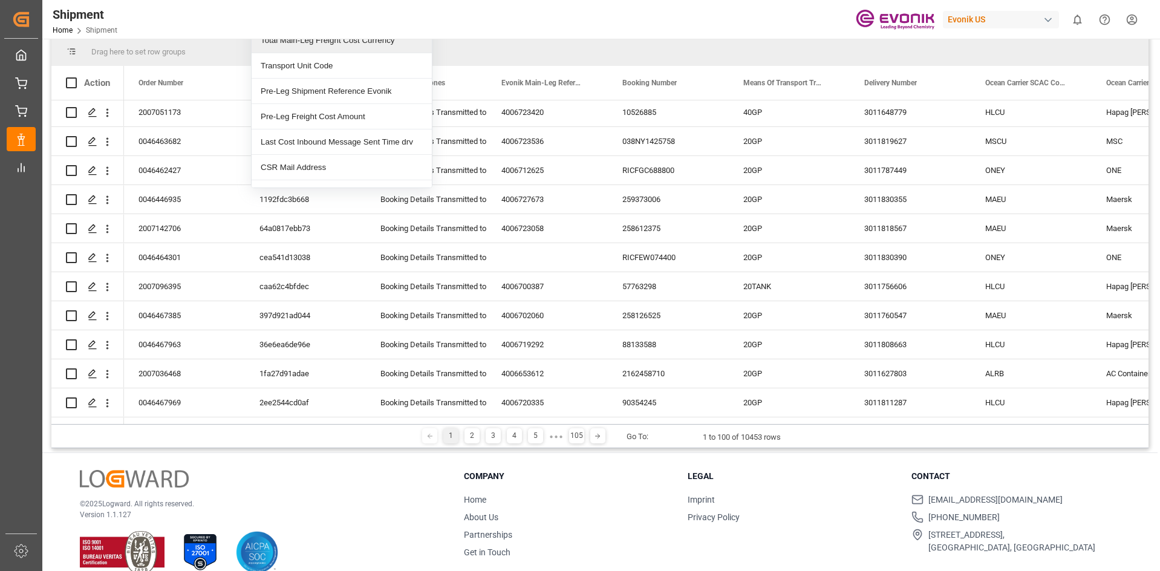
click at [506, 24] on div "Shipment Home Shipment Evonik US 0 Notifications Only show unread All Mark all …" at bounding box center [597, 19] width 1126 height 39
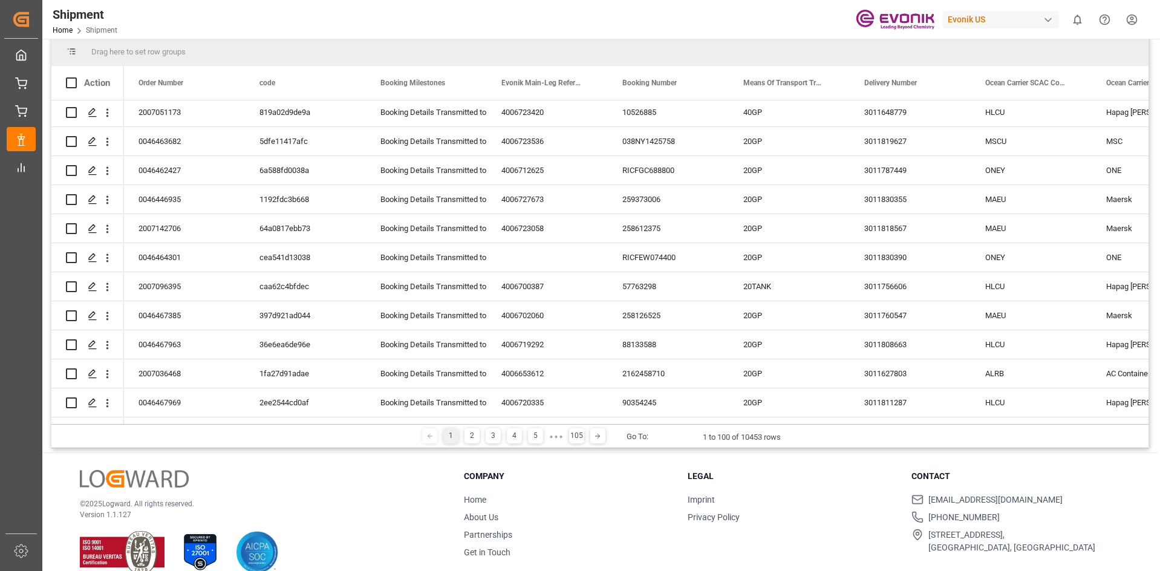
click at [478, 21] on div "Shipment Home Shipment Evonik US 0 Notifications Only show unread All Mark all …" at bounding box center [597, 19] width 1126 height 39
click at [336, 22] on div "Shipment Home Shipment Evonik US 0 Notifications Only show unread All Mark all …" at bounding box center [597, 19] width 1126 height 39
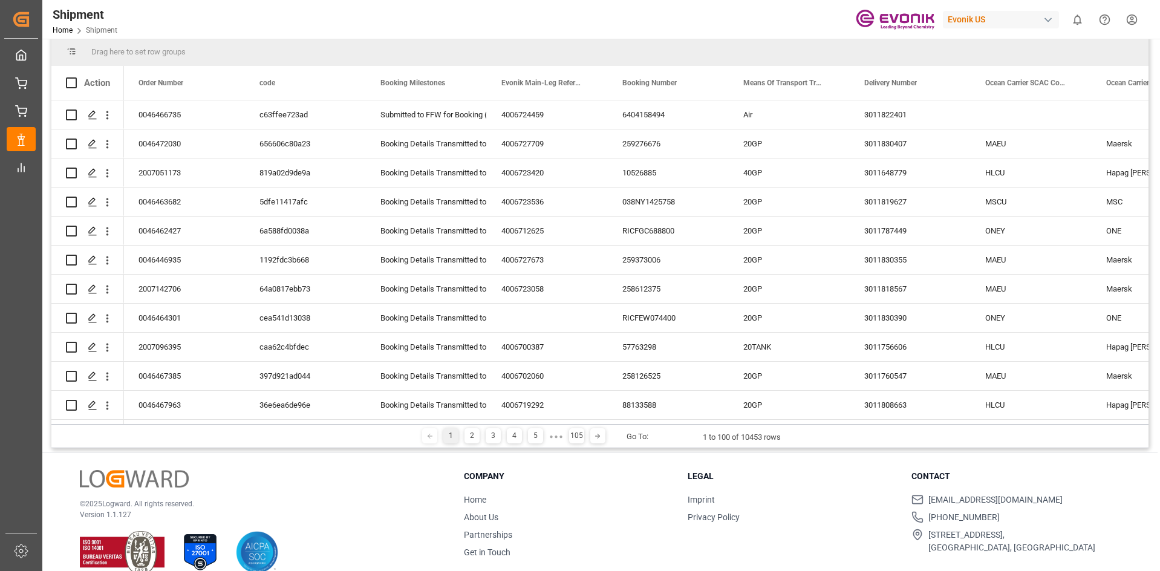
click at [169, 22] on div "Shipment Home Shipment Evonik US 0 Notifications Only show unread All Mark all …" at bounding box center [597, 19] width 1126 height 39
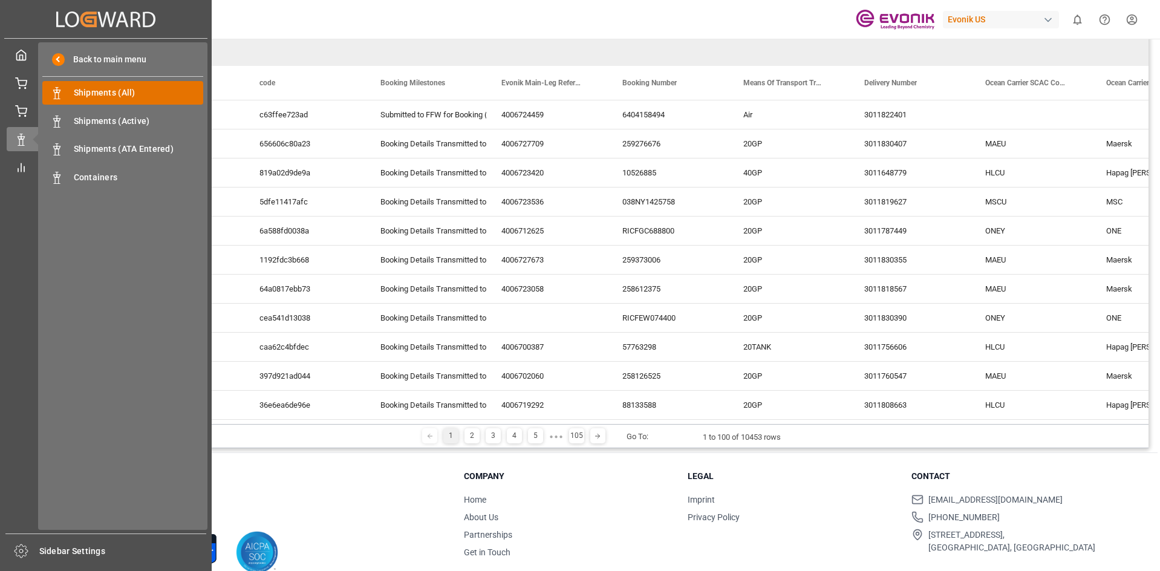
click at [112, 96] on span "Shipments (All)" at bounding box center [139, 92] width 130 height 13
click at [104, 99] on span "Shipments (All)" at bounding box center [139, 92] width 130 height 13
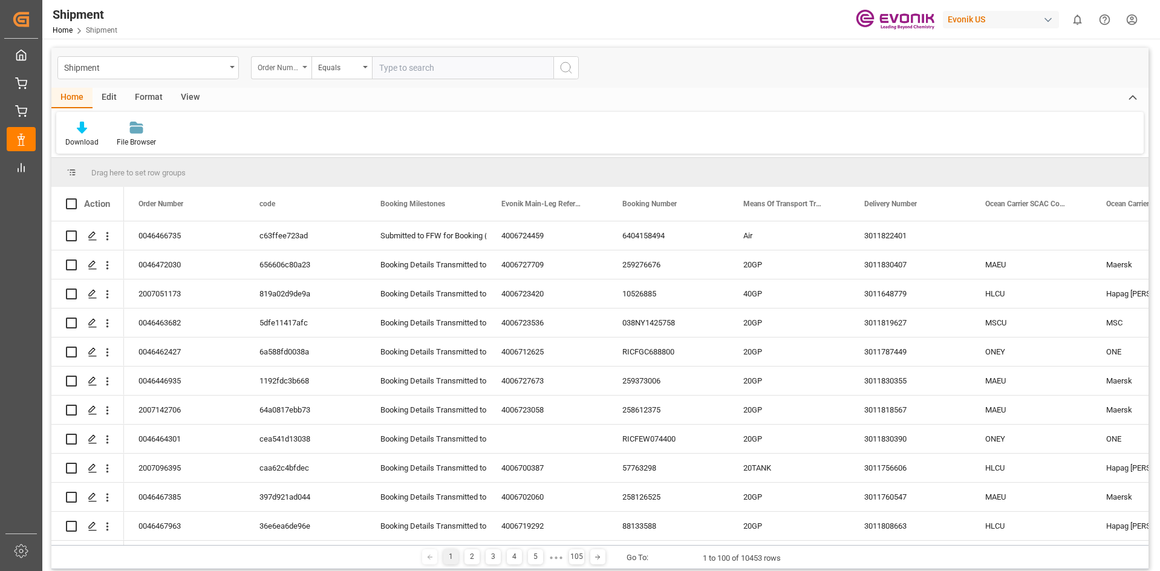
click at [310, 68] on div "Order Number" at bounding box center [281, 67] width 60 height 23
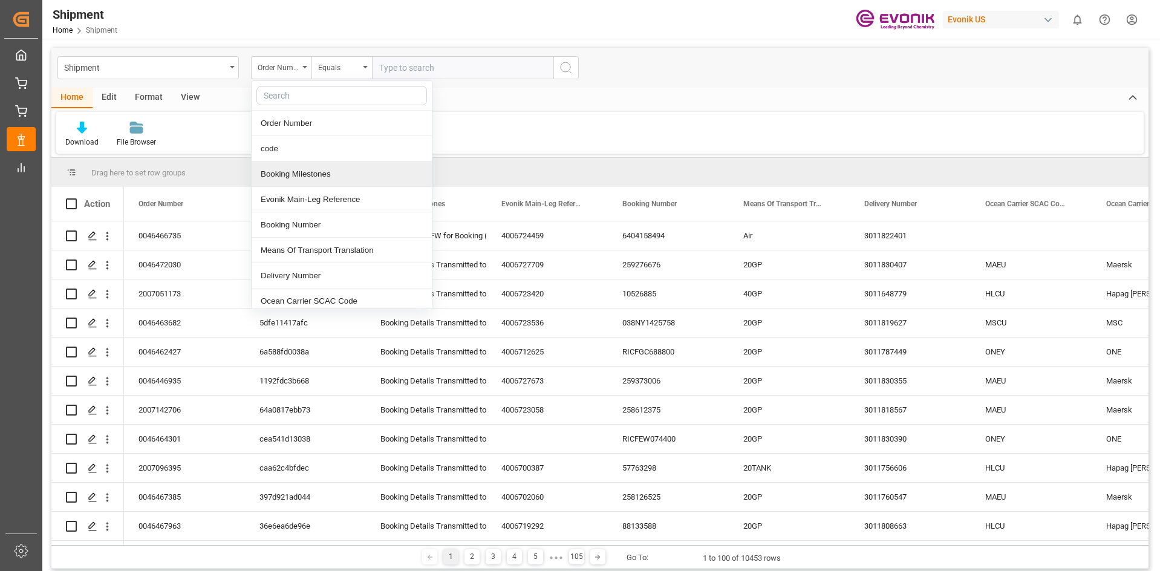
click at [621, 145] on div "Download File Browser" at bounding box center [599, 133] width 1087 height 42
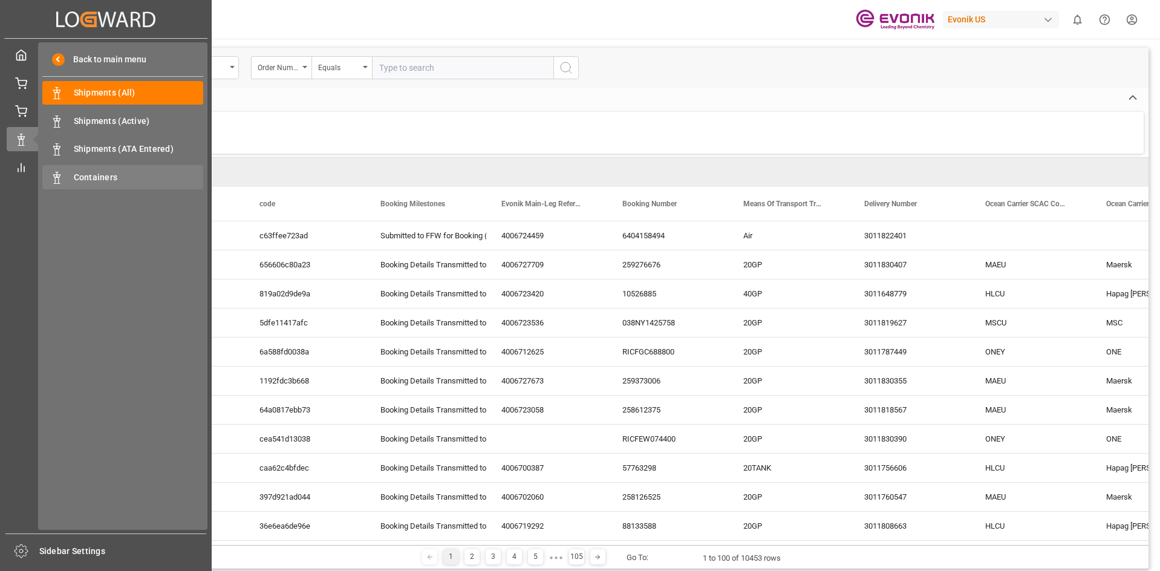
click at [96, 176] on span "Containers" at bounding box center [139, 177] width 130 height 13
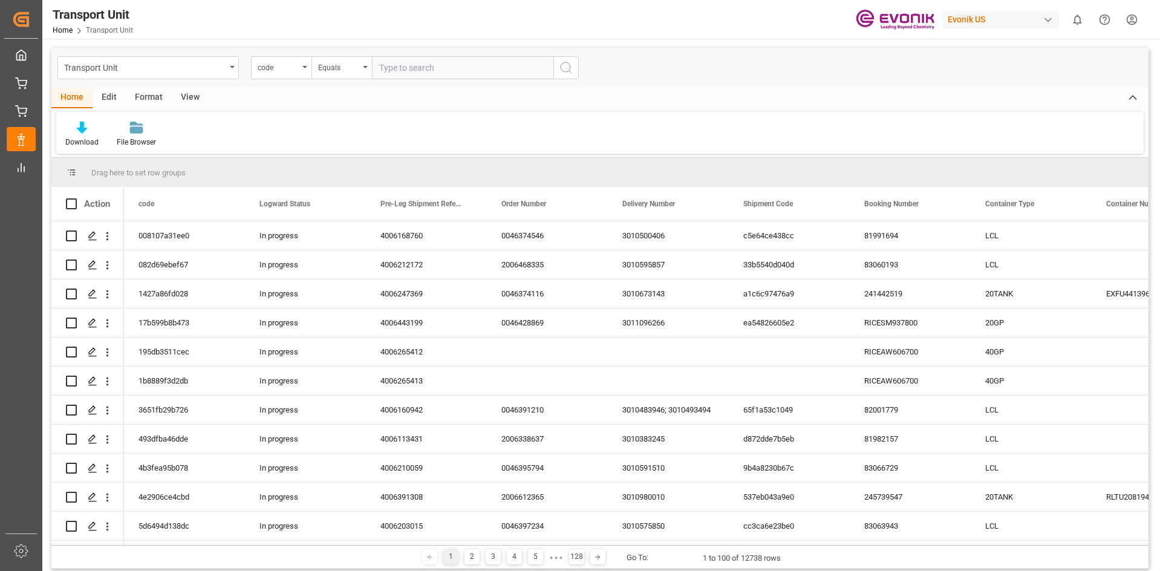
click at [662, 78] on div "Transport Unit code Equals" at bounding box center [599, 68] width 1097 height 40
click at [233, 68] on icon "open menu" at bounding box center [232, 67] width 5 height 2
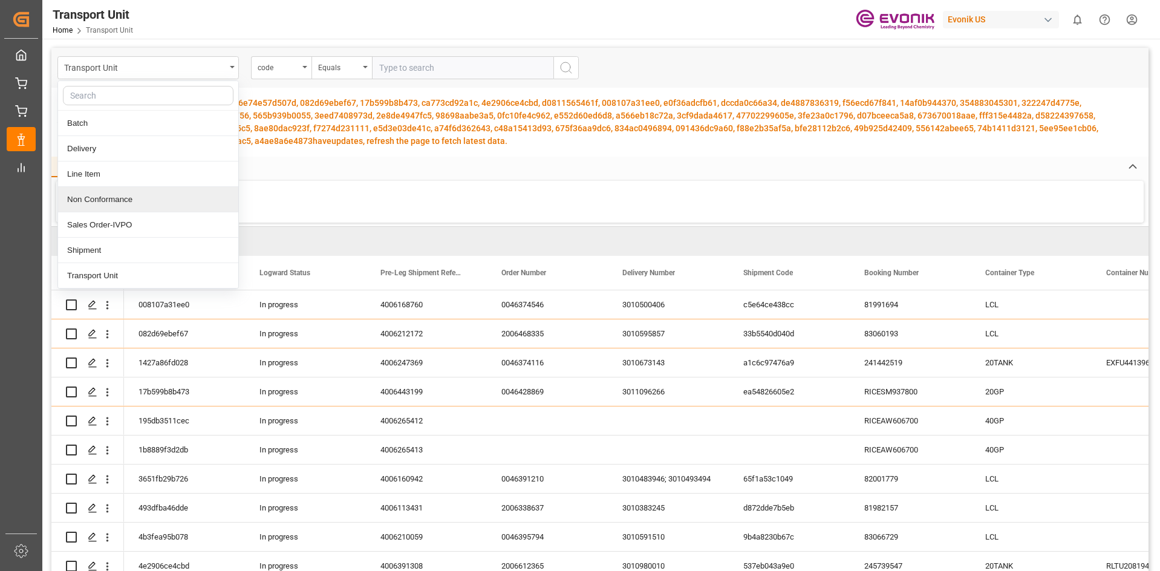
click at [512, 195] on div "Download File Browser" at bounding box center [599, 202] width 1087 height 42
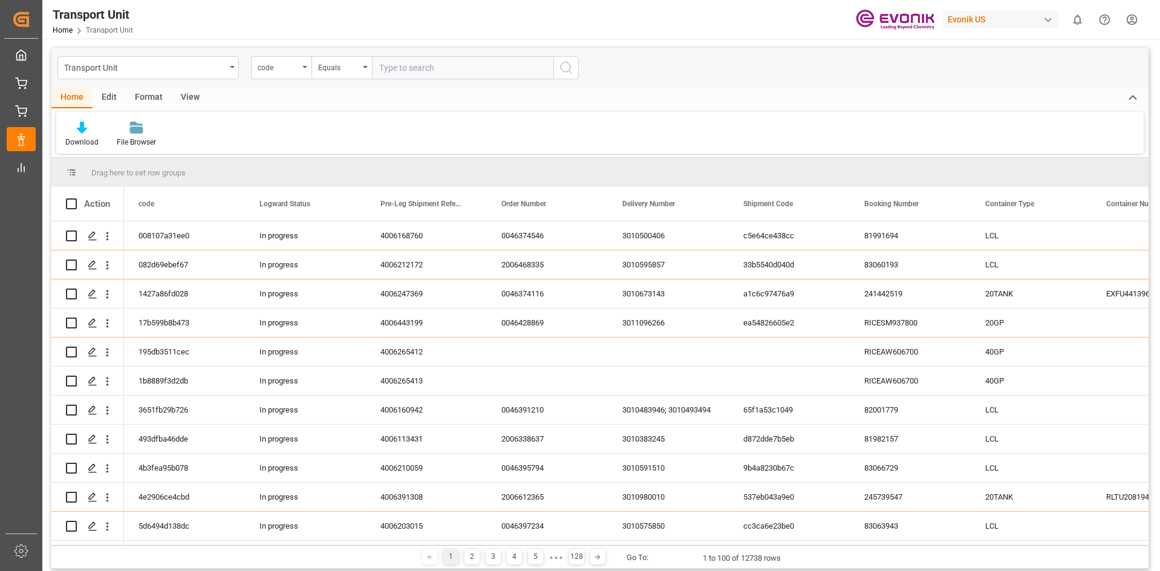
click at [678, 58] on div "Transport Unit code Equals" at bounding box center [599, 68] width 1097 height 40
